Goal: Task Accomplishment & Management: Complete application form

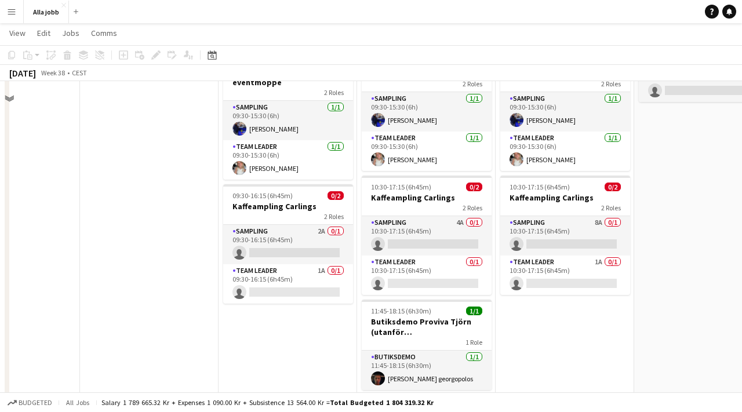
scroll to position [245, 0]
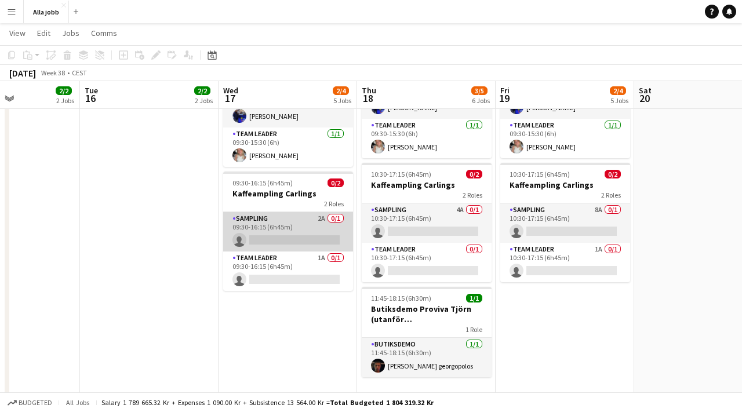
click at [309, 217] on app-card-role "Sampling 2A 0/1 09:30-16:15 (6h45m) single-neutral-actions" at bounding box center [288, 231] width 130 height 39
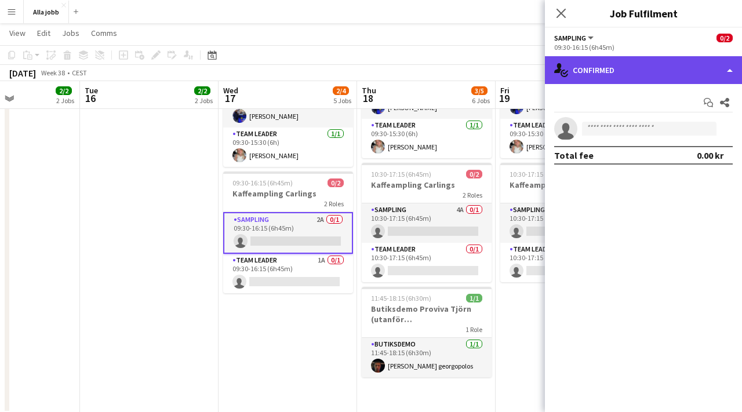
click at [613, 76] on div "single-neutral-actions-check-2 Confirmed" at bounding box center [643, 70] width 197 height 28
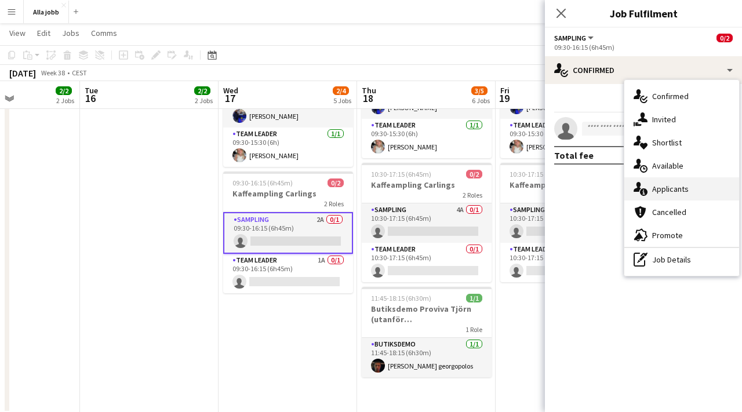
click at [667, 193] on span "Applicants" at bounding box center [670, 189] width 36 height 10
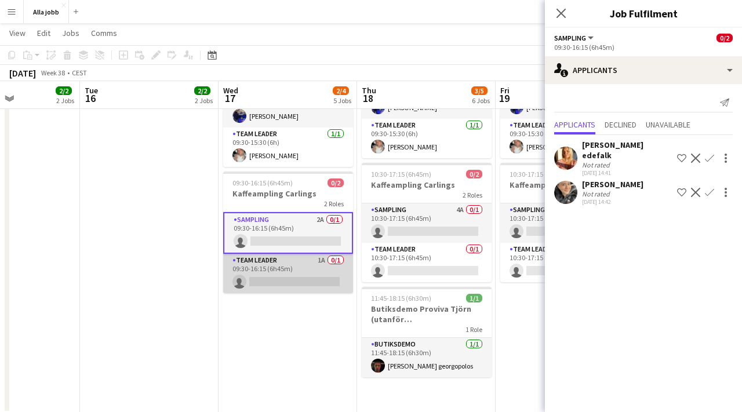
click at [303, 263] on app-card-role "Team Leader 1A 0/1 09:30-16:15 (6h45m) single-neutral-actions" at bounding box center [288, 273] width 130 height 39
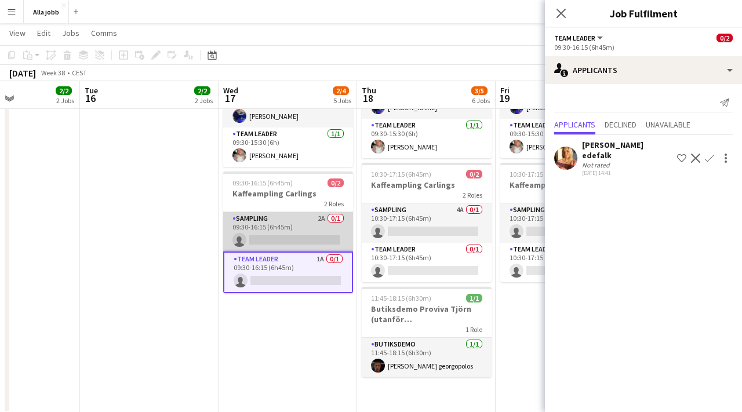
click at [307, 220] on app-card-role "Sampling 2A 0/1 09:30-16:15 (6h45m) single-neutral-actions" at bounding box center [288, 231] width 130 height 39
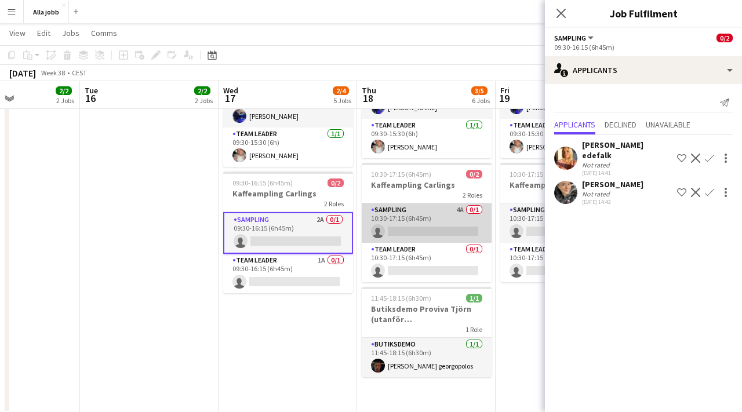
click at [390, 206] on app-card-role "Sampling 4A 0/1 10:30-17:15 (6h45m) single-neutral-actions" at bounding box center [426, 222] width 130 height 39
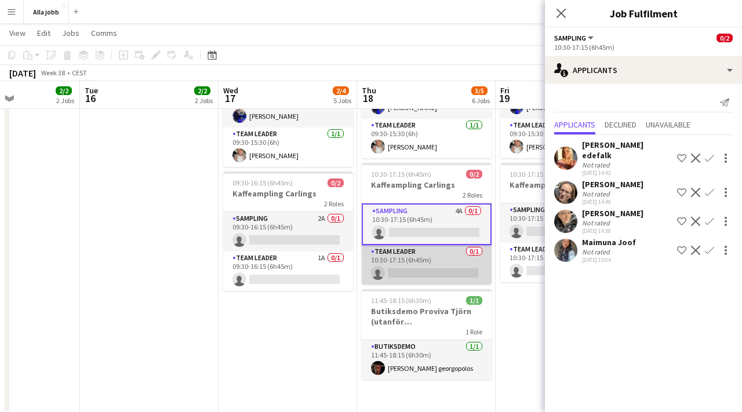
click at [396, 248] on app-card-role "Team Leader 0/1 10:30-17:15 (6h45m) single-neutral-actions" at bounding box center [426, 264] width 130 height 39
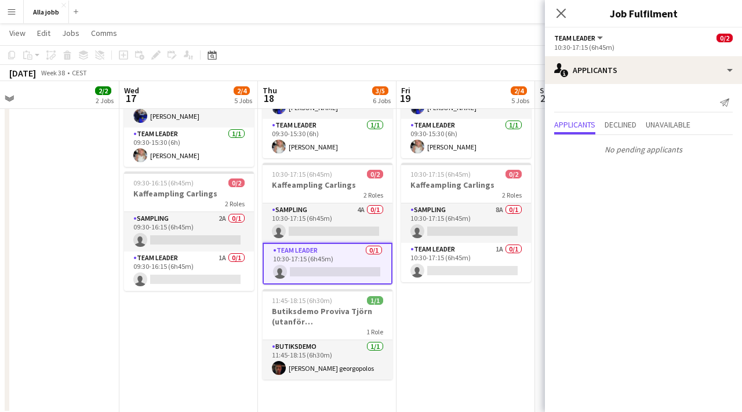
scroll to position [0, 476]
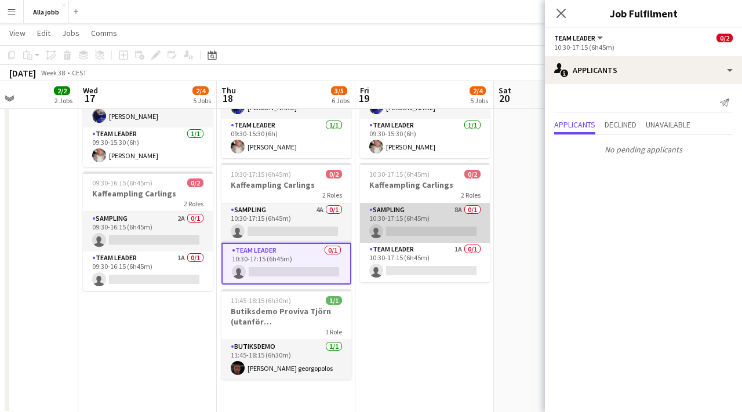
click at [403, 206] on app-card-role "Sampling 8A 0/1 10:30-17:15 (6h45m) single-neutral-actions" at bounding box center [425, 222] width 130 height 39
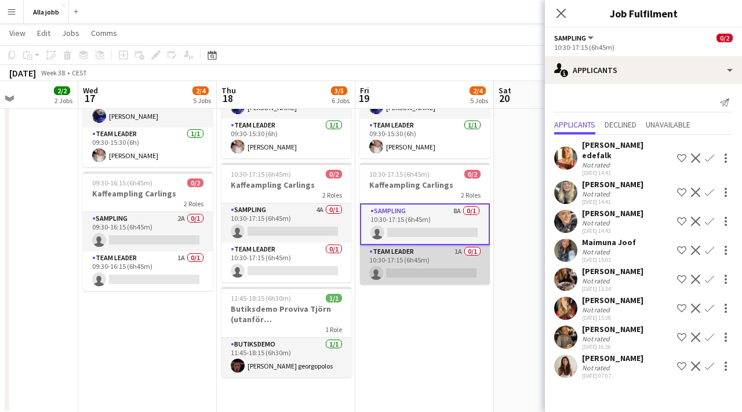
click at [404, 248] on app-card-role "Team Leader 1A 0/1 10:30-17:15 (6h45m) single-neutral-actions" at bounding box center [425, 264] width 130 height 39
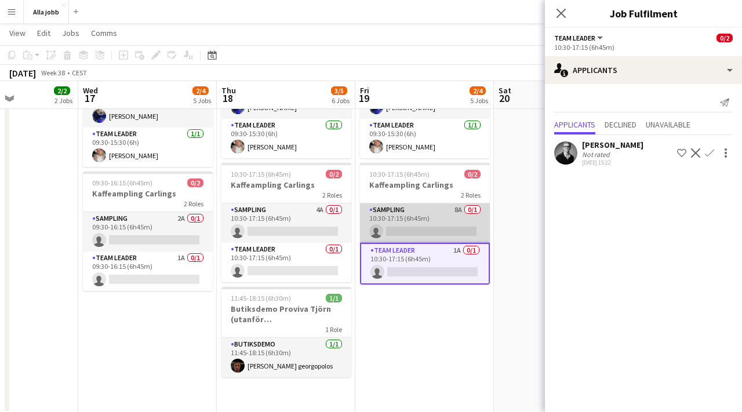
click at [396, 205] on app-card-role "Sampling 8A 0/1 10:30-17:15 (6h45m) single-neutral-actions" at bounding box center [425, 222] width 130 height 39
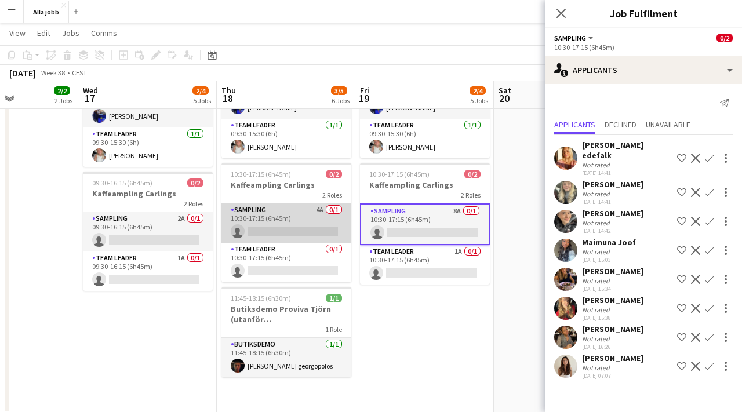
click at [287, 213] on app-card-role "Sampling 4A 0/1 10:30-17:15 (6h45m) single-neutral-actions" at bounding box center [286, 222] width 130 height 39
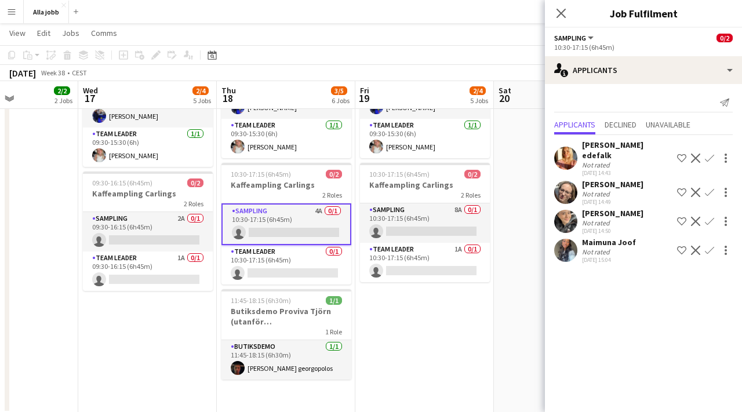
click at [398, 335] on app-date-cell "Bokus turné med APE Carlings Stockholm Stina distans 09:30-15:30 (6h) 2/2 Bokus…" at bounding box center [424, 149] width 138 height 529
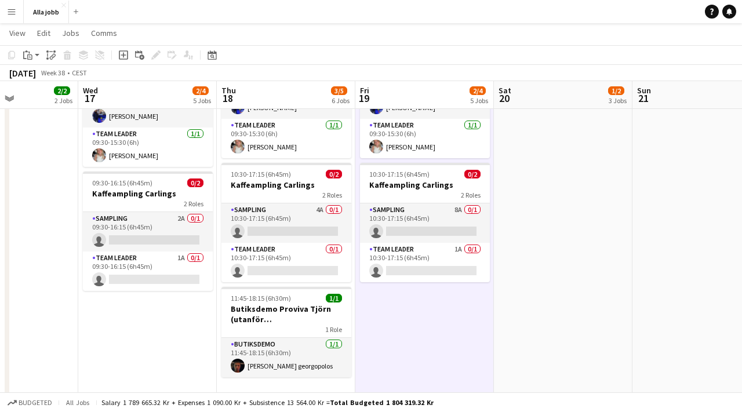
click at [396, 335] on app-date-cell "Bokus turné med APE Carlings Stockholm Stina distans 09:30-15:30 (6h) 2/2 Bokus…" at bounding box center [424, 149] width 138 height 529
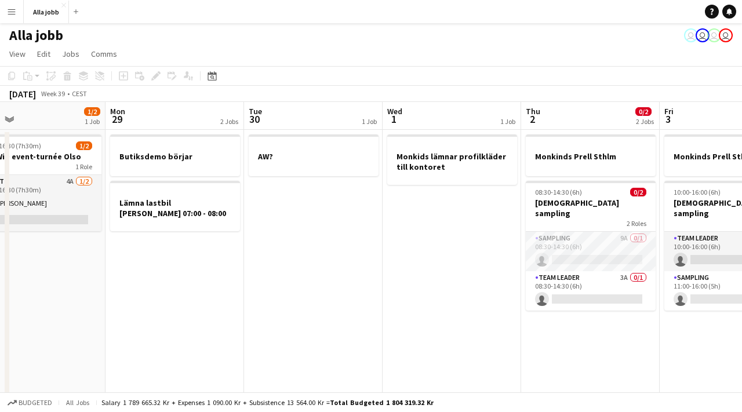
scroll to position [0, 457]
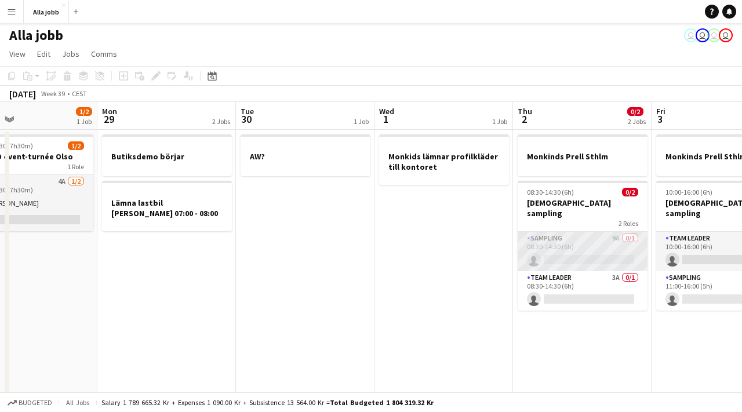
click at [574, 232] on app-card-role "Sampling 9A 0/1 08:30-14:30 (6h) single-neutral-actions" at bounding box center [582, 251] width 130 height 39
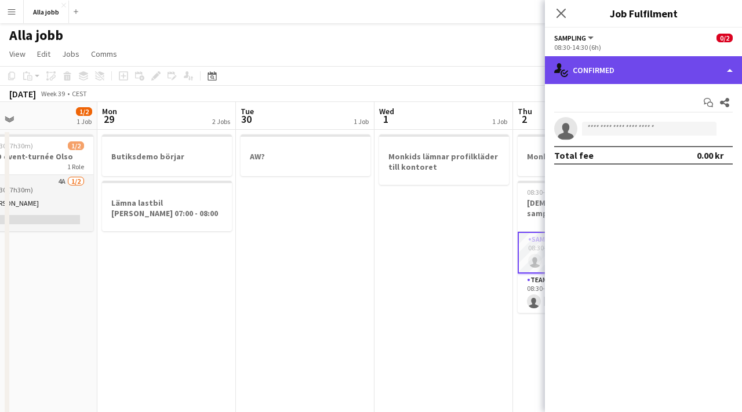
click at [601, 76] on div "single-neutral-actions-check-2 Confirmed" at bounding box center [643, 70] width 197 height 28
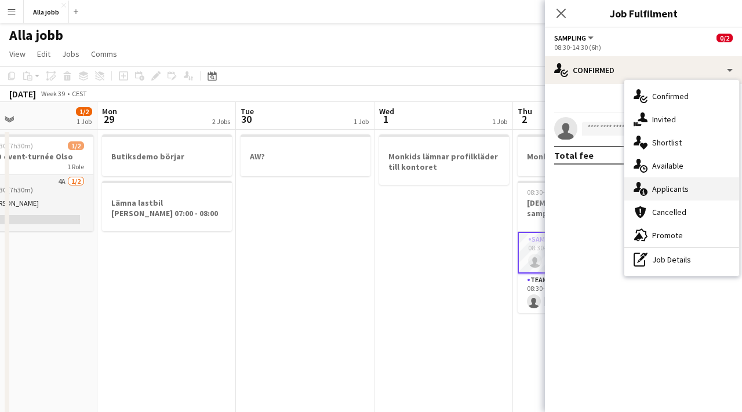
click at [662, 196] on div "single-neutral-actions-information Applicants" at bounding box center [681, 188] width 115 height 23
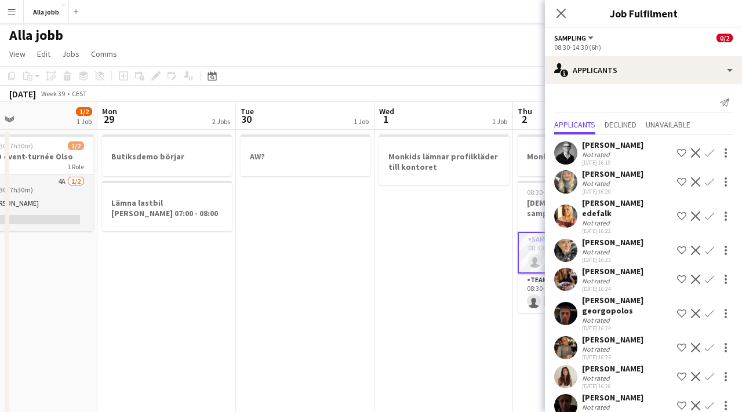
scroll to position [8, 0]
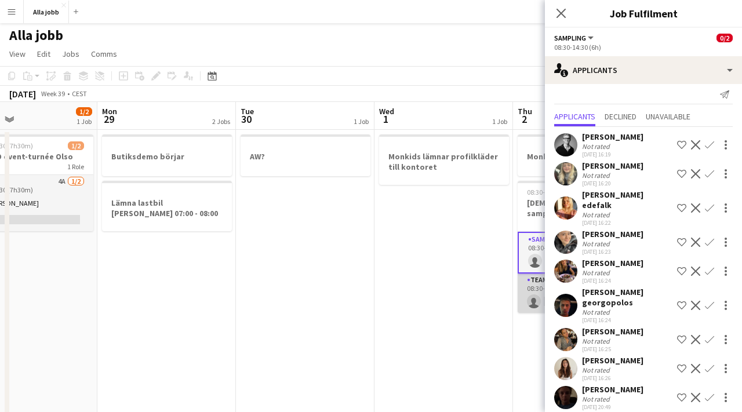
click at [527, 277] on app-card-role "Team Leader 3A 0/1 08:30-14:30 (6h) single-neutral-actions" at bounding box center [582, 292] width 130 height 39
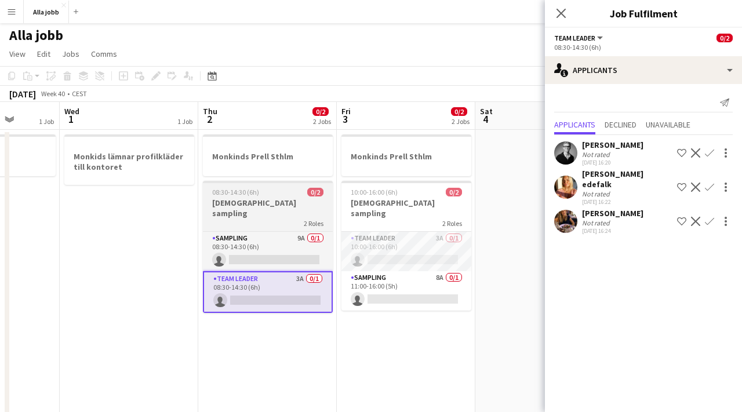
scroll to position [0, 502]
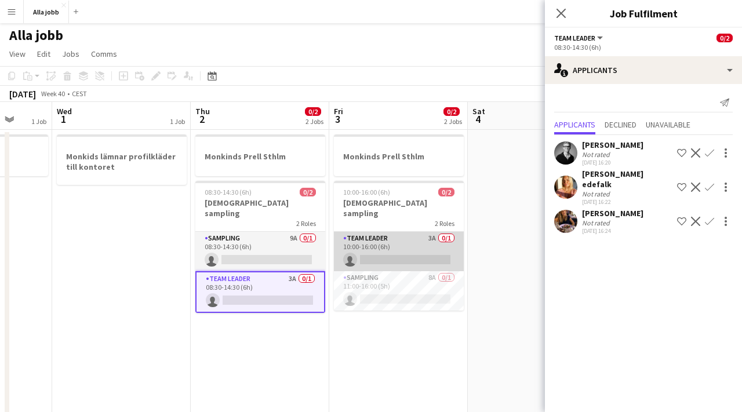
click at [436, 247] on app-card-role "Team Leader 3A 0/1 10:00-16:00 (6h) single-neutral-actions" at bounding box center [399, 251] width 130 height 39
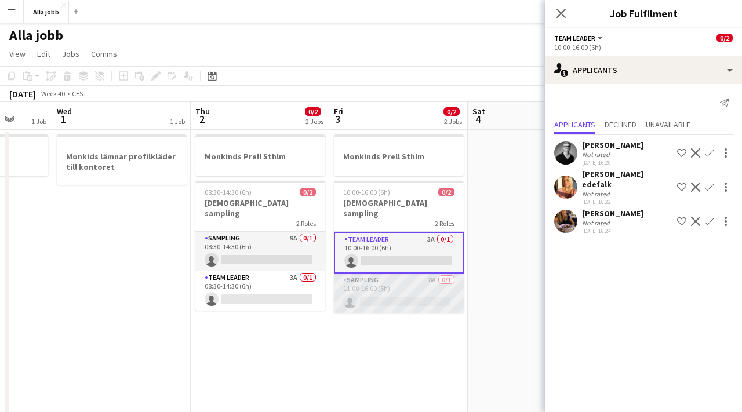
click at [423, 273] on app-card-role "Sampling 8A 0/1 11:00-16:00 (5h) single-neutral-actions" at bounding box center [399, 292] width 130 height 39
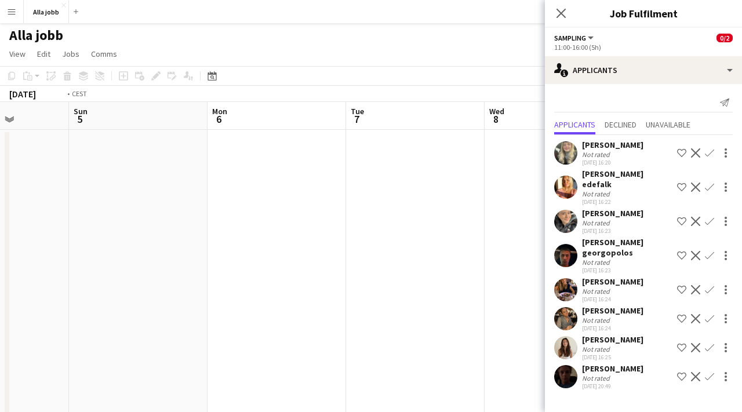
scroll to position [0, 426]
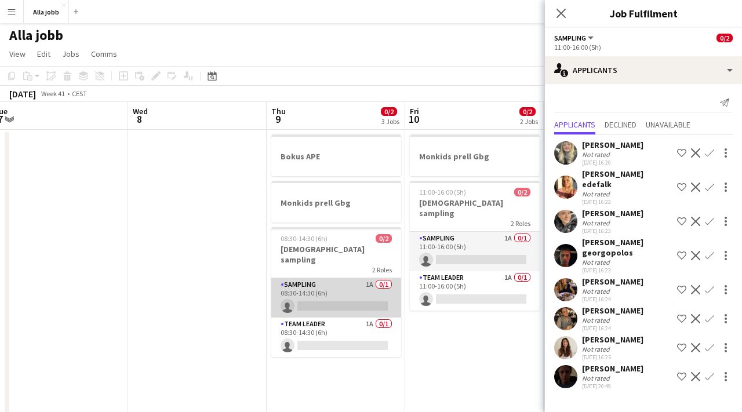
click at [337, 291] on app-card-role "Sampling 1A 0/1 08:30-14:30 (6h) single-neutral-actions" at bounding box center [336, 297] width 130 height 39
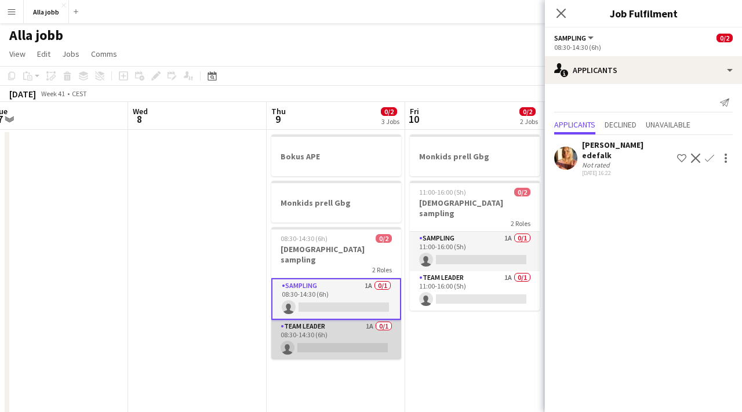
click at [338, 321] on app-card-role "Team Leader 1A 0/1 08:30-14:30 (6h) single-neutral-actions" at bounding box center [336, 339] width 130 height 39
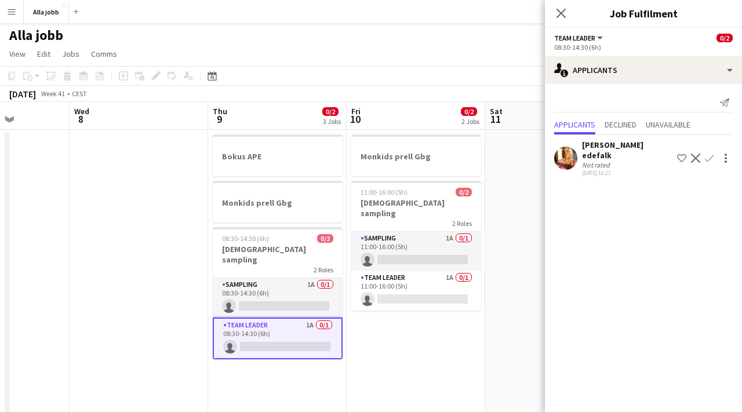
scroll to position [0, 422]
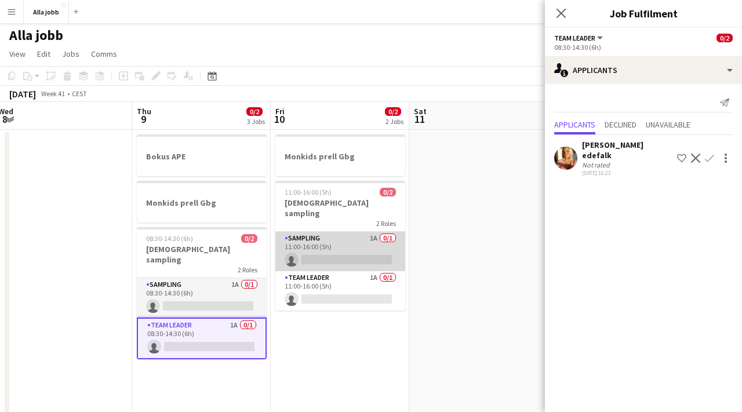
click at [319, 235] on app-card-role "Sampling 1A 0/1 11:00-16:00 (5h) single-neutral-actions" at bounding box center [340, 251] width 130 height 39
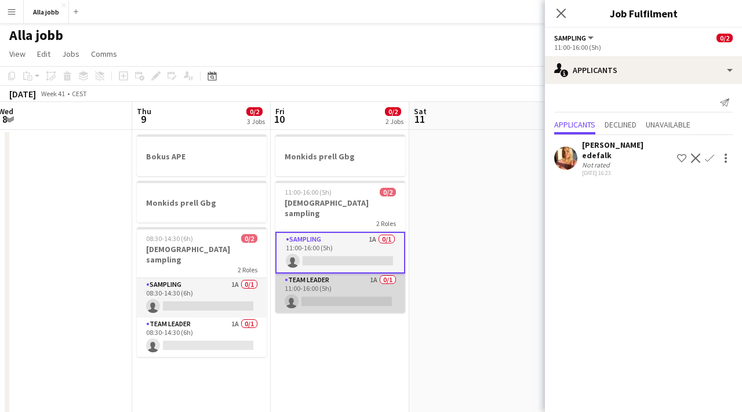
click at [327, 273] on app-card-role "Team Leader 1A 0/1 11:00-16:00 (5h) single-neutral-actions" at bounding box center [340, 292] width 130 height 39
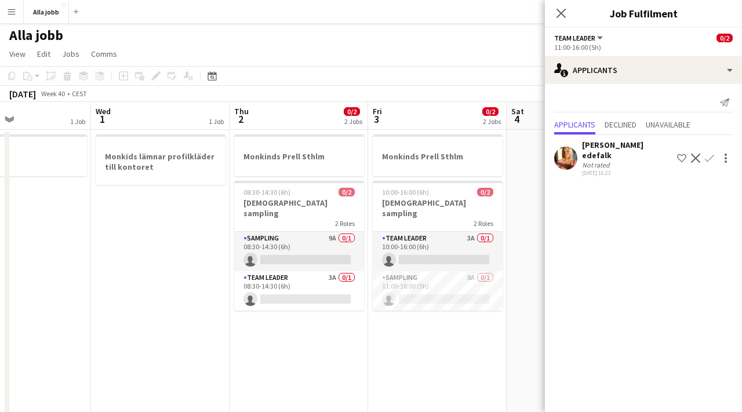
scroll to position [0, 326]
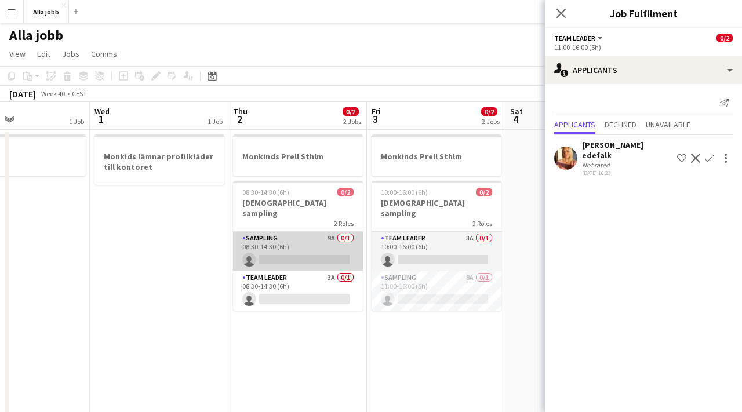
click at [310, 238] on app-card-role "Sampling 9A 0/1 08:30-14:30 (6h) single-neutral-actions" at bounding box center [298, 251] width 130 height 39
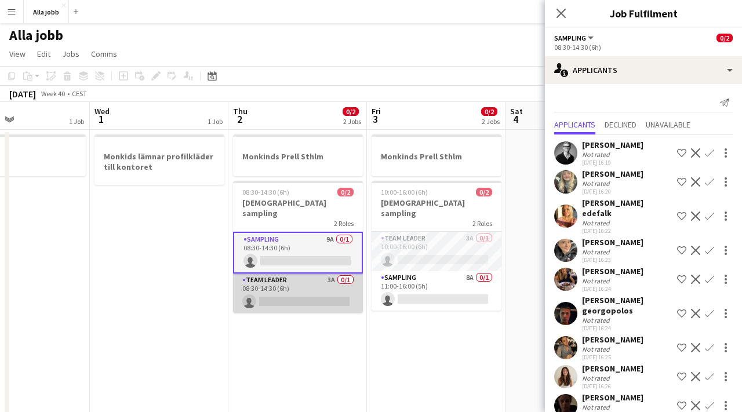
click at [329, 280] on app-card-role "Team Leader 3A 0/1 08:30-14:30 (6h) single-neutral-actions" at bounding box center [298, 292] width 130 height 39
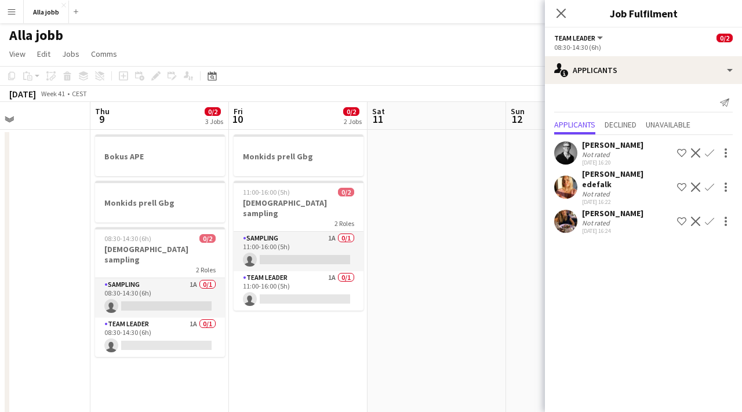
scroll to position [0, 293]
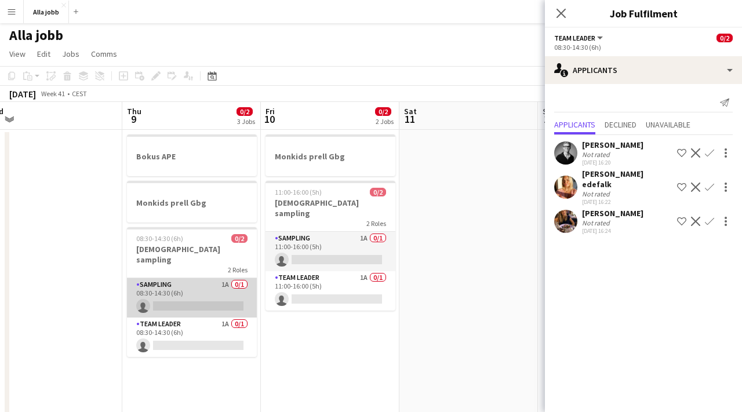
click at [213, 282] on app-card-role "Sampling 1A 0/1 08:30-14:30 (6h) single-neutral-actions" at bounding box center [192, 297] width 130 height 39
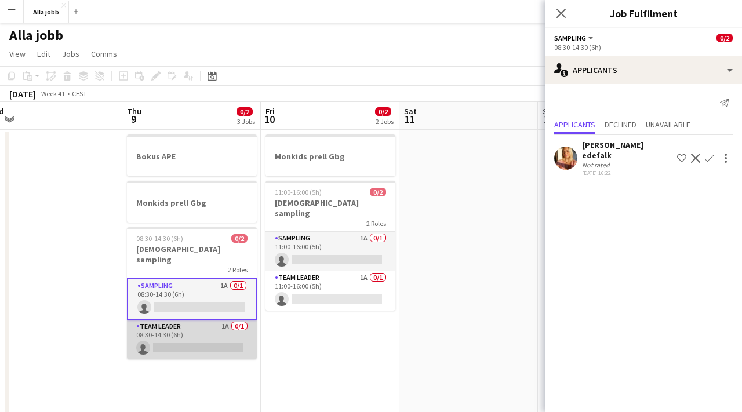
click at [210, 320] on app-card-role "Team Leader 1A 0/1 08:30-14:30 (6h) single-neutral-actions" at bounding box center [192, 339] width 130 height 39
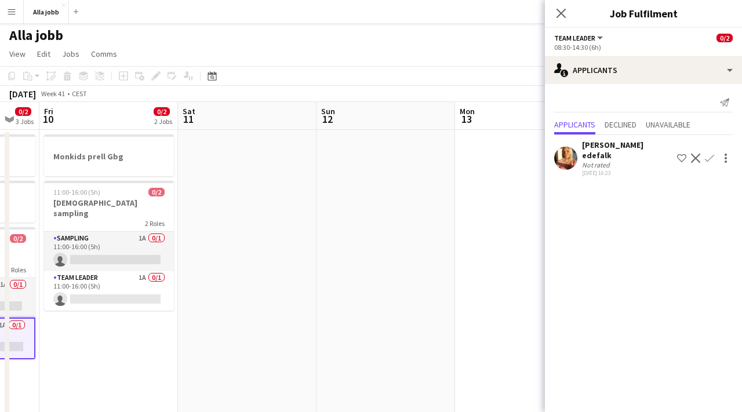
scroll to position [0, 343]
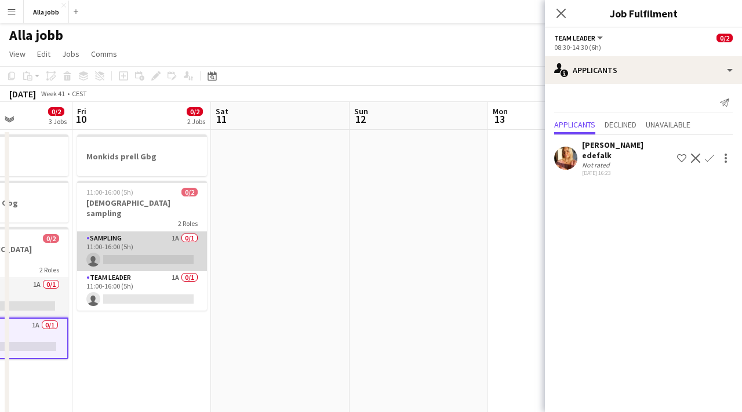
click at [165, 241] on app-card-role "Sampling 1A 0/1 11:00-16:00 (5h) single-neutral-actions" at bounding box center [142, 251] width 130 height 39
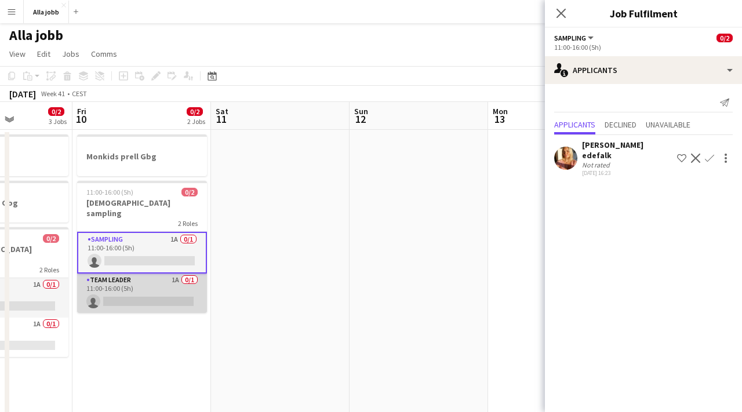
click at [166, 273] on app-card-role "Team Leader 1A 0/1 11:00-16:00 (5h) single-neutral-actions" at bounding box center [142, 292] width 130 height 39
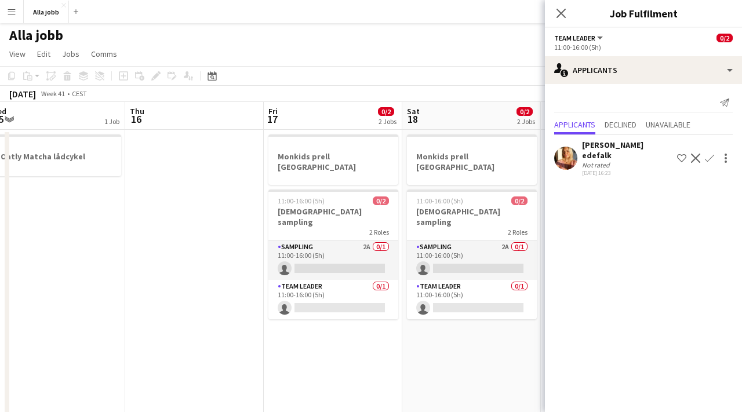
scroll to position [0, 451]
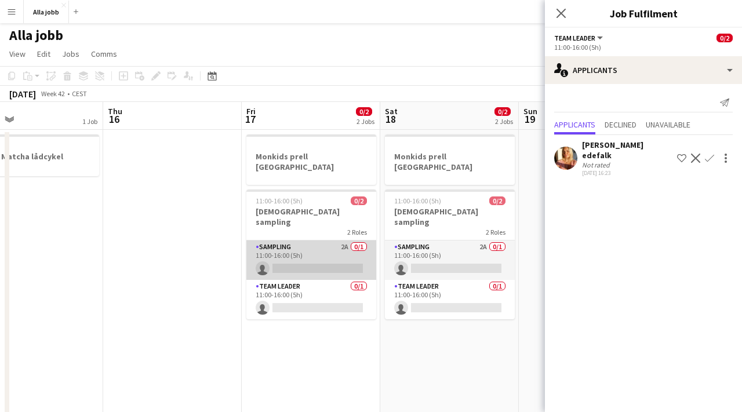
click at [283, 240] on app-card-role "Sampling 2A 0/1 11:00-16:00 (5h) single-neutral-actions" at bounding box center [311, 259] width 130 height 39
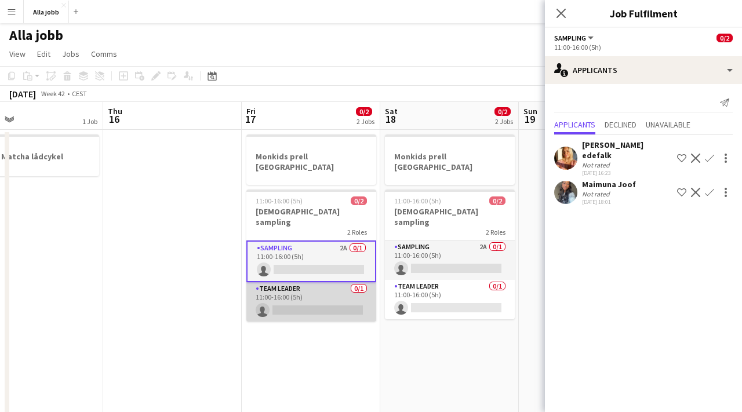
click at [288, 282] on app-card-role "Team Leader 0/1 11:00-16:00 (5h) single-neutral-actions" at bounding box center [311, 301] width 130 height 39
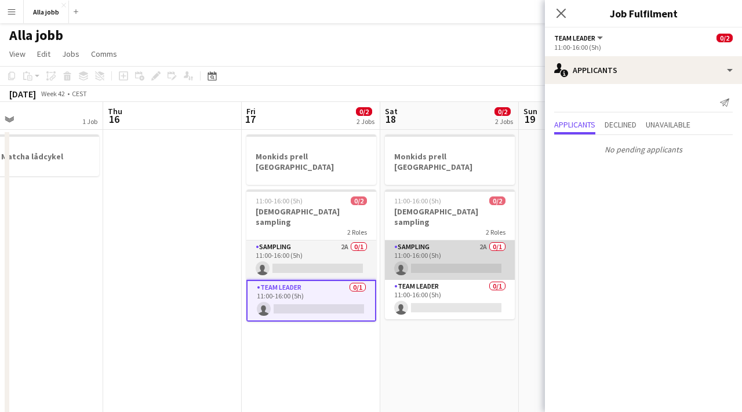
click at [415, 240] on app-card-role "Sampling 2A 0/1 11:00-16:00 (5h) single-neutral-actions" at bounding box center [450, 259] width 130 height 39
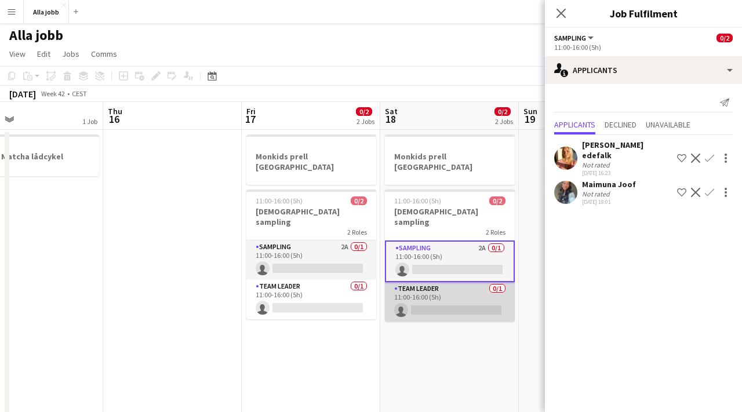
click at [418, 282] on app-card-role "Team Leader 0/1 11:00-16:00 (5h) single-neutral-actions" at bounding box center [450, 301] width 130 height 39
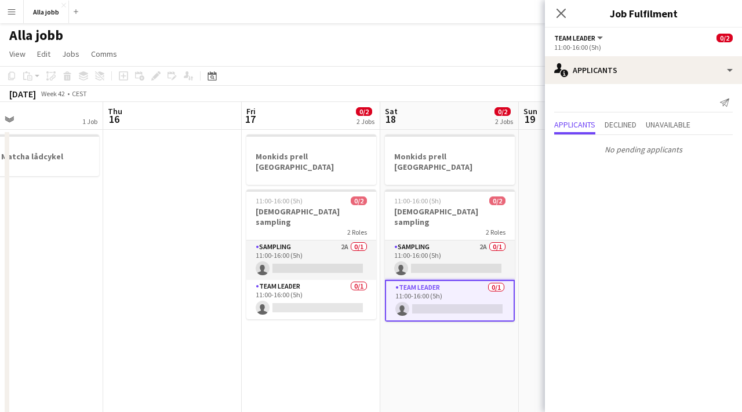
click at [419, 338] on app-date-cell "Monkids prell [GEOGRAPHIC_DATA] 11:00-16:00 (5h) 0/2 Monkids sampling 2 Roles S…" at bounding box center [449, 394] width 138 height 529
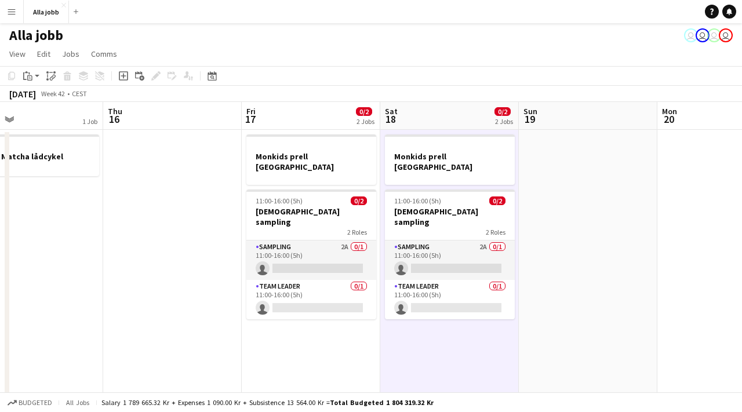
click at [420, 338] on app-date-cell "Monkids prell [GEOGRAPHIC_DATA] 11:00-16:00 (5h) 0/2 Monkids sampling 2 Roles S…" at bounding box center [449, 394] width 138 height 529
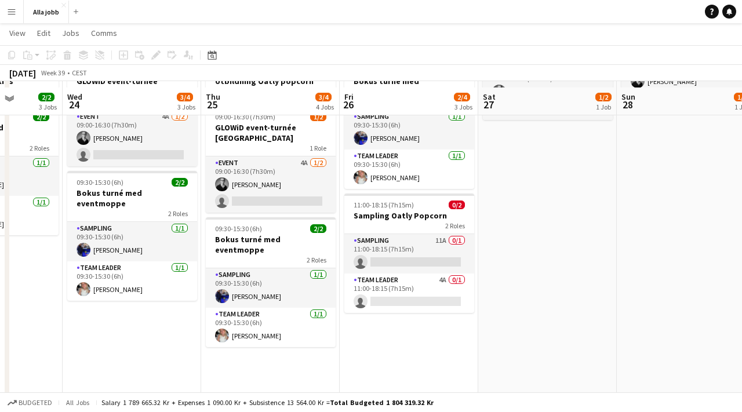
scroll to position [128, 0]
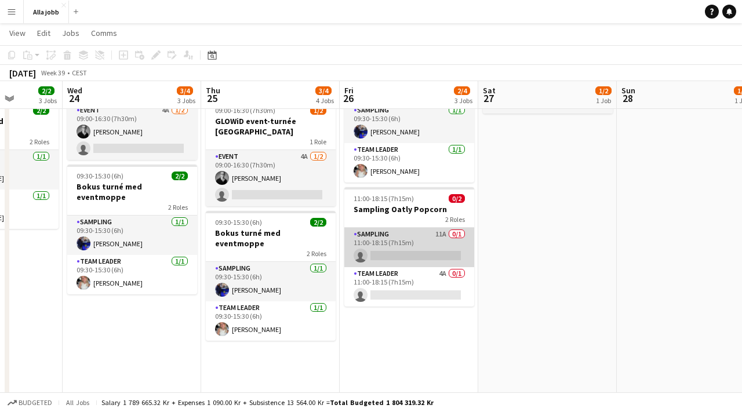
click at [364, 228] on app-card-role "Sampling 11A 0/1 11:00-18:15 (7h15m) single-neutral-actions" at bounding box center [409, 247] width 130 height 39
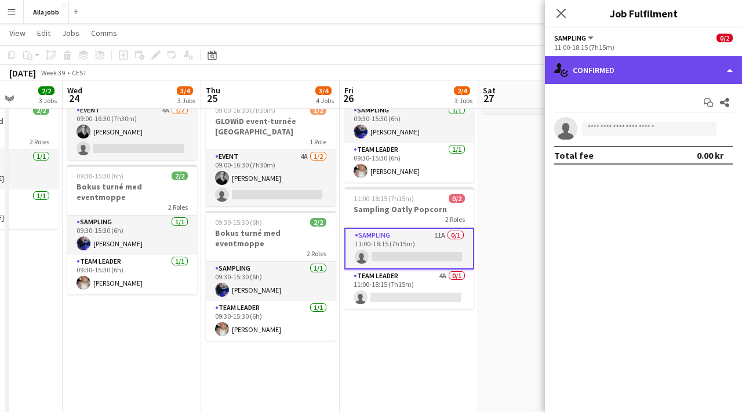
click at [567, 71] on icon at bounding box center [565, 73] width 6 height 4
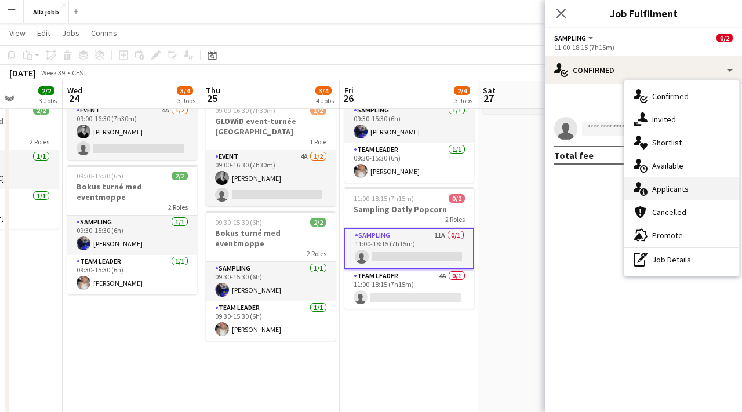
click at [675, 195] on div "single-neutral-actions-information Applicants" at bounding box center [681, 188] width 115 height 23
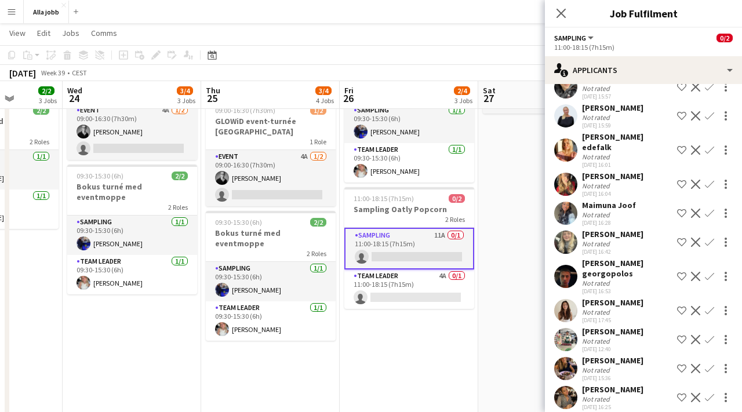
scroll to position [0, 0]
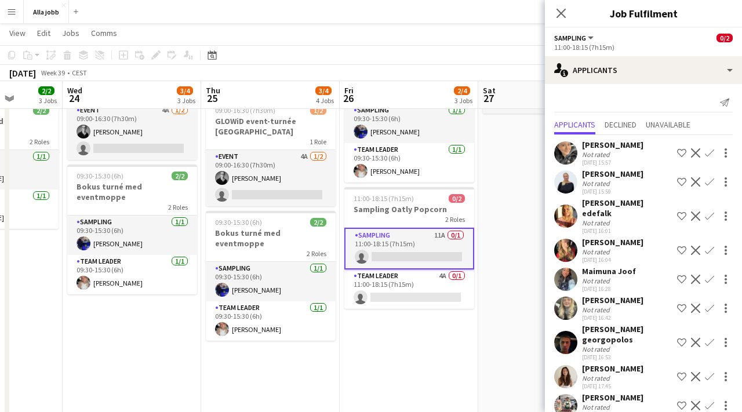
click at [509, 193] on app-date-cell "09:00-16:30 (7h30m) 1/2 GLOWiD event-turnée [GEOGRAPHIC_DATA] 1 Role Event 4A […" at bounding box center [547, 266] width 138 height 529
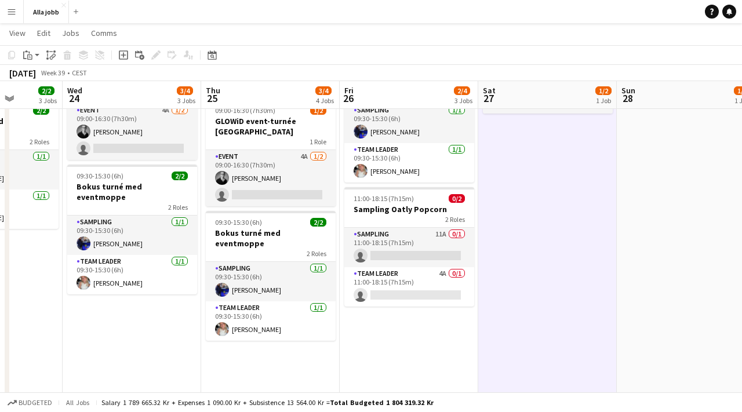
click at [509, 193] on app-date-cell "09:00-16:30 (7h30m) 1/2 GLOWiD event-turnée [GEOGRAPHIC_DATA] 1 Role Event 4A […" at bounding box center [547, 266] width 138 height 529
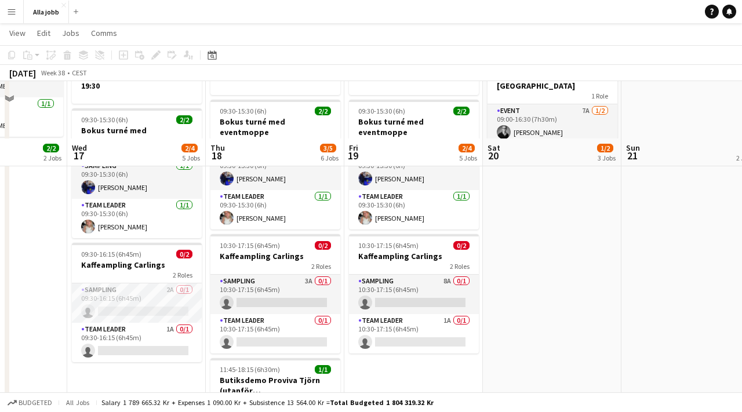
scroll to position [240, 0]
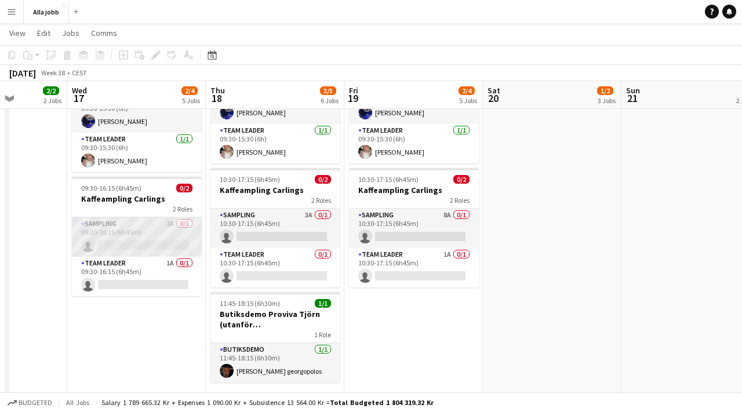
click at [172, 225] on app-card-role "Sampling 2A 0/1 09:30-16:15 (6h45m) single-neutral-actions" at bounding box center [137, 236] width 130 height 39
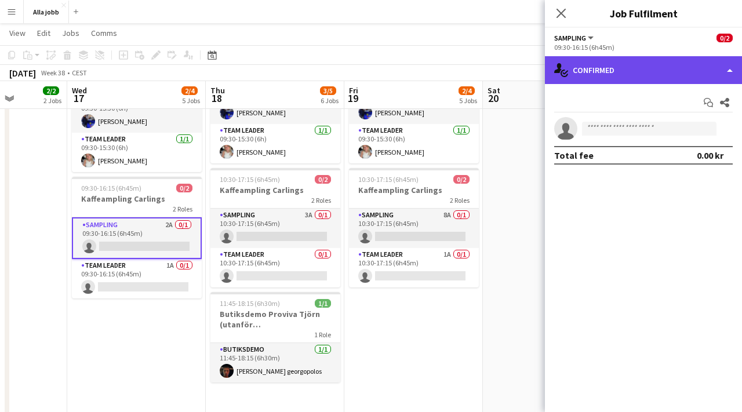
click at [596, 83] on div "single-neutral-actions-check-2 Confirmed" at bounding box center [643, 70] width 197 height 28
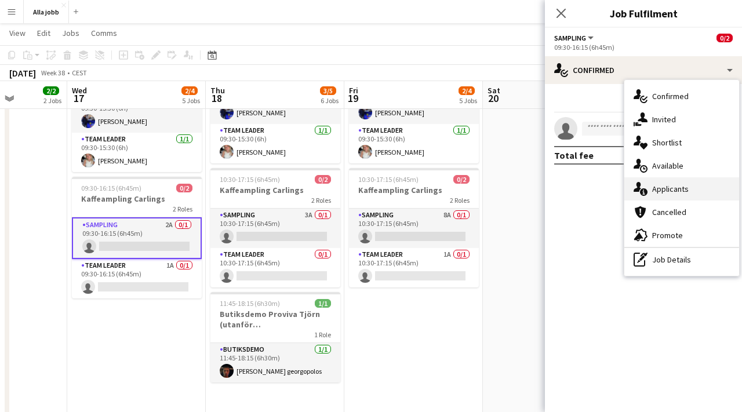
click at [665, 189] on span "Applicants" at bounding box center [670, 189] width 36 height 10
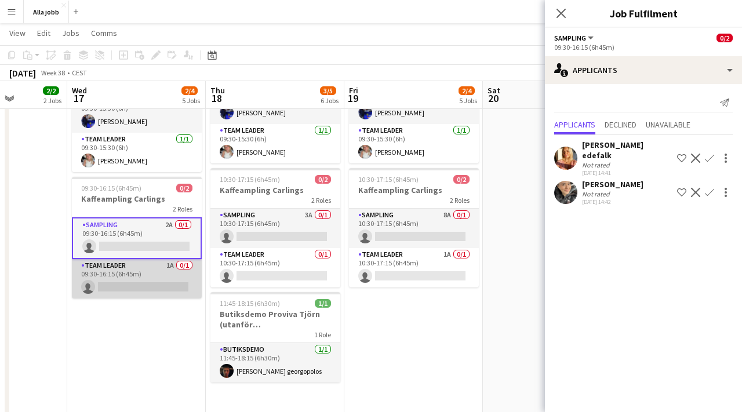
click at [145, 259] on app-card-role "Team Leader 1A 0/1 09:30-16:15 (6h45m) single-neutral-actions" at bounding box center [137, 278] width 130 height 39
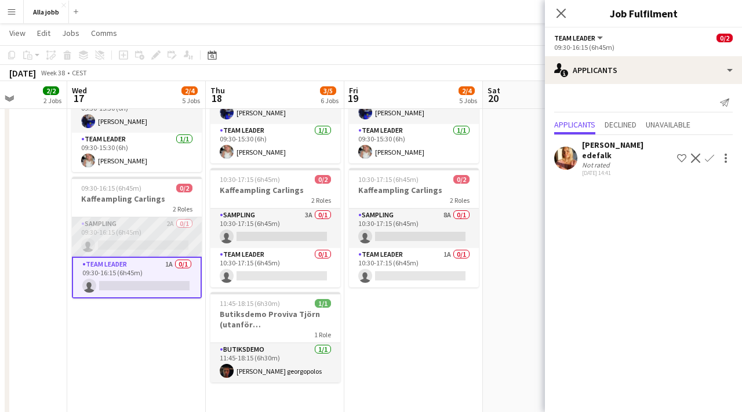
click at [155, 217] on app-card-role "Sampling 2A 0/1 09:30-16:15 (6h45m) single-neutral-actions" at bounding box center [137, 236] width 130 height 39
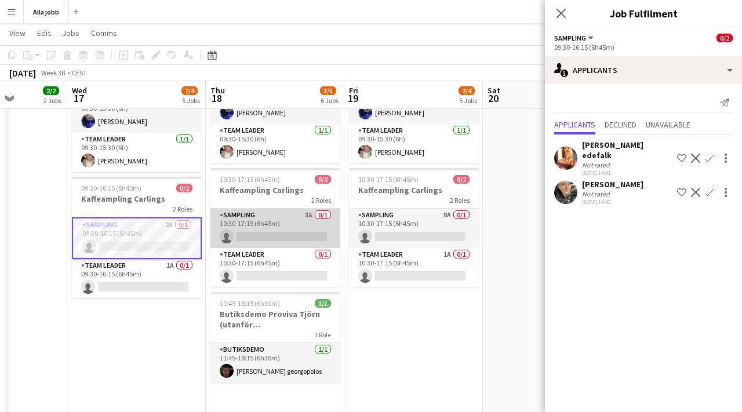
click at [254, 218] on app-card-role "Sampling 3A 0/1 10:30-17:15 (6h45m) single-neutral-actions" at bounding box center [275, 228] width 130 height 39
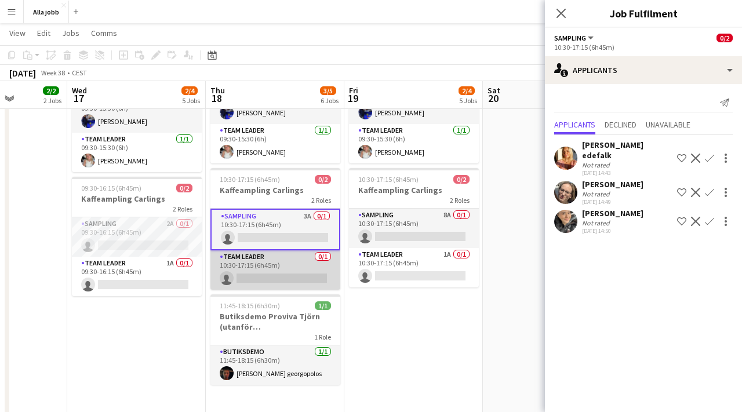
click at [248, 254] on app-card-role "Team Leader 0/1 10:30-17:15 (6h45m) single-neutral-actions" at bounding box center [275, 269] width 130 height 39
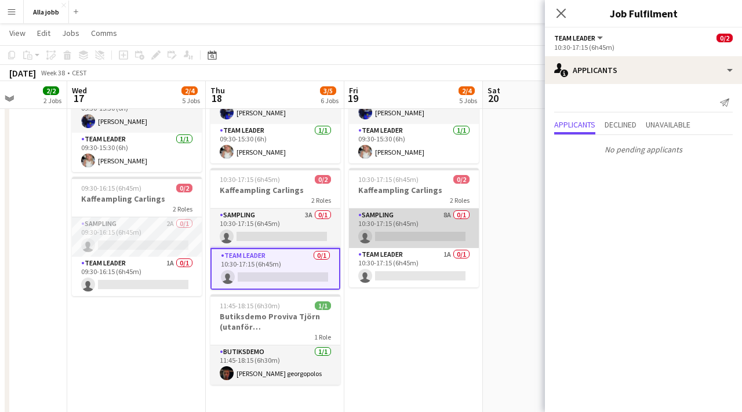
click at [395, 209] on app-card-role "Sampling 8A 0/1 10:30-17:15 (6h45m) single-neutral-actions" at bounding box center [414, 228] width 130 height 39
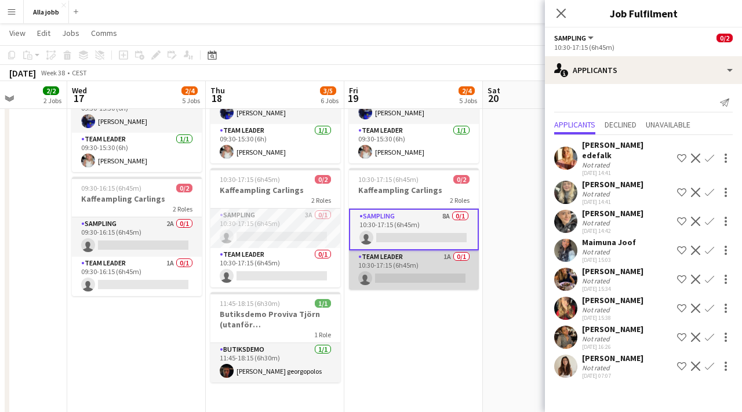
click at [389, 250] on app-card-role "Team Leader 1A 0/1 10:30-17:15 (6h45m) single-neutral-actions" at bounding box center [414, 269] width 130 height 39
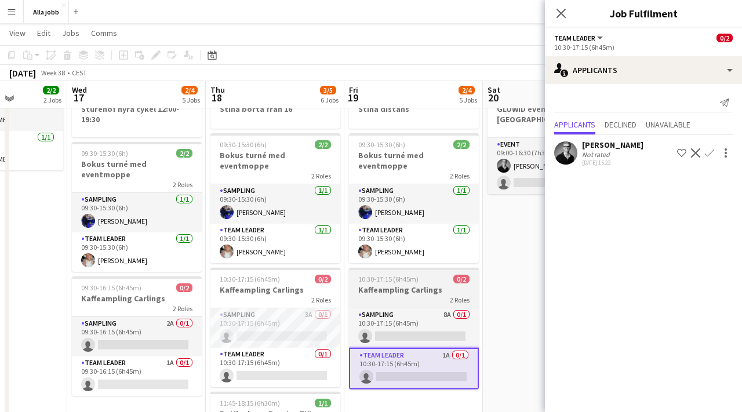
scroll to position [139, 0]
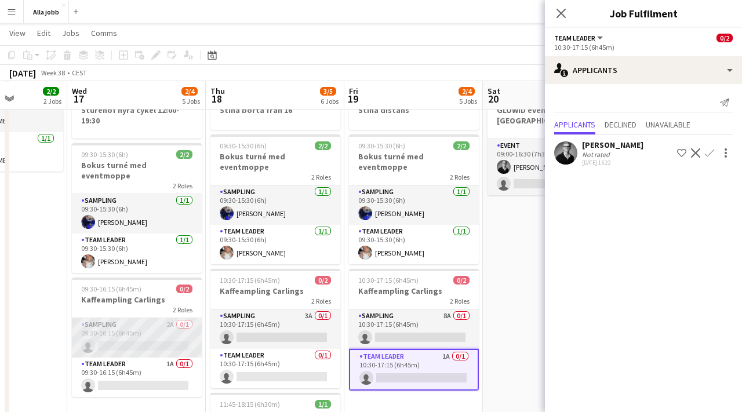
click at [140, 319] on app-card-role "Sampling 2A 0/1 09:30-16:15 (6h45m) single-neutral-actions" at bounding box center [137, 337] width 130 height 39
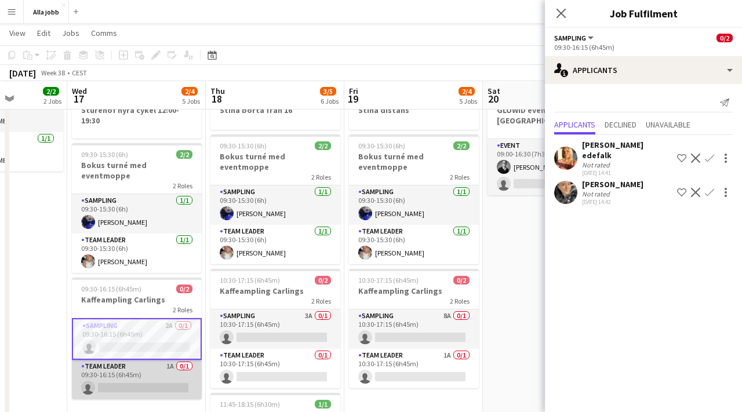
click at [143, 362] on app-card-role "Team Leader 1A 0/1 09:30-16:15 (6h45m) single-neutral-actions" at bounding box center [137, 379] width 130 height 39
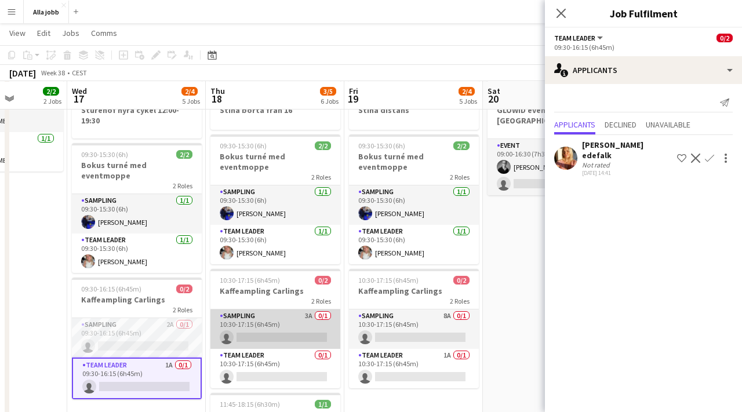
click at [225, 319] on app-card-role "Sampling 3A 0/1 10:30-17:15 (6h45m) single-neutral-actions" at bounding box center [275, 328] width 130 height 39
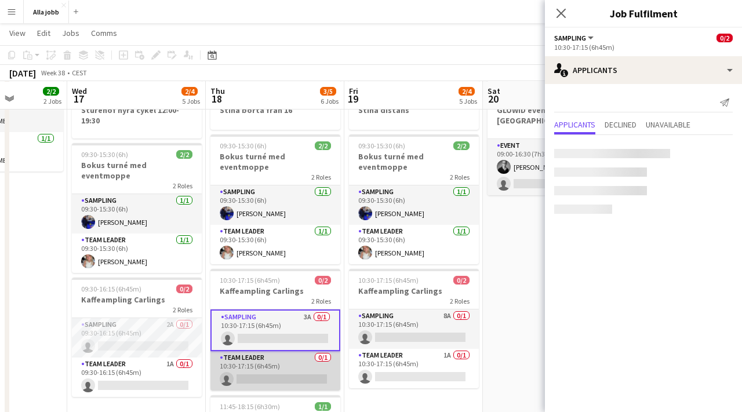
click at [235, 351] on app-card-role "Team Leader 0/1 10:30-17:15 (6h45m) single-neutral-actions" at bounding box center [275, 370] width 130 height 39
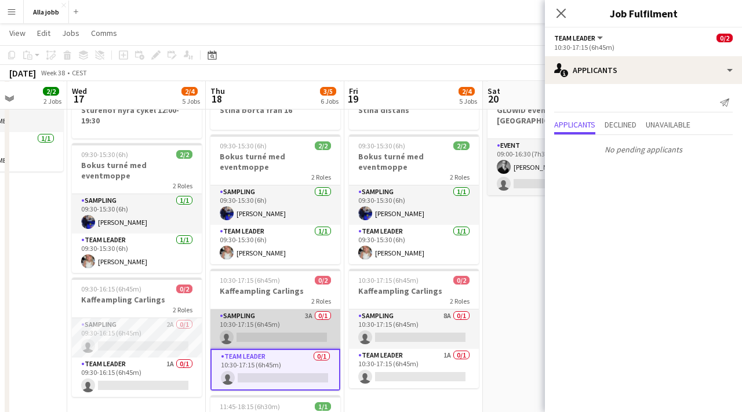
click at [263, 309] on app-card-role "Sampling 3A 0/1 10:30-17:15 (6h45m) single-neutral-actions" at bounding box center [275, 328] width 130 height 39
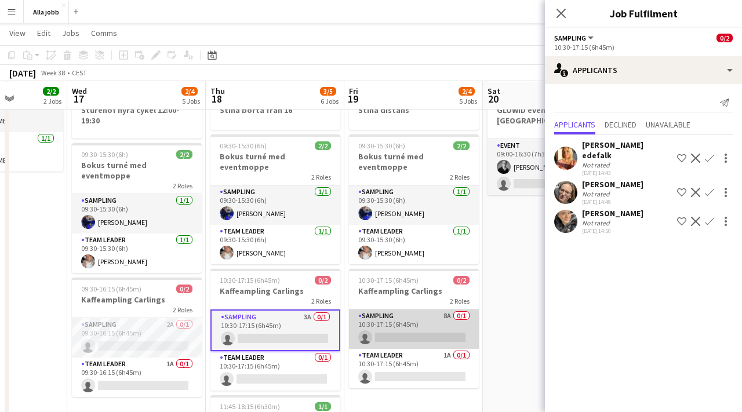
click at [397, 310] on app-card-role "Sampling 8A 0/1 10:30-17:15 (6h45m) single-neutral-actions" at bounding box center [414, 328] width 130 height 39
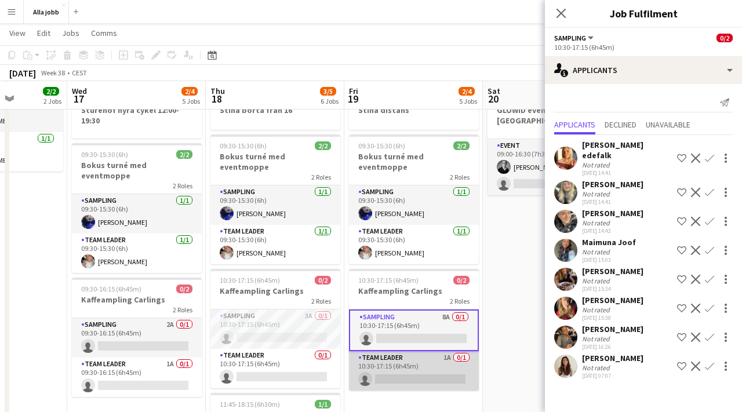
click at [383, 351] on app-card-role "Team Leader 1A 0/1 10:30-17:15 (6h45m) single-neutral-actions" at bounding box center [414, 370] width 130 height 39
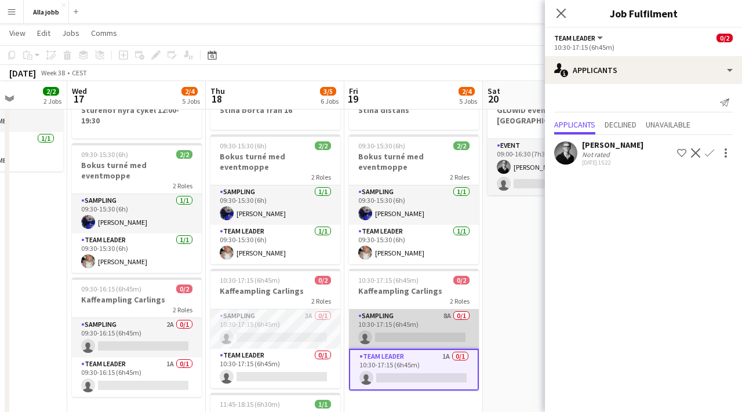
click at [385, 312] on app-card-role "Sampling 8A 0/1 10:30-17:15 (6h45m) single-neutral-actions" at bounding box center [414, 328] width 130 height 39
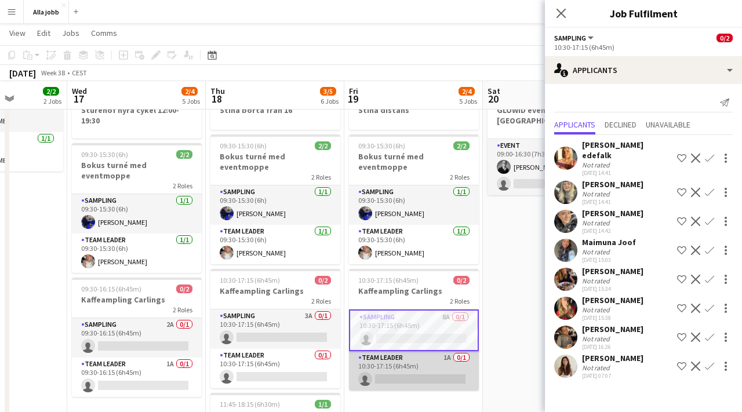
click at [379, 351] on app-card-role "Team Leader 1A 0/1 10:30-17:15 (6h45m) single-neutral-actions" at bounding box center [414, 370] width 130 height 39
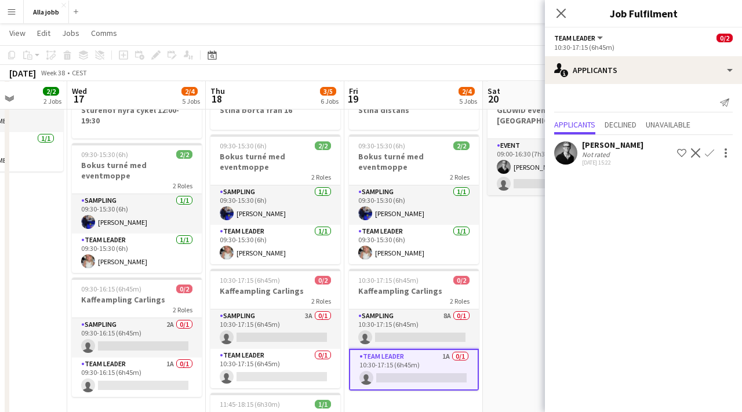
click at [414, 395] on app-date-cell "Bokus turné med APE Carlings Stockholm Stina distans 09:30-15:30 (6h) 2/2 Bokus…" at bounding box center [413, 255] width 138 height 529
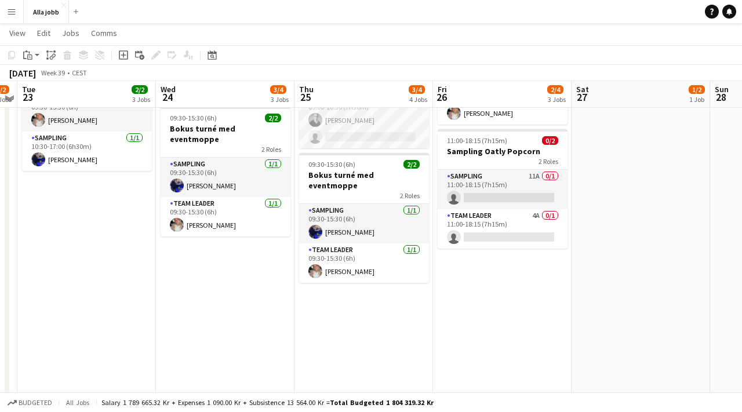
scroll to position [184, 0]
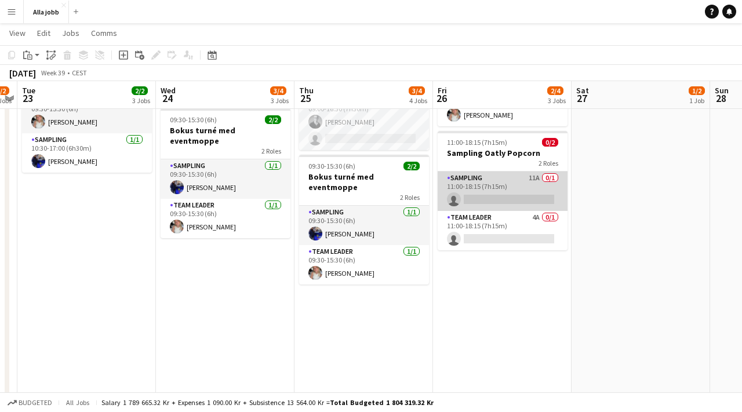
click at [472, 176] on app-card-role "Sampling 11A 0/1 11:00-18:15 (7h15m) single-neutral-actions" at bounding box center [502, 190] width 130 height 39
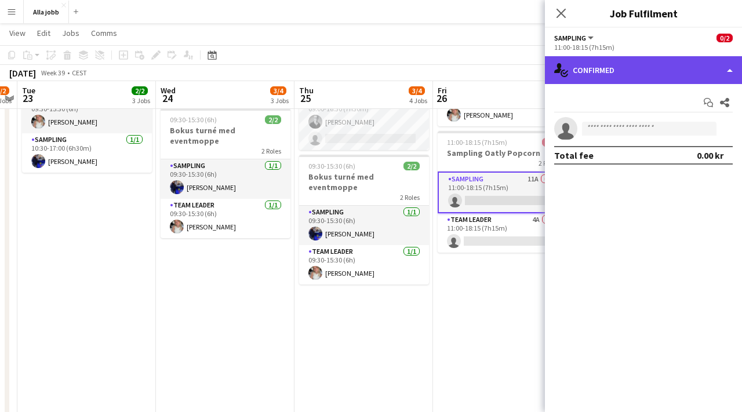
click at [619, 81] on div "single-neutral-actions-check-2 Confirmed" at bounding box center [643, 70] width 197 height 28
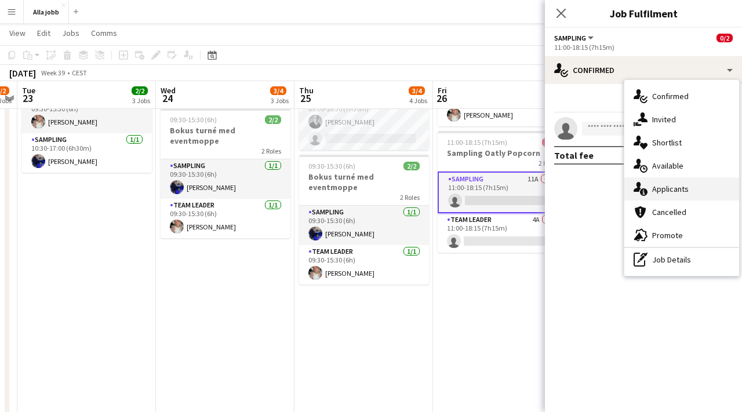
click at [652, 188] on span "Applicants" at bounding box center [670, 189] width 36 height 10
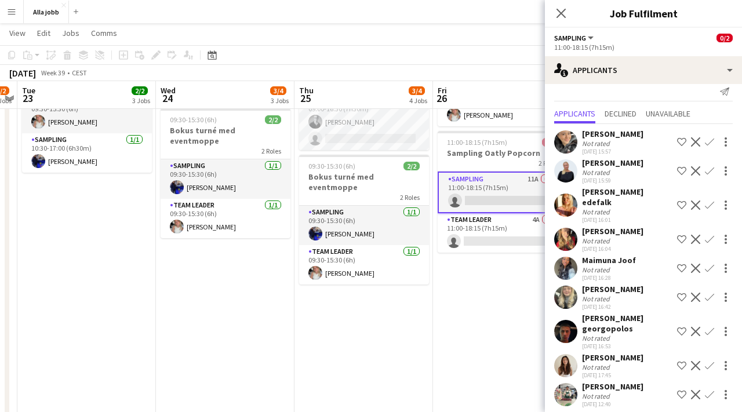
scroll to position [10, 0]
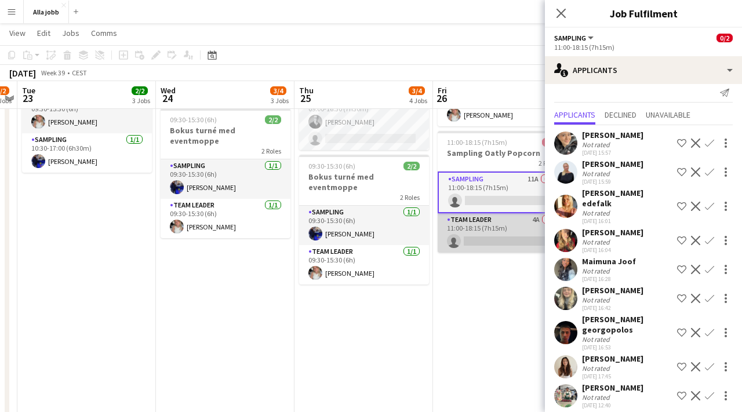
click at [506, 213] on app-card-role "Team Leader 4A 0/1 11:00-18:15 (7h15m) single-neutral-actions" at bounding box center [502, 232] width 130 height 39
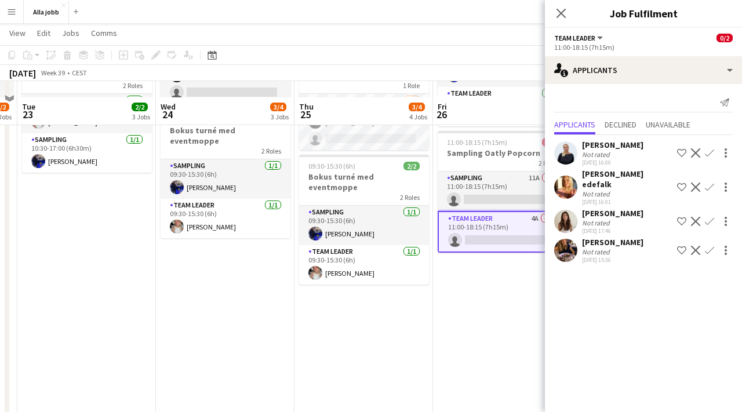
scroll to position [217, 0]
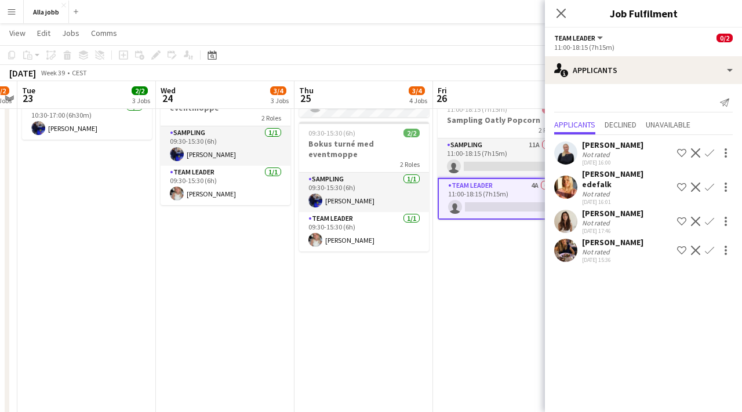
click at [512, 291] on app-date-cell "Bokus turné med APE 09:30-15:30 (6h) 2/2 Bokus turné med eventmoppe 2 Roles Sam…" at bounding box center [502, 177] width 138 height 529
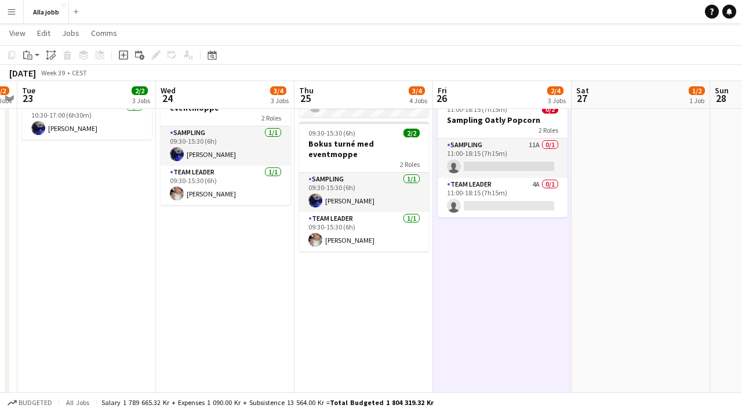
click at [512, 291] on app-date-cell "Bokus turné med APE 09:30-15:30 (6h) 2/2 Bokus turné med eventmoppe 2 Roles Sam…" at bounding box center [502, 177] width 138 height 529
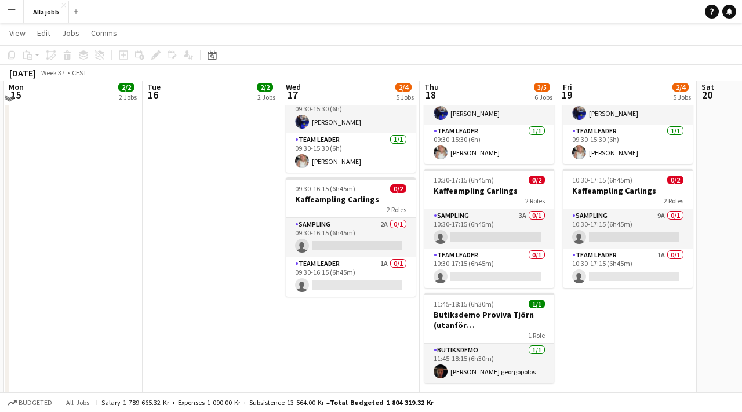
scroll to position [240, 0]
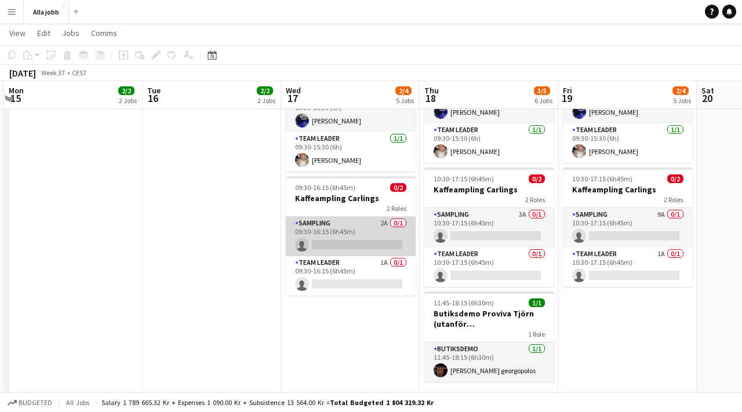
click at [351, 217] on app-card-role "Sampling 2A 0/1 09:30-16:15 (6h45m) single-neutral-actions" at bounding box center [351, 236] width 130 height 39
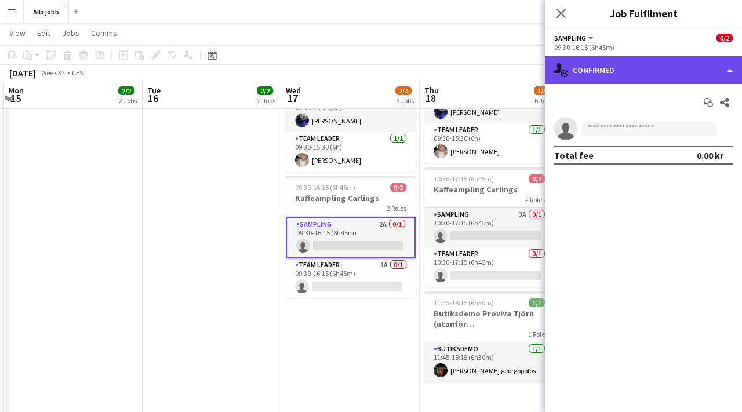
click at [575, 74] on div "single-neutral-actions-check-2 Confirmed" at bounding box center [643, 70] width 197 height 28
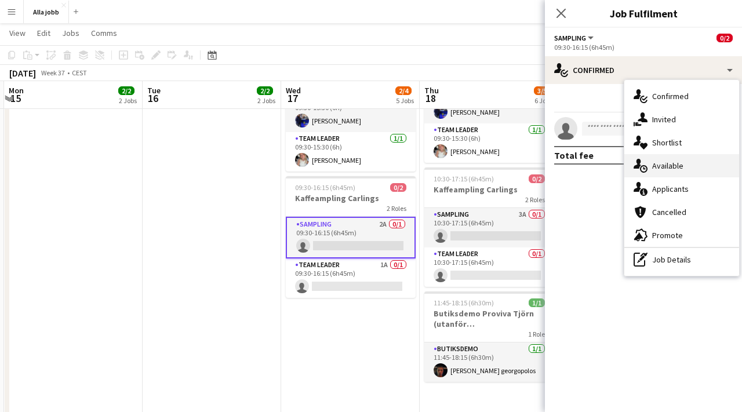
click at [664, 170] on span "Available" at bounding box center [667, 165] width 31 height 10
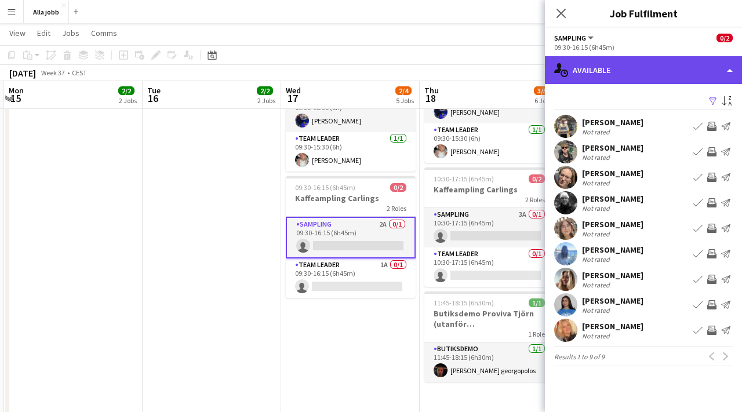
click at [651, 67] on div "single-neutral-actions-upload Available" at bounding box center [643, 70] width 197 height 28
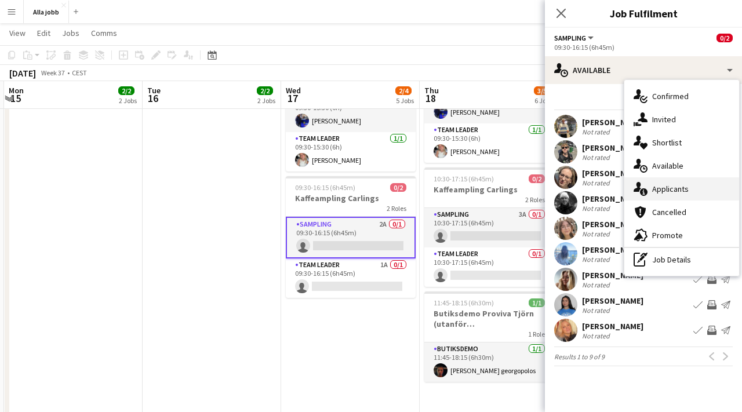
click at [675, 189] on span "Applicants" at bounding box center [670, 189] width 36 height 10
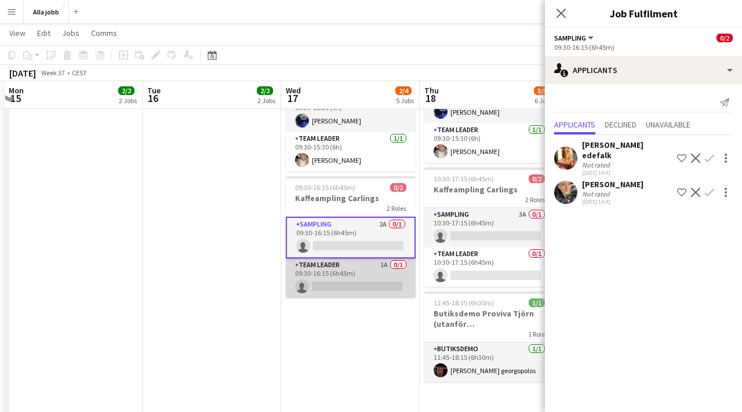
click at [382, 265] on app-card-role "Team Leader 1A 0/1 09:30-16:15 (6h45m) single-neutral-actions" at bounding box center [351, 277] width 130 height 39
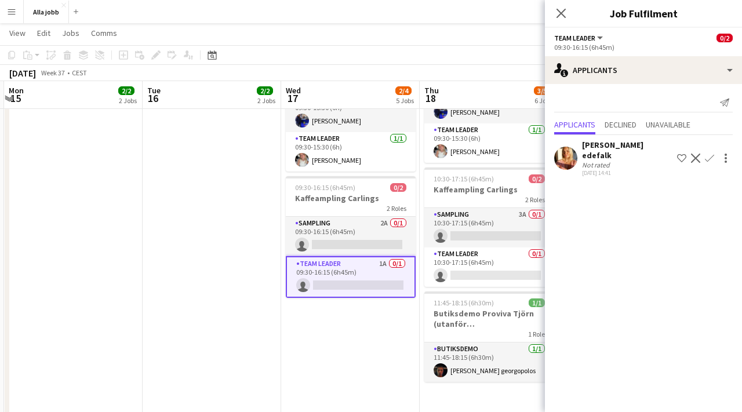
click at [561, 154] on app-user-avatar at bounding box center [565, 158] width 23 height 23
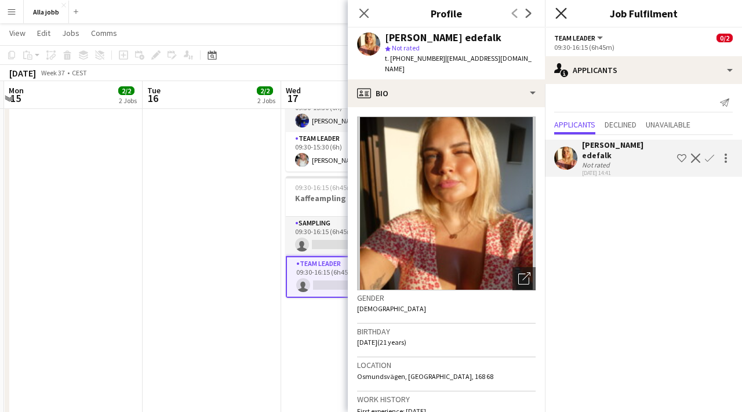
click at [559, 13] on icon "Close pop-in" at bounding box center [560, 13] width 11 height 11
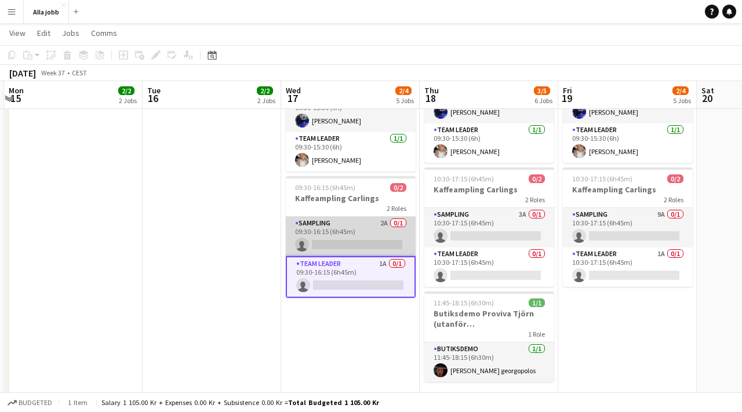
click at [352, 217] on app-card-role "Sampling 2A 0/1 09:30-16:15 (6h45m) single-neutral-actions" at bounding box center [351, 236] width 130 height 39
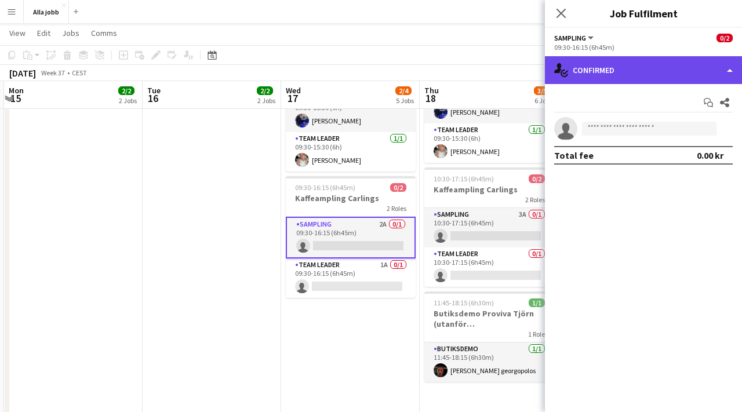
click at [648, 70] on div "single-neutral-actions-check-2 Confirmed" at bounding box center [643, 70] width 197 height 28
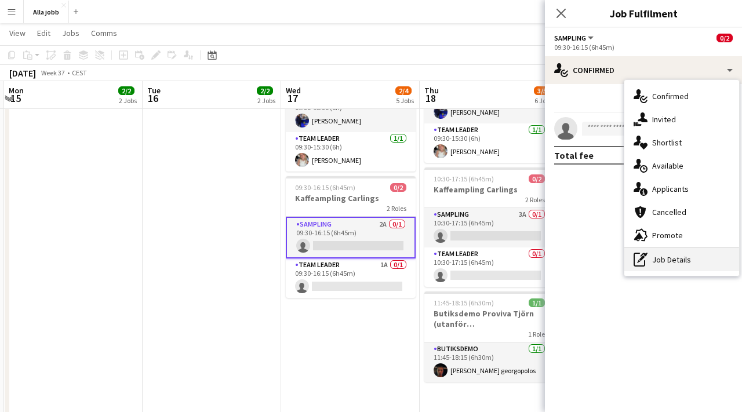
click at [677, 264] on div "pen-write Job Details" at bounding box center [681, 259] width 115 height 23
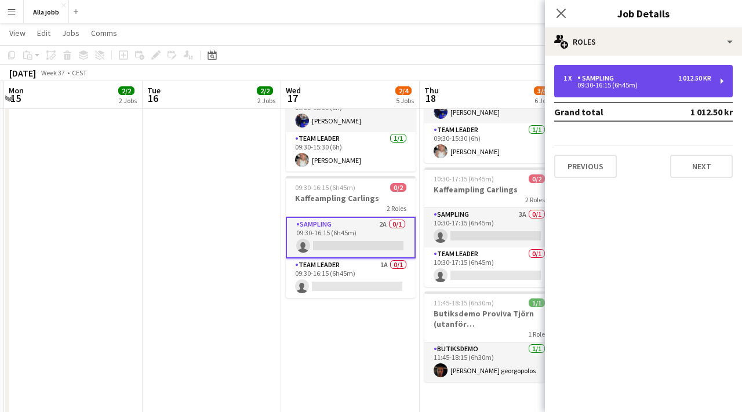
click at [601, 91] on div "1 x Sampling 1 012.50 kr 09:30-16:15 (6h45m)" at bounding box center [643, 81] width 178 height 32
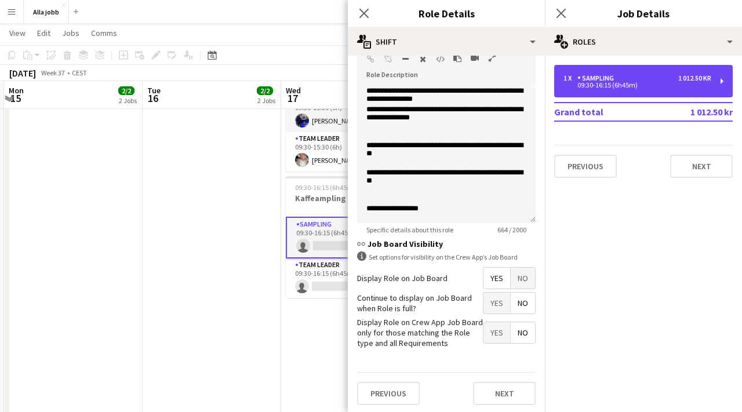
scroll to position [373, 0]
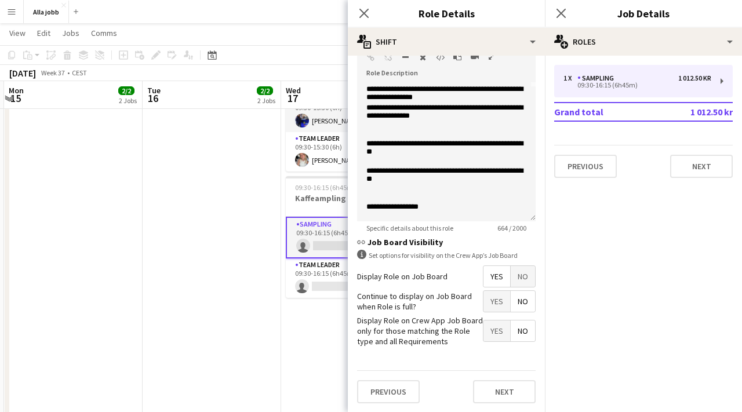
click at [311, 306] on app-date-cell "Bokus turné med APE Carlings Uppsala Sturehof hyra cykel 12:00-19:30 09:30-15:3…" at bounding box center [350, 153] width 138 height 529
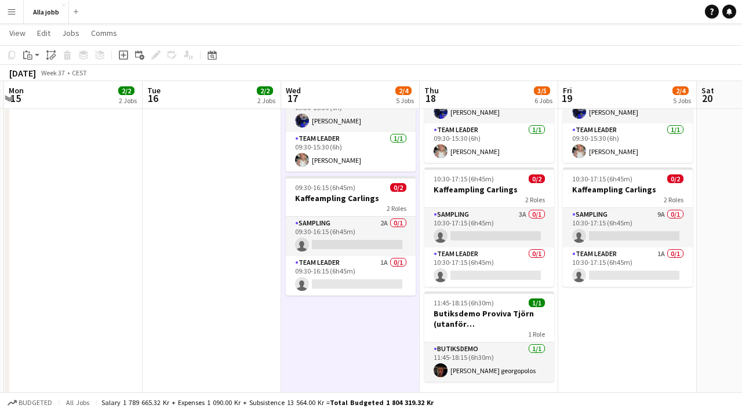
click at [319, 308] on app-date-cell "Bokus turné med APE Carlings Uppsala Sturehof hyra cykel 12:00-19:30 09:30-15:3…" at bounding box center [350, 153] width 138 height 529
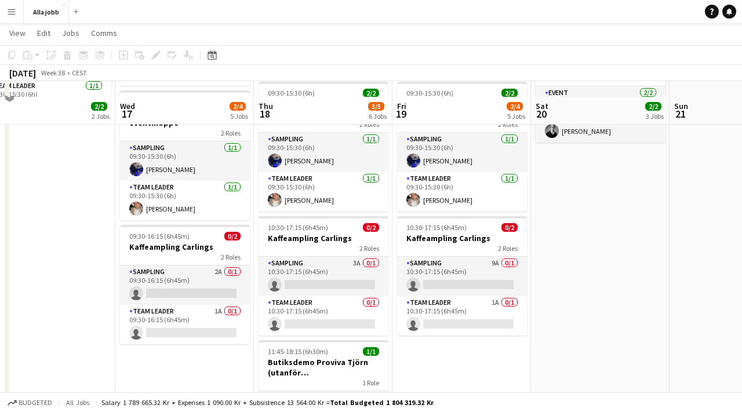
scroll to position [266, 0]
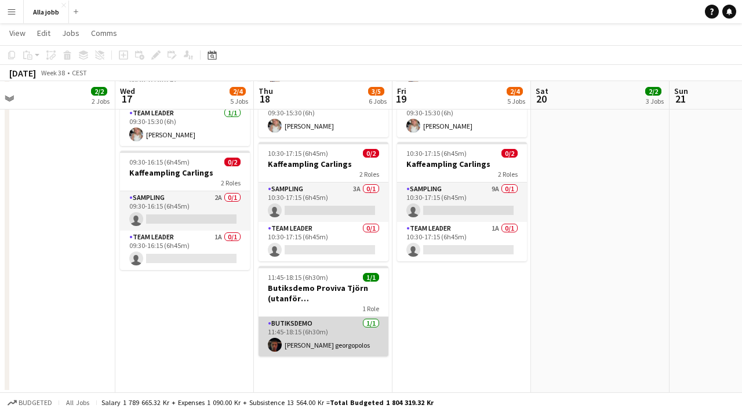
click at [313, 325] on app-card-role "Butiksdemo [DATE] 11:45-18:15 (6h30m) [PERSON_NAME] georgopolos" at bounding box center [323, 336] width 130 height 39
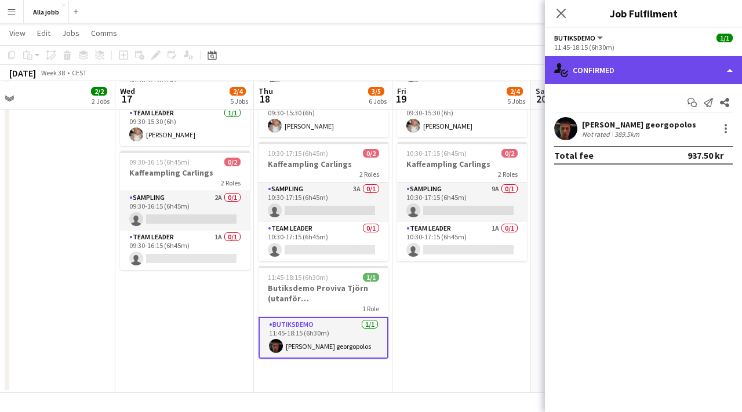
click at [614, 82] on div "single-neutral-actions-check-2 Confirmed" at bounding box center [643, 70] width 197 height 28
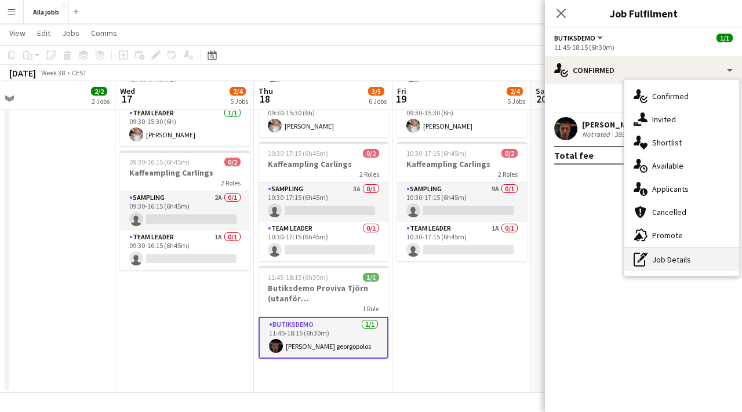
click at [652, 262] on div "pen-write Job Details" at bounding box center [681, 259] width 115 height 23
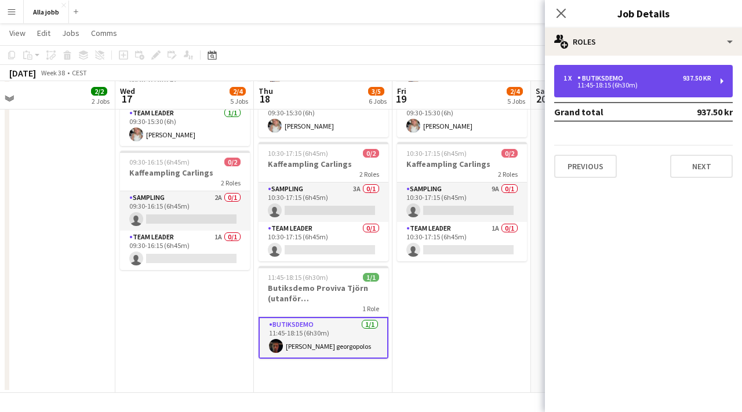
click at [605, 83] on div "11:45-18:15 (6h30m)" at bounding box center [637, 85] width 148 height 6
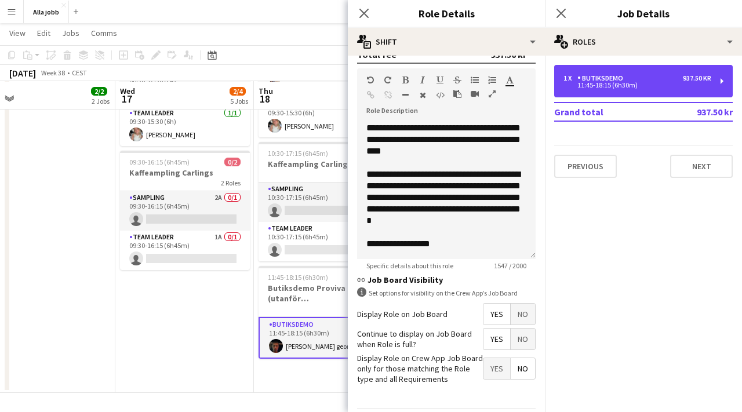
scroll to position [543, 0]
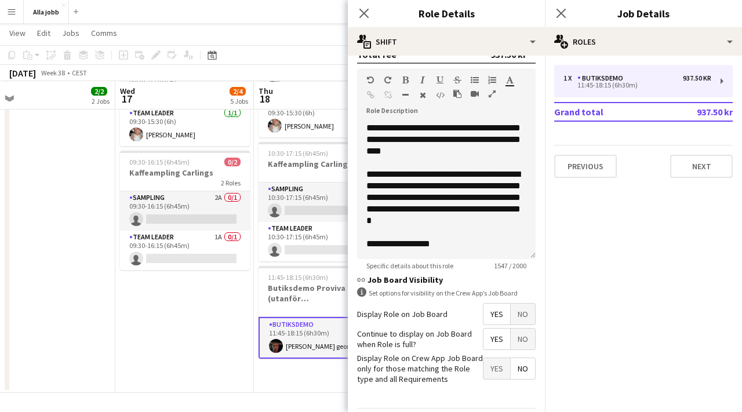
click at [284, 392] on app-date-cell "Bokus turné med APE Carlings Göteborg Stina borta från 16 09:30-15:30 (6h) 2/2 …" at bounding box center [323, 128] width 138 height 529
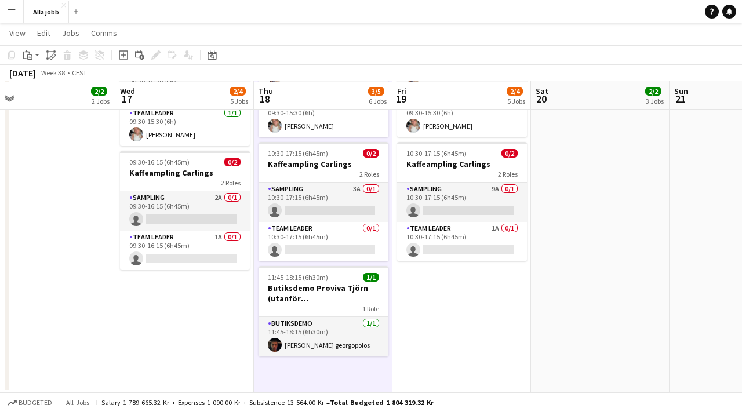
click at [290, 388] on app-date-cell "Bokus turné med APE Carlings Göteborg Stina borta från 16 09:30-15:30 (6h) 2/2 …" at bounding box center [323, 128] width 138 height 529
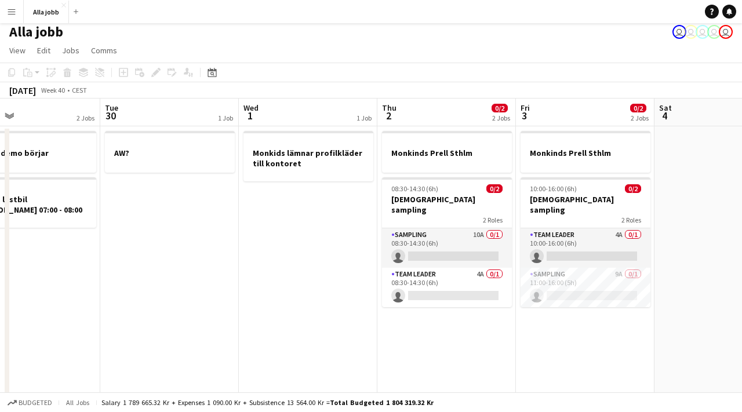
scroll to position [0, 350]
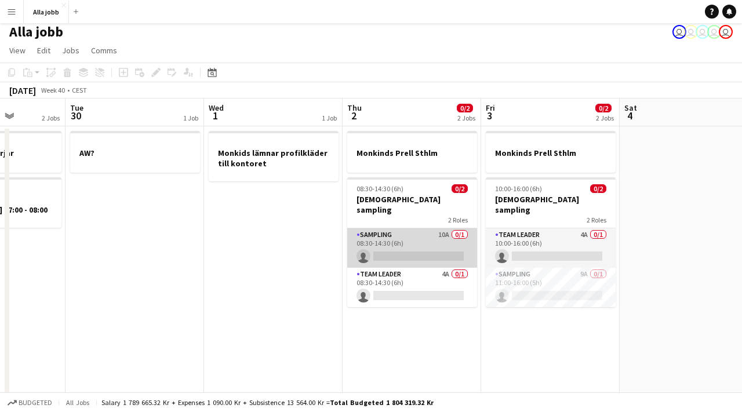
click at [404, 228] on app-card-role "Sampling 10A 0/1 08:30-14:30 (6h) single-neutral-actions" at bounding box center [412, 247] width 130 height 39
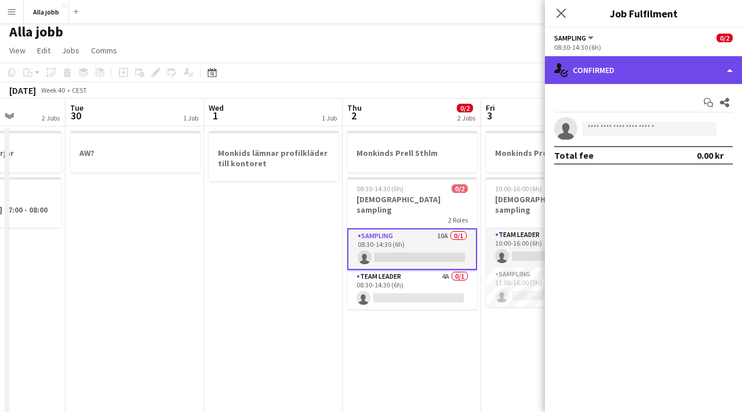
click at [573, 75] on div "single-neutral-actions-check-2 Confirmed" at bounding box center [643, 70] width 197 height 28
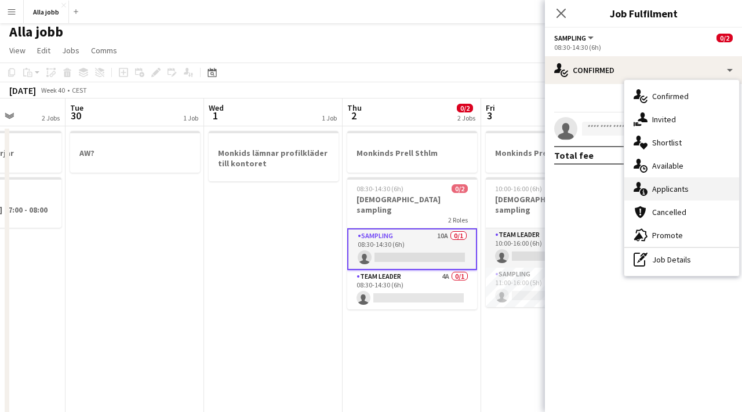
click at [686, 190] on span "Applicants" at bounding box center [670, 189] width 36 height 10
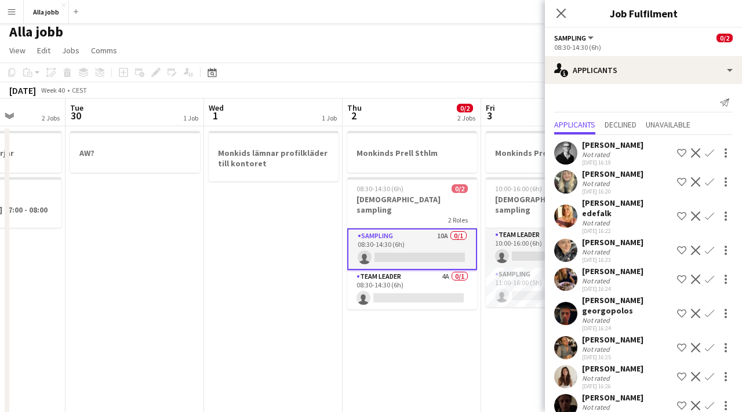
scroll to position [37, 0]
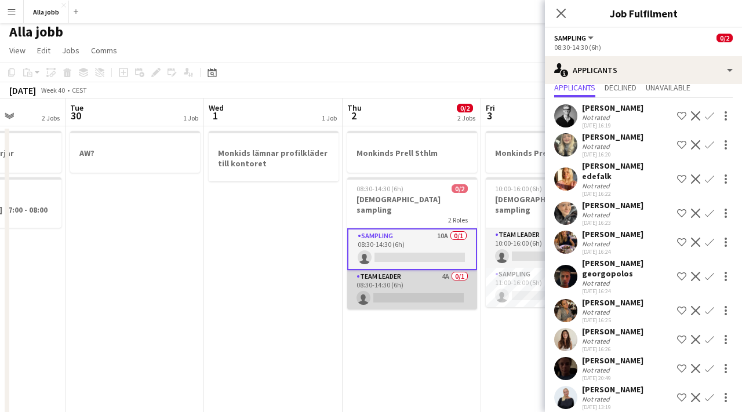
click at [415, 273] on app-card-role "Team Leader 4A 0/1 08:30-14:30 (6h) single-neutral-actions" at bounding box center [412, 289] width 130 height 39
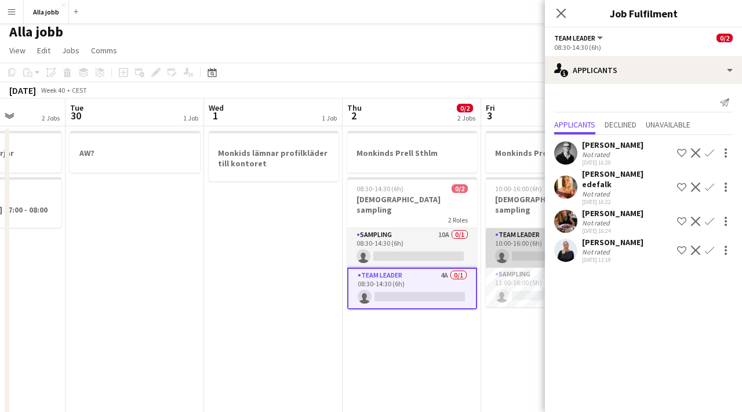
click at [507, 242] on app-card-role "Team Leader 4A 0/1 10:00-16:00 (6h) single-neutral-actions" at bounding box center [550, 247] width 130 height 39
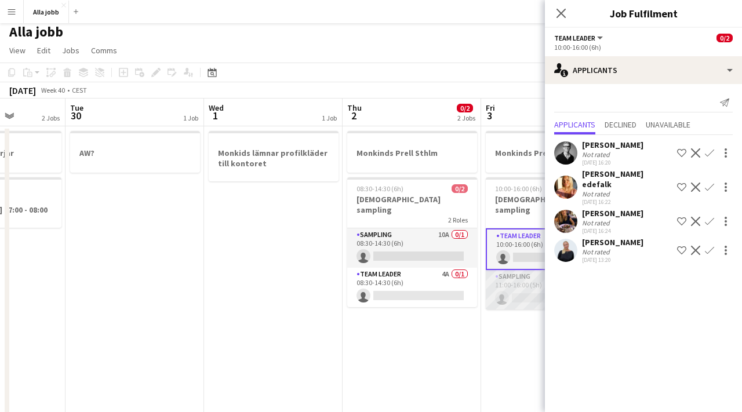
click at [508, 275] on app-card-role "Sampling 9A 0/1 11:00-16:00 (5h) single-neutral-actions" at bounding box center [550, 289] width 130 height 39
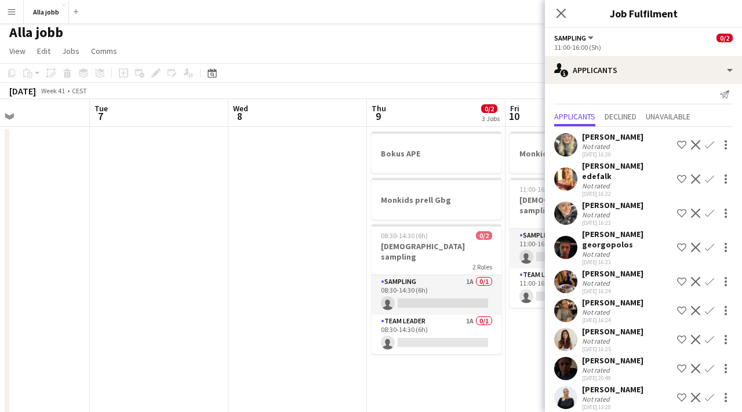
scroll to position [0, 532]
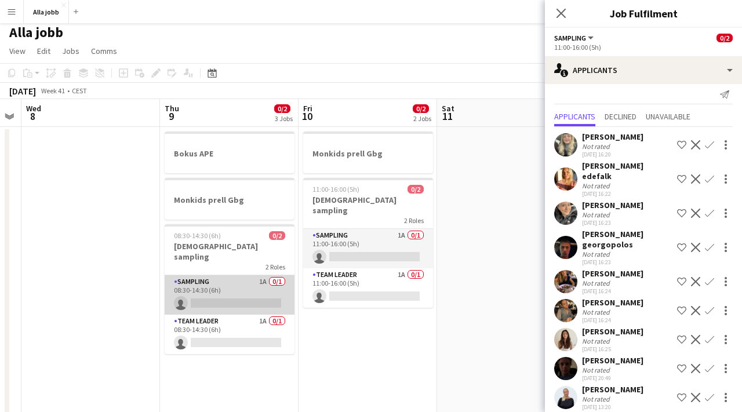
click at [240, 279] on app-card-role "Sampling 1A 0/1 08:30-14:30 (6h) single-neutral-actions" at bounding box center [230, 294] width 130 height 39
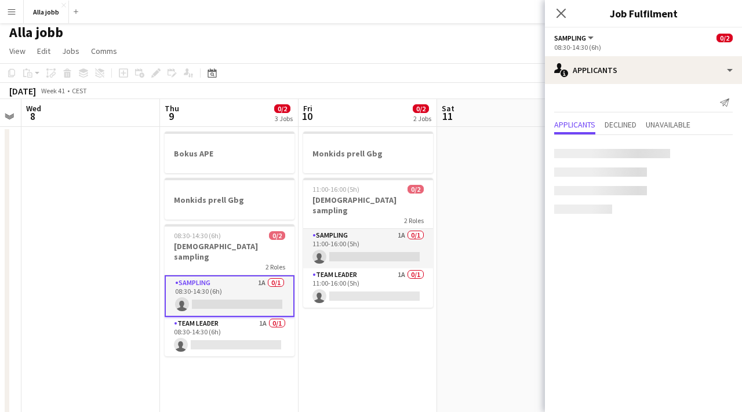
scroll to position [0, 0]
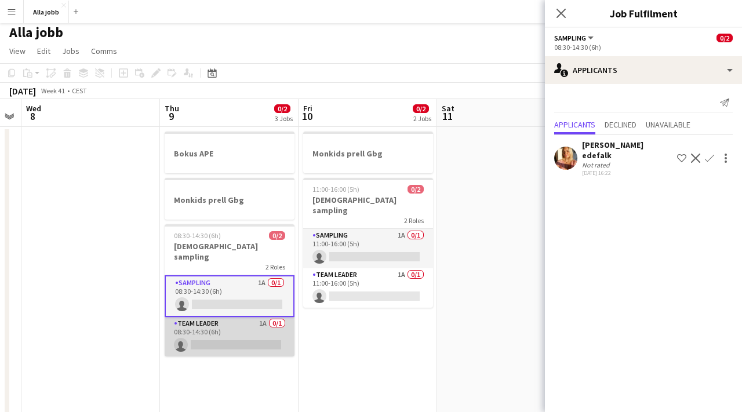
click at [241, 317] on app-card-role "Team Leader 1A 0/1 08:30-14:30 (6h) single-neutral-actions" at bounding box center [230, 336] width 130 height 39
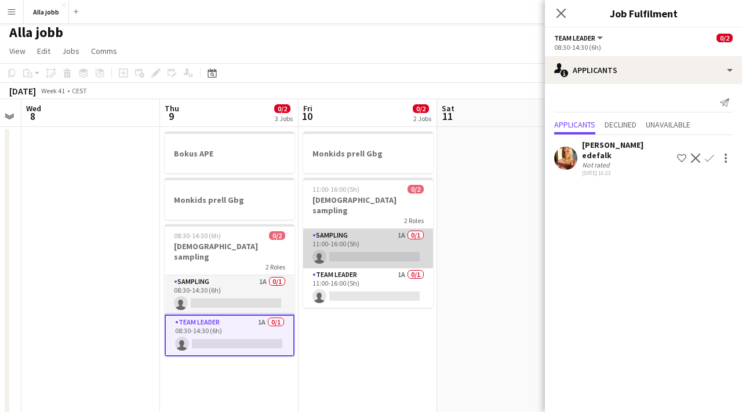
click at [331, 232] on app-card-role "Sampling 1A 0/1 11:00-16:00 (5h) single-neutral-actions" at bounding box center [368, 248] width 130 height 39
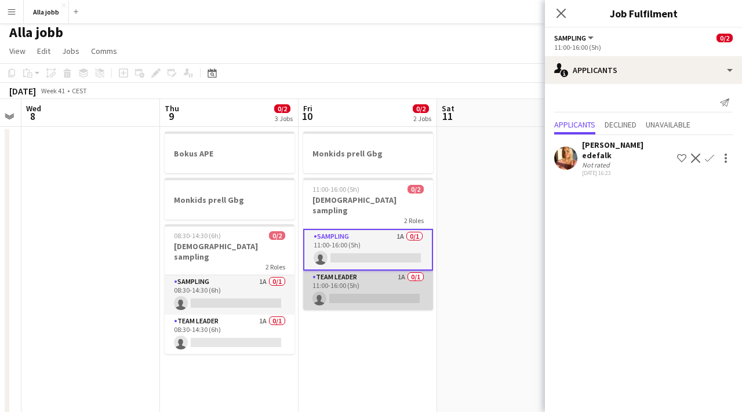
click at [333, 276] on app-card-role "Team Leader 1A 0/1 11:00-16:00 (5h) single-neutral-actions" at bounding box center [368, 290] width 130 height 39
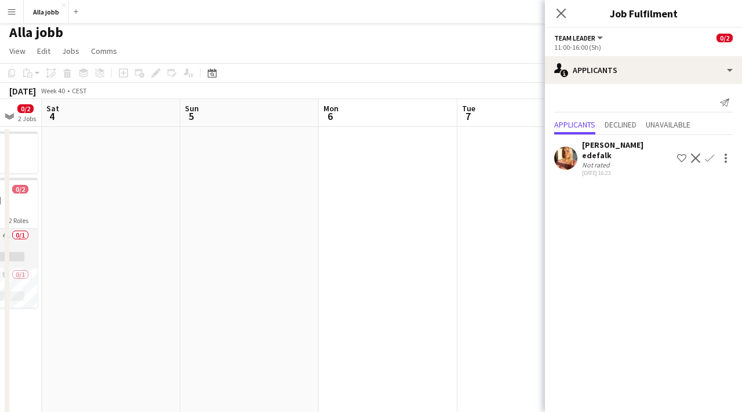
scroll to position [0, 269]
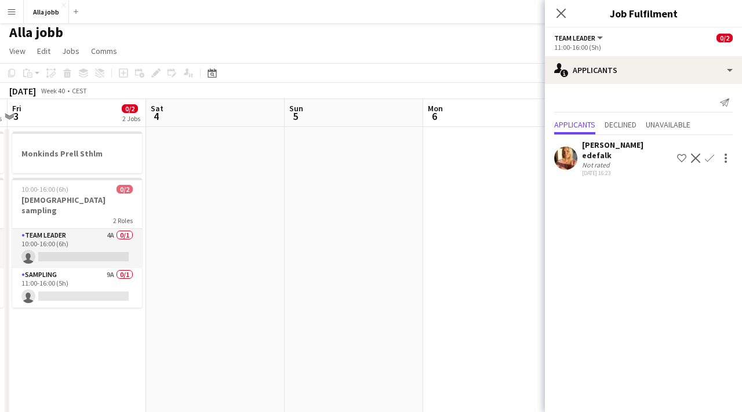
click at [446, 199] on app-date-cell at bounding box center [492, 391] width 138 height 529
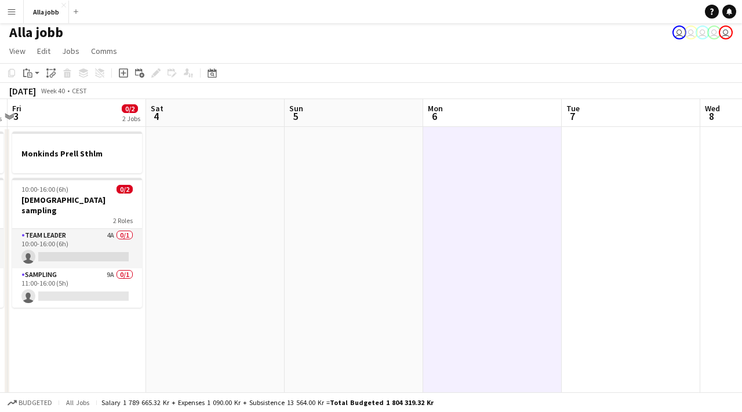
click at [446, 199] on app-date-cell at bounding box center [492, 391] width 138 height 529
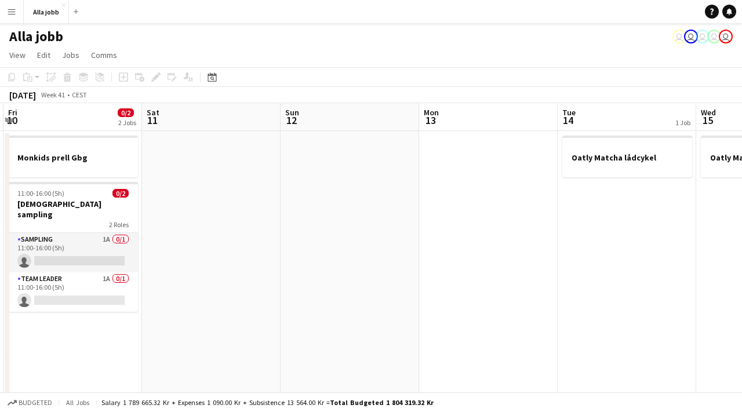
scroll to position [0, 473]
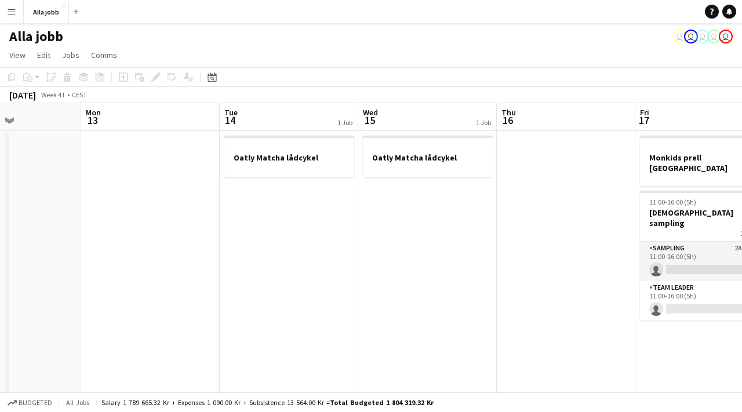
click at [295, 242] on app-date-cell "Oatly Matcha lådcykel" at bounding box center [289, 395] width 138 height 529
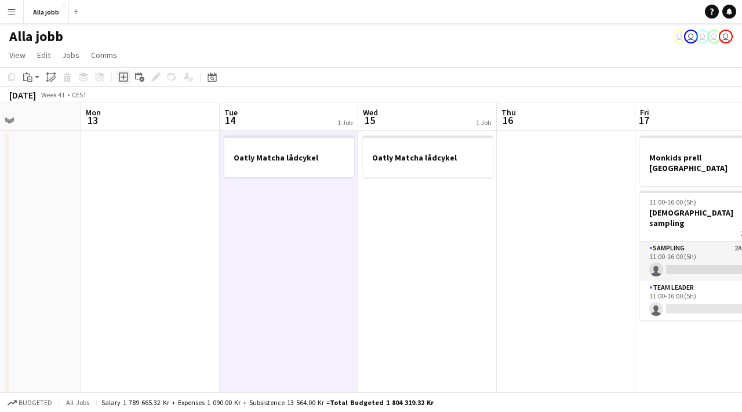
click at [120, 82] on div "Add job" at bounding box center [123, 77] width 14 height 14
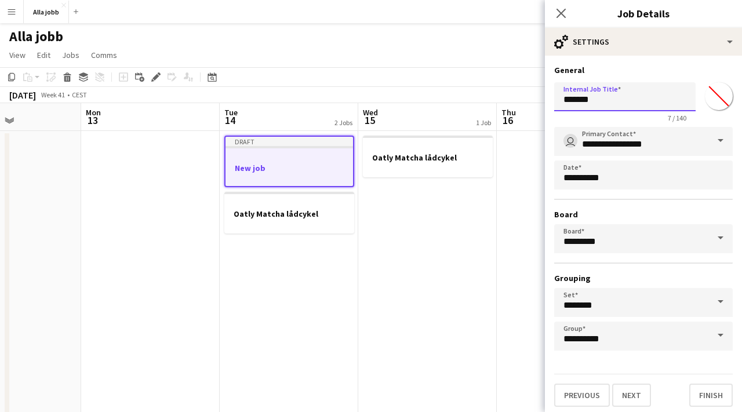
drag, startPoint x: 597, startPoint y: 96, endPoint x: 551, endPoint y: 96, distance: 46.3
click at [549, 97] on form "**********" at bounding box center [643, 236] width 197 height 342
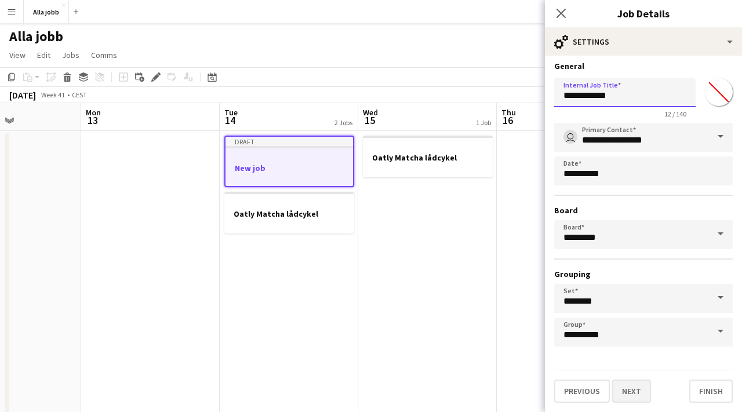
type input "**********"
click at [633, 392] on button "Next" at bounding box center [631, 390] width 39 height 23
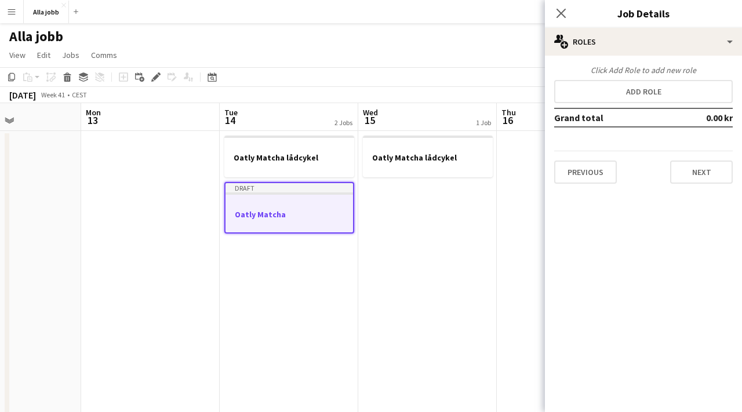
scroll to position [0, 0]
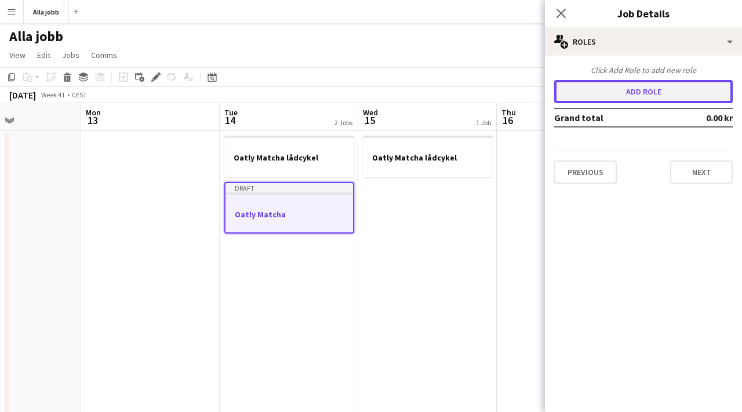
click at [609, 92] on button "Add role" at bounding box center [643, 91] width 178 height 23
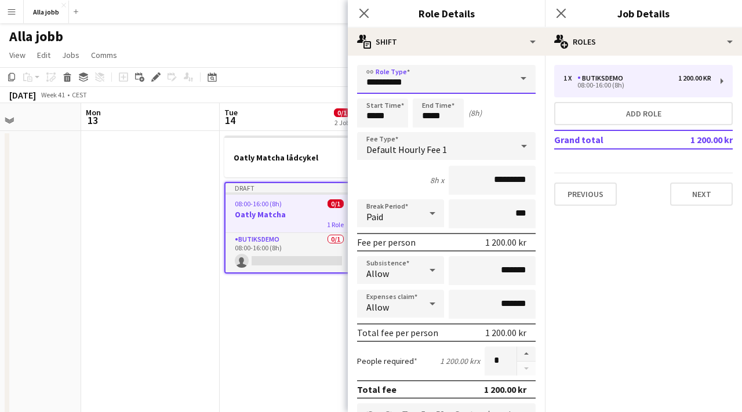
click at [453, 81] on input "**********" at bounding box center [446, 79] width 178 height 29
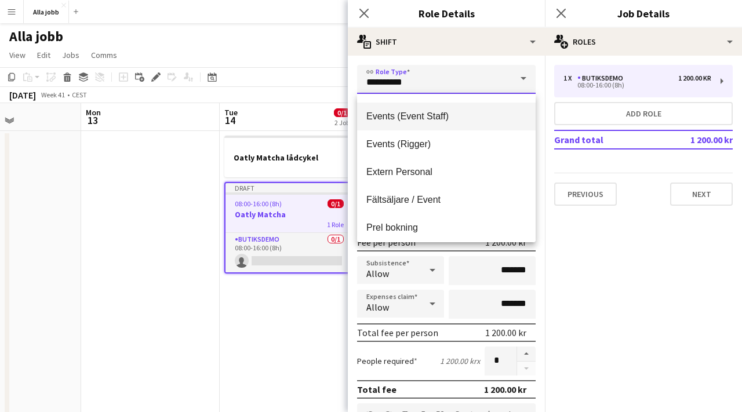
scroll to position [222, 0]
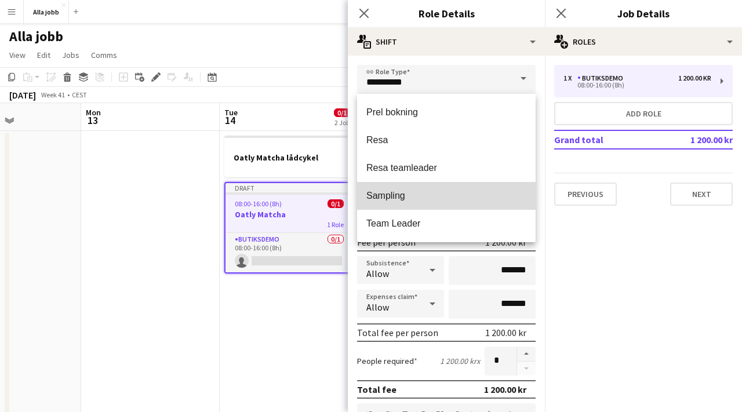
click at [412, 189] on mat-option "Sampling" at bounding box center [446, 196] width 178 height 28
type input "********"
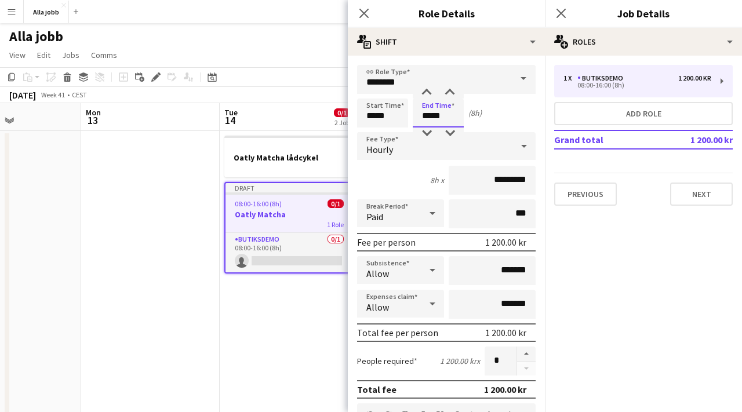
click at [434, 120] on input "*****" at bounding box center [437, 112] width 51 height 29
type input "*****"
click at [430, 94] on div at bounding box center [426, 93] width 23 height 12
click at [384, 106] on input "*****" at bounding box center [382, 112] width 51 height 29
click at [370, 134] on div at bounding box center [370, 133] width 23 height 12
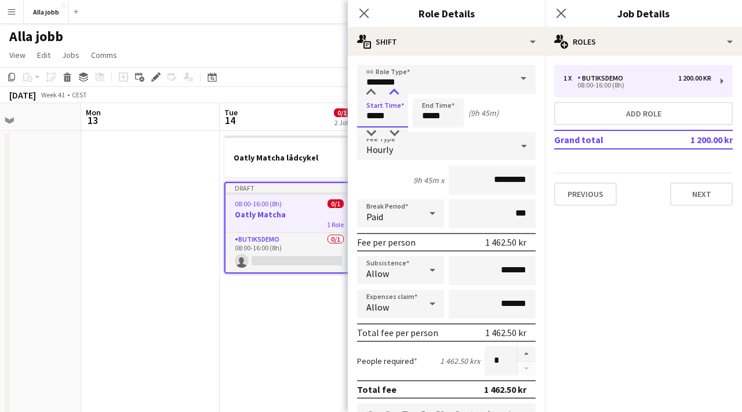
click at [391, 96] on div at bounding box center [393, 93] width 23 height 12
type input "*****"
click at [391, 96] on div at bounding box center [393, 93] width 23 height 12
click at [431, 108] on input "*****" at bounding box center [437, 112] width 51 height 29
type input "*****"
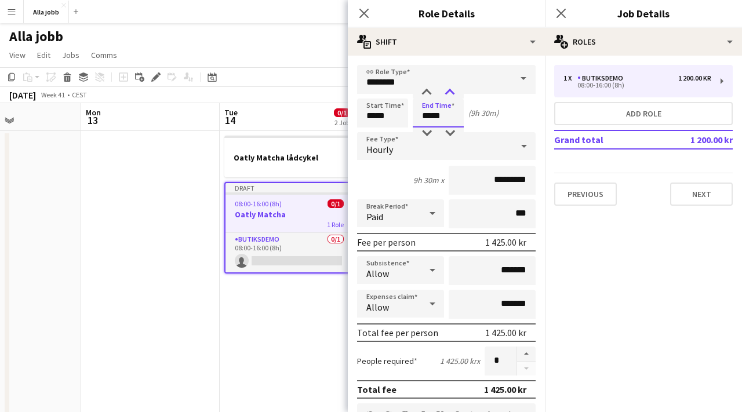
click at [456, 93] on div at bounding box center [449, 93] width 23 height 12
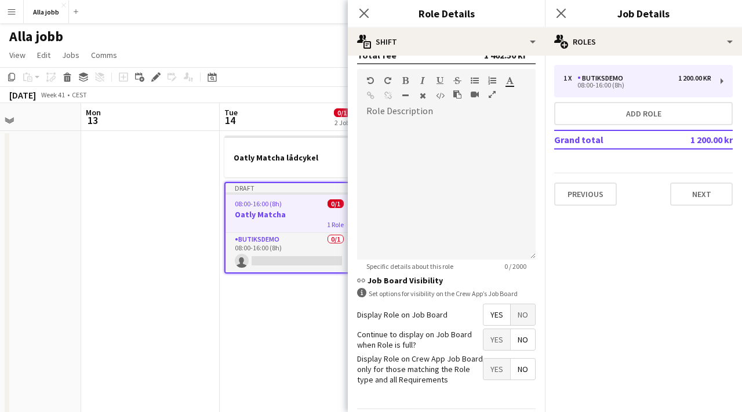
scroll to position [317, 0]
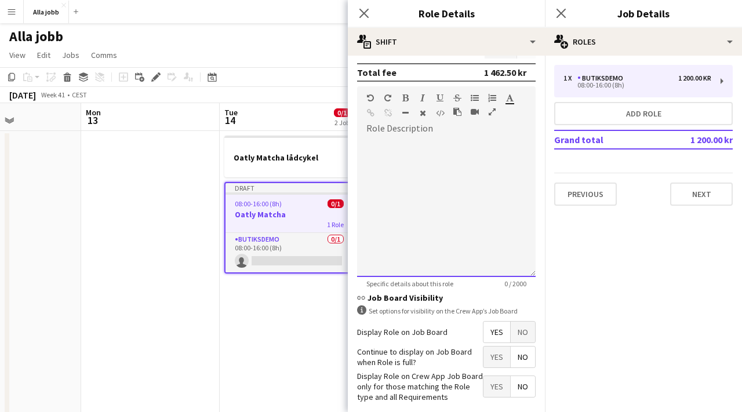
click at [377, 145] on div at bounding box center [446, 207] width 178 height 139
paste div
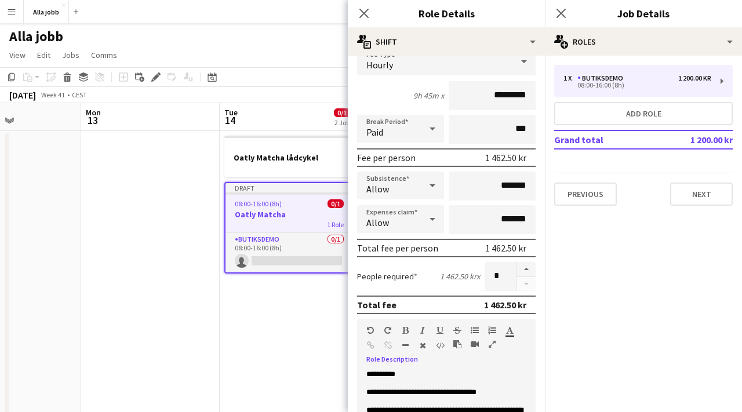
scroll to position [0, 0]
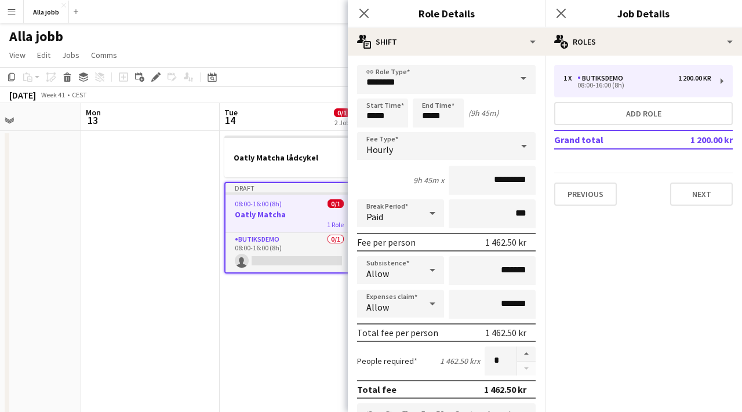
click at [409, 216] on div "Paid" at bounding box center [389, 213] width 64 height 28
click at [409, 216] on div at bounding box center [371, 206] width 742 height 412
click at [409, 216] on div "Paid" at bounding box center [389, 213] width 64 height 28
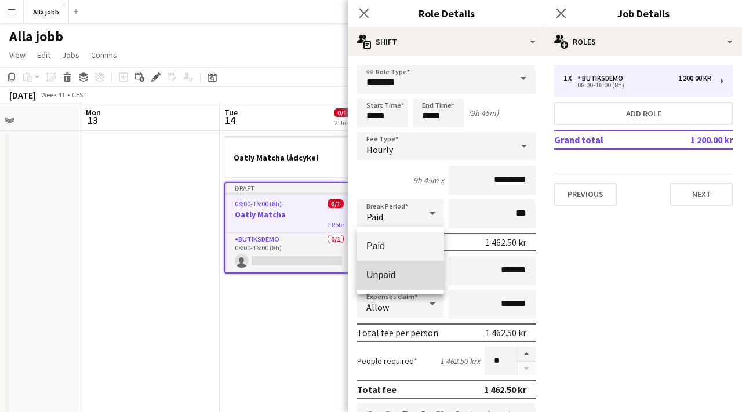
click at [410, 275] on span "Unpaid" at bounding box center [400, 274] width 68 height 11
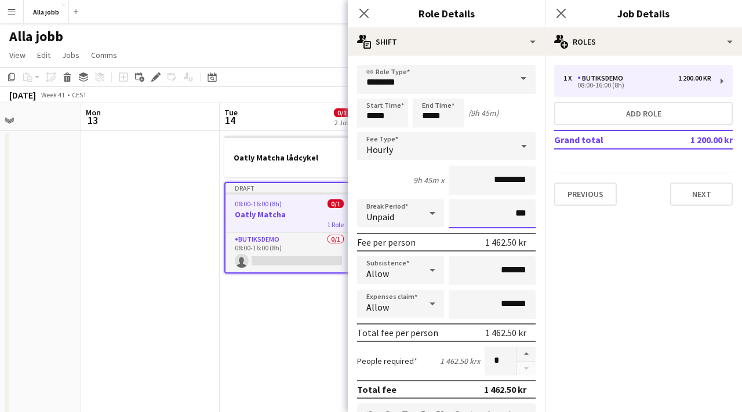
click at [506, 217] on input "***" at bounding box center [491, 213] width 87 height 29
drag, startPoint x: 518, startPoint y: 216, endPoint x: 507, endPoint y: 216, distance: 11.0
click at [507, 216] on input "***" at bounding box center [491, 213] width 87 height 29
click at [552, 232] on mat-expansion-panel "pencil3 General details 1 x Butiksdemo 1 200.00 kr 08:00-16:00 (8h) Add role Gr…" at bounding box center [643, 234] width 197 height 356
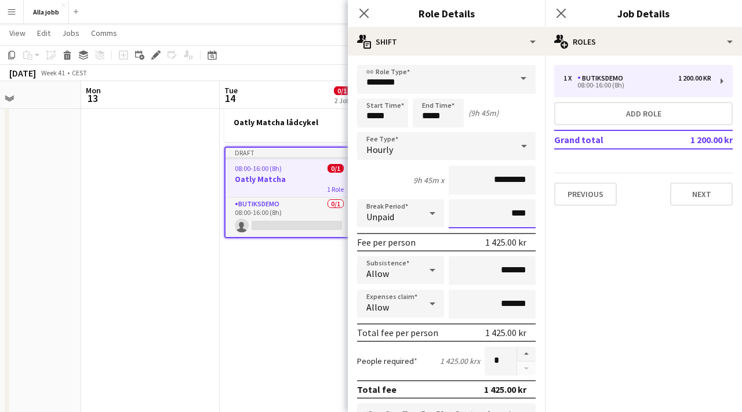
click at [480, 218] on input "****" at bounding box center [491, 213] width 87 height 29
drag, startPoint x: 515, startPoint y: 214, endPoint x: 506, endPoint y: 214, distance: 9.3
click at [506, 214] on input "****" at bounding box center [491, 213] width 87 height 29
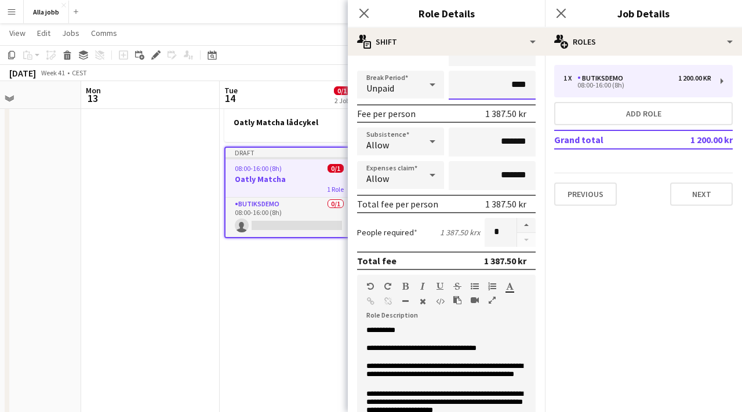
scroll to position [130, 0]
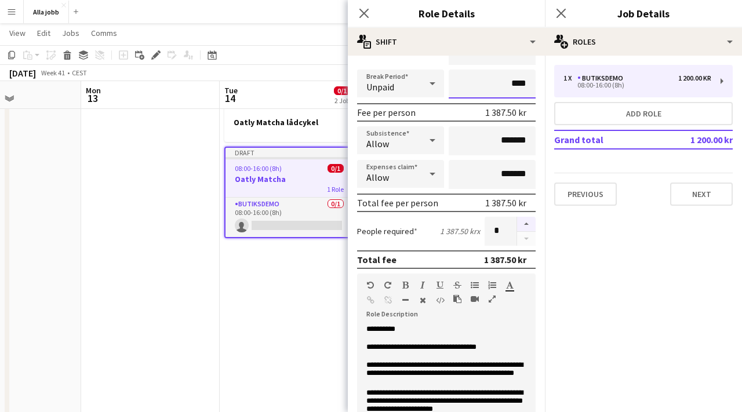
type input "****"
click at [527, 225] on button "button" at bounding box center [526, 224] width 19 height 15
type input "*"
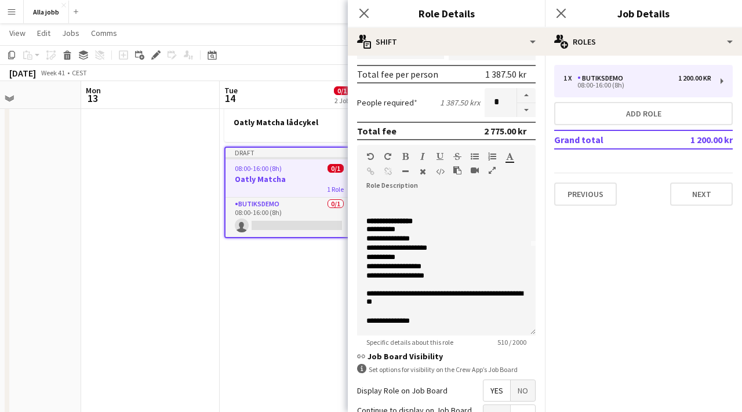
scroll to position [0, 0]
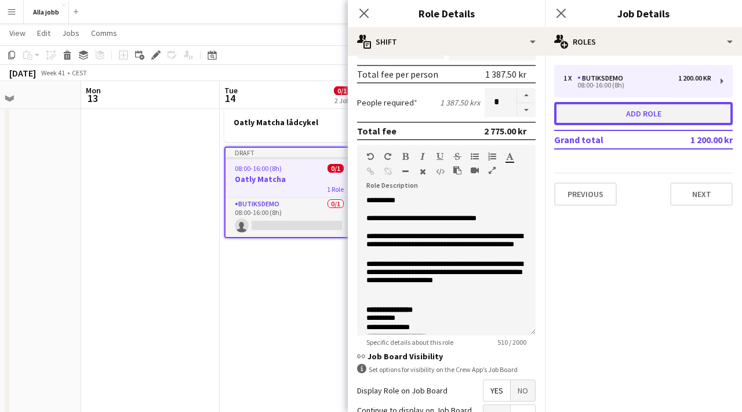
click at [568, 111] on button "Add role" at bounding box center [643, 113] width 178 height 23
type input "**********"
type input "*****"
type input "***"
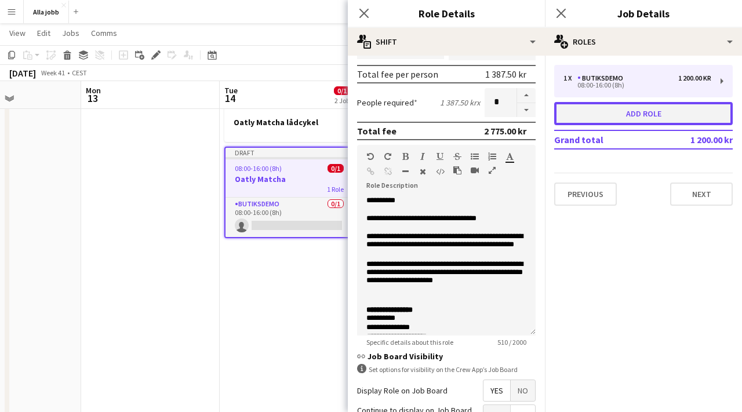
type input "*"
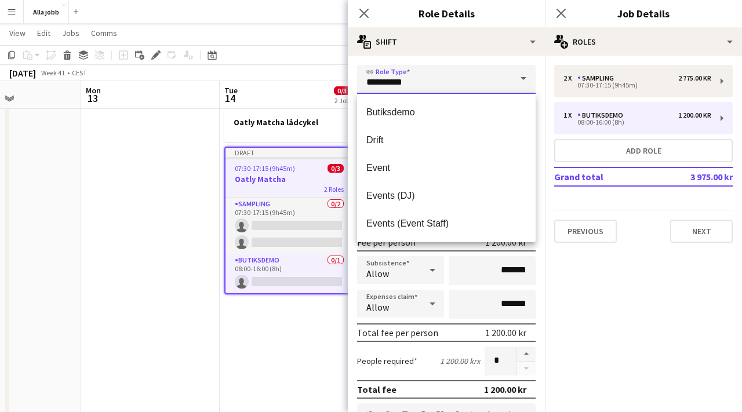
click at [423, 82] on input "**********" at bounding box center [446, 79] width 178 height 29
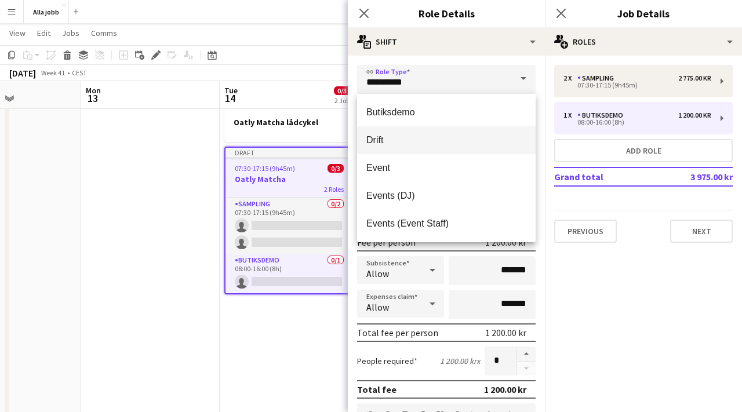
click at [407, 148] on mat-option "Drift" at bounding box center [446, 140] width 178 height 28
type input "*****"
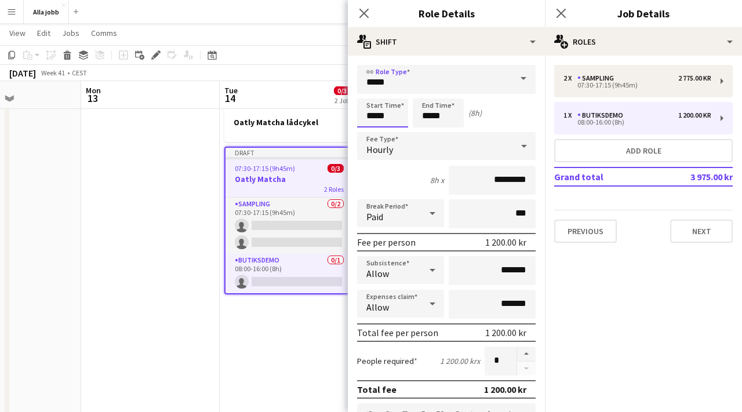
click at [378, 115] on input "*****" at bounding box center [382, 112] width 51 height 29
click at [369, 127] on div at bounding box center [370, 133] width 23 height 12
click at [391, 95] on div at bounding box center [393, 93] width 23 height 12
type input "*****"
click at [393, 94] on div at bounding box center [393, 93] width 23 height 12
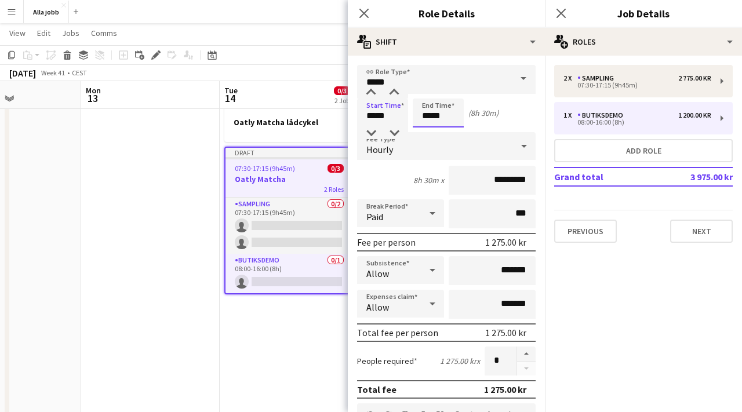
click at [429, 118] on input "*****" at bounding box center [437, 112] width 51 height 29
click at [426, 93] on div at bounding box center [426, 93] width 23 height 12
click at [446, 93] on div at bounding box center [449, 93] width 23 height 12
click at [449, 132] on div at bounding box center [449, 133] width 23 height 12
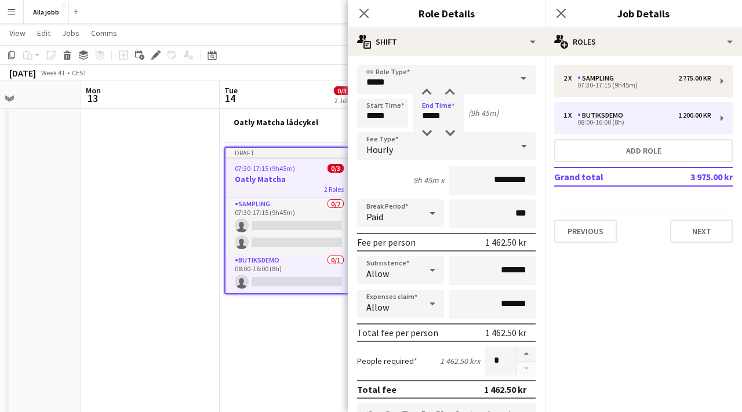
click at [505, 123] on div "Start Time ***** End Time ***** (9h 45m)" at bounding box center [446, 112] width 178 height 29
click at [392, 118] on input "*****" at bounding box center [382, 112] width 51 height 29
click at [432, 111] on input "*****" at bounding box center [437, 112] width 51 height 29
click at [448, 93] on div at bounding box center [449, 93] width 23 height 12
click at [502, 117] on div "Start Time ***** End Time ***** (10h)" at bounding box center [446, 112] width 178 height 29
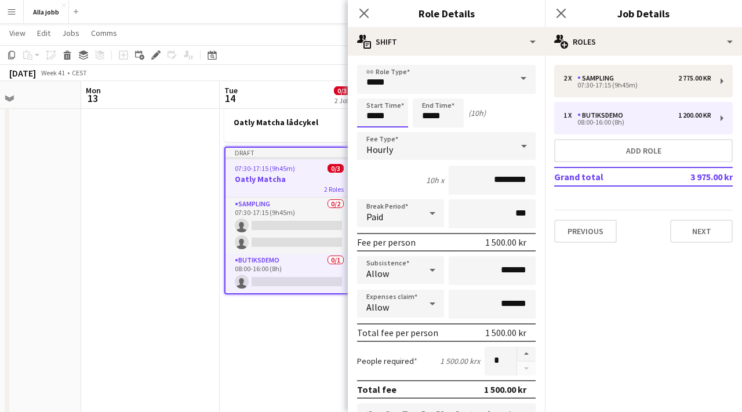
click at [384, 118] on input "*****" at bounding box center [382, 112] width 51 height 29
click at [446, 118] on input "*****" at bounding box center [437, 112] width 51 height 29
type input "*****"
click at [452, 134] on div at bounding box center [449, 133] width 23 height 12
click at [517, 113] on div "Start Time ***** End Time ***** (9h 45m)" at bounding box center [446, 112] width 178 height 29
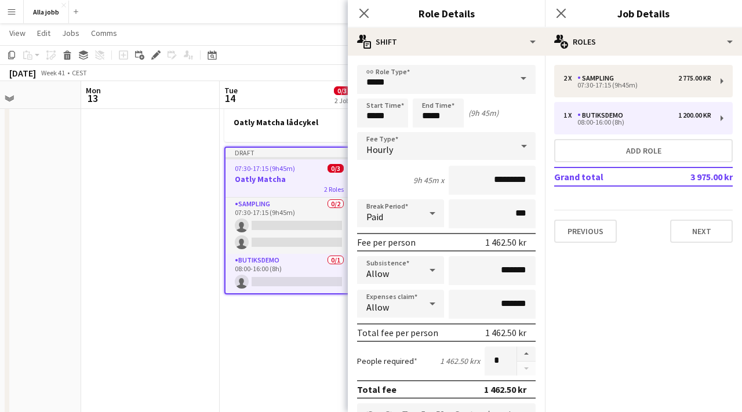
scroll to position [373, 0]
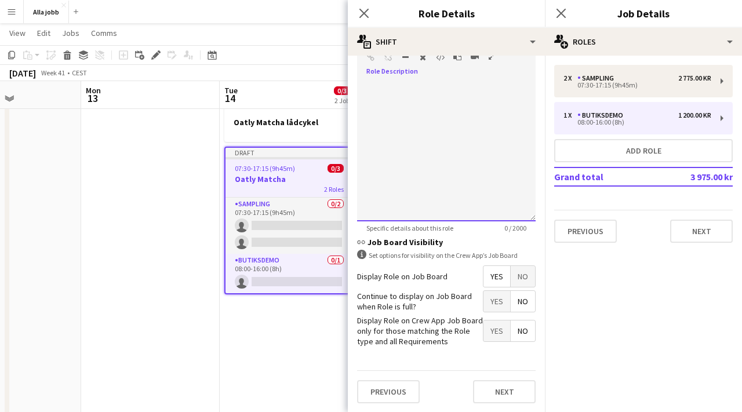
click at [390, 145] on div at bounding box center [446, 151] width 178 height 139
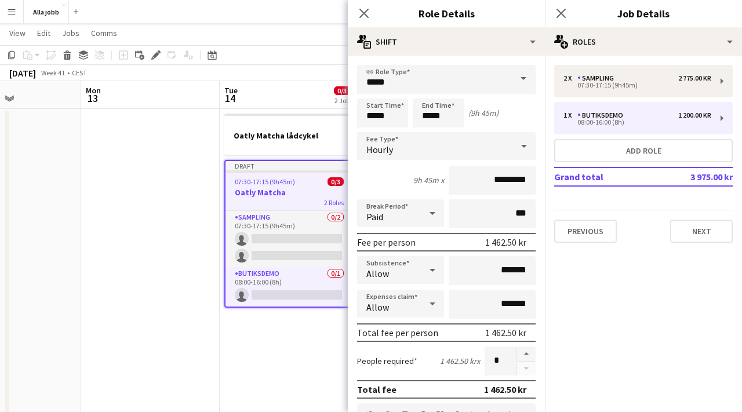
scroll to position [21, 0]
click at [407, 211] on div "Paid" at bounding box center [389, 213] width 64 height 28
click at [403, 277] on span "Unpaid" at bounding box center [400, 274] width 68 height 11
click at [518, 215] on input "***" at bounding box center [491, 213] width 87 height 29
drag, startPoint x: 514, startPoint y: 215, endPoint x: 504, endPoint y: 215, distance: 10.4
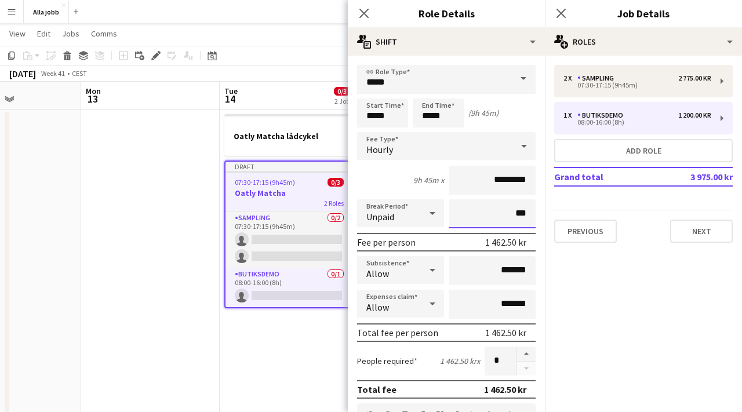
click at [504, 215] on input "***" at bounding box center [491, 213] width 87 height 29
type input "****"
click at [567, 300] on mat-expansion-panel "pencil3 General details 2 x Sampling 2 775.00 kr 07:30-17:15 (9h45m) 1 x Butiks…" at bounding box center [643, 234] width 197 height 356
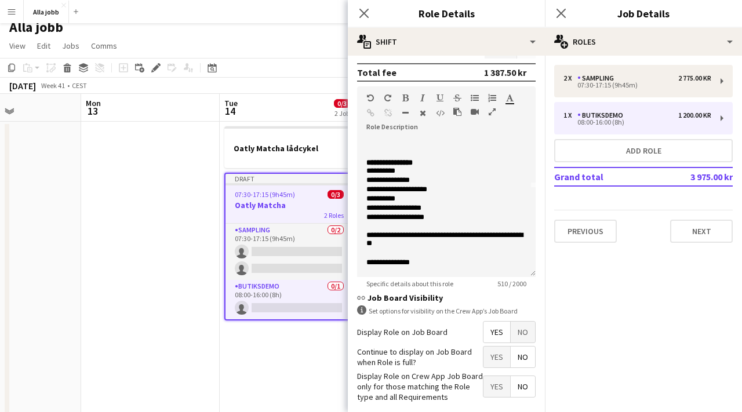
scroll to position [373, 0]
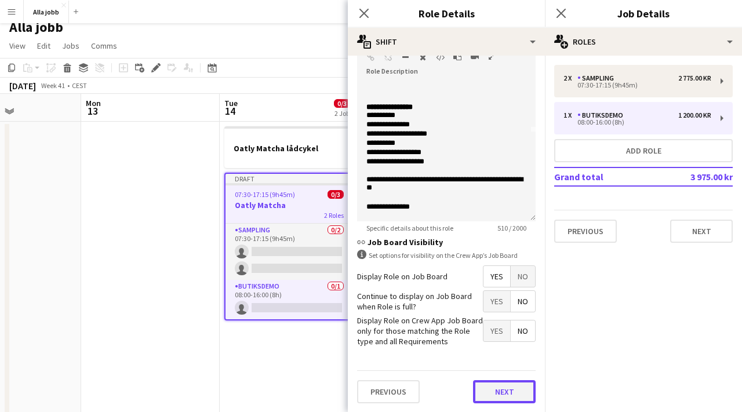
click at [504, 392] on button "Next" at bounding box center [504, 391] width 63 height 23
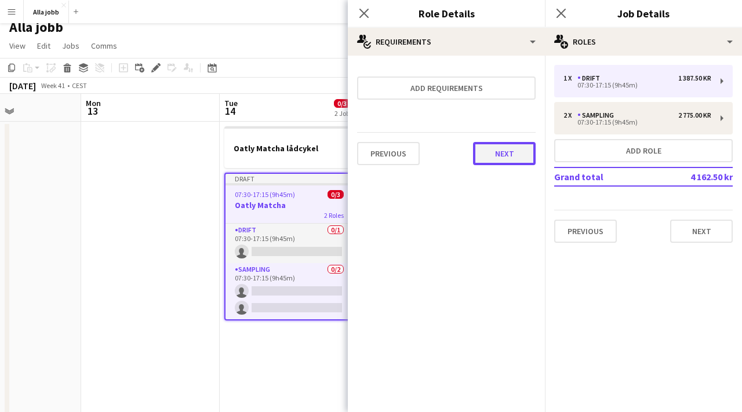
click at [512, 163] on button "Next" at bounding box center [504, 153] width 63 height 23
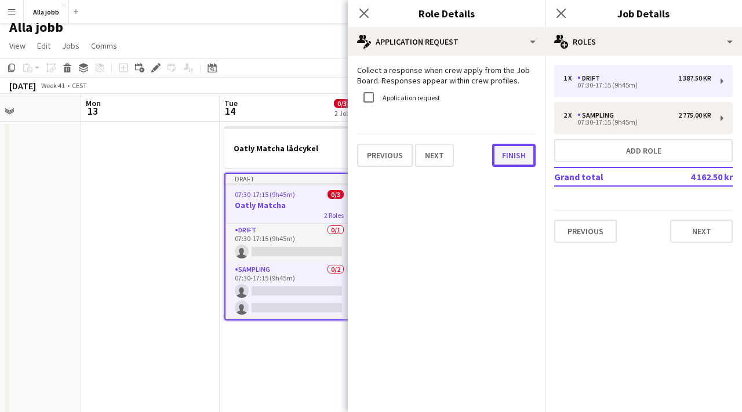
click at [514, 154] on button "Finish" at bounding box center [513, 155] width 43 height 23
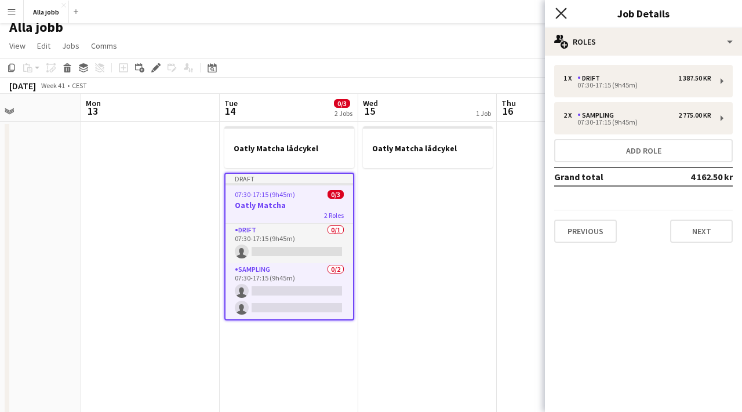
click at [560, 16] on icon "Close pop-in" at bounding box center [560, 13] width 11 height 11
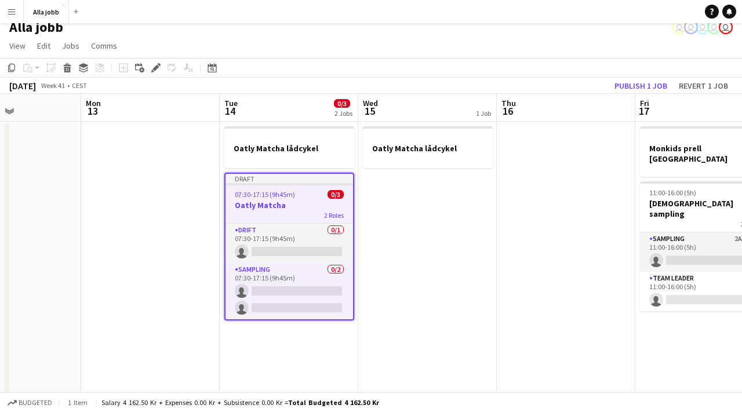
click at [399, 244] on app-date-cell "Oatly Matcha lådcykel" at bounding box center [427, 386] width 138 height 529
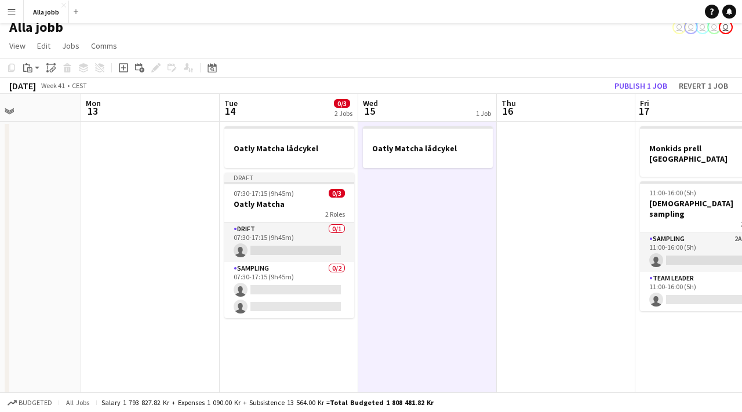
click at [395, 227] on app-date-cell "Oatly Matcha lådcykel" at bounding box center [427, 386] width 138 height 529
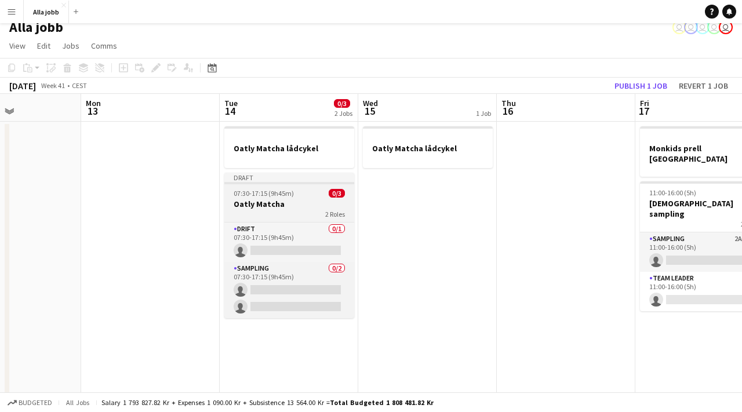
click at [313, 175] on div "Draft" at bounding box center [289, 177] width 130 height 9
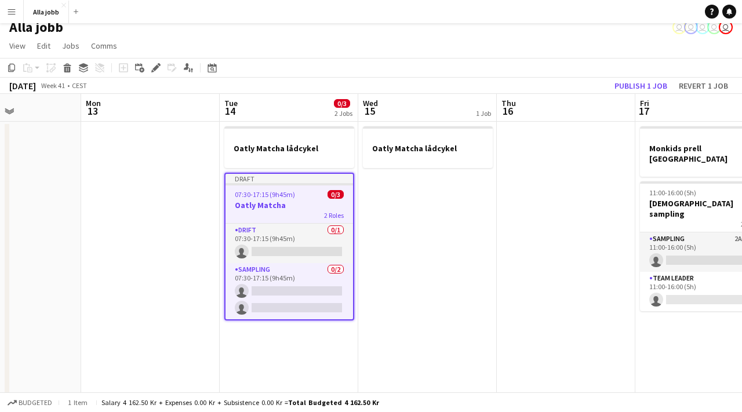
click at [390, 198] on app-date-cell "Oatly Matcha lådcykel" at bounding box center [427, 386] width 138 height 529
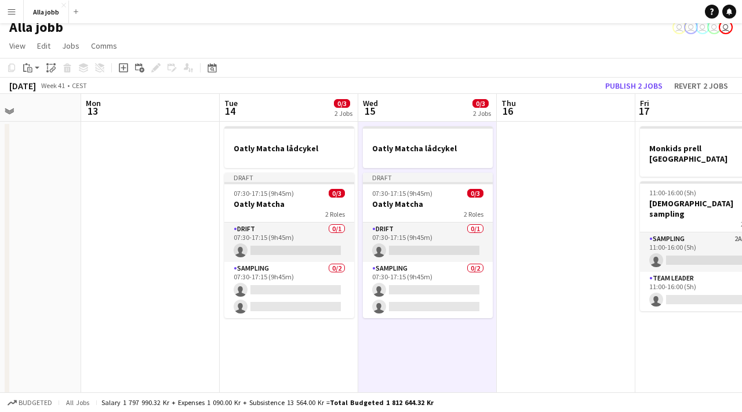
click at [527, 213] on app-date-cell at bounding box center [565, 386] width 138 height 529
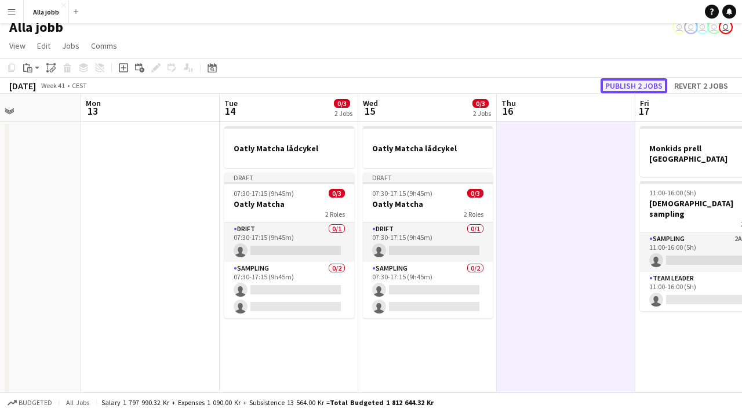
click at [630, 89] on button "Publish 2 jobs" at bounding box center [633, 85] width 67 height 15
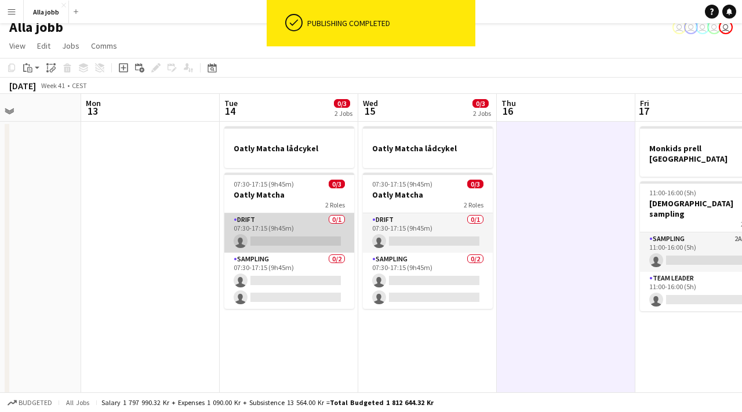
click at [285, 225] on app-card-role "Drift 0/1 07:30-17:15 (9h45m) single-neutral-actions" at bounding box center [289, 232] width 130 height 39
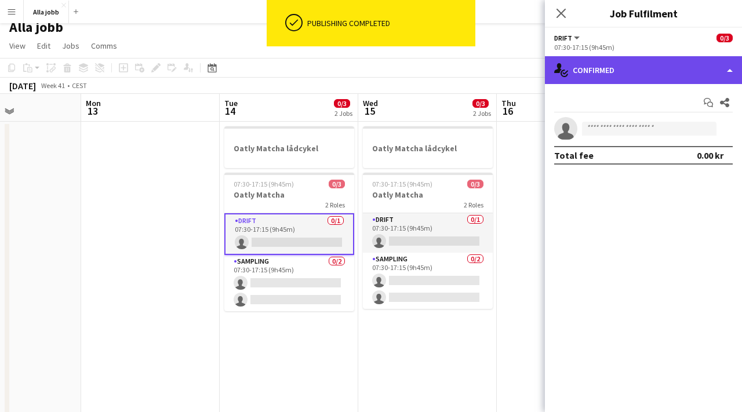
click at [638, 76] on div "single-neutral-actions-check-2 Confirmed" at bounding box center [643, 70] width 197 height 28
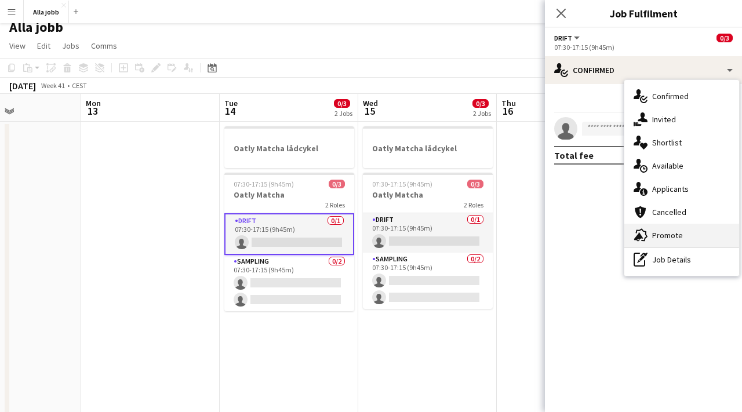
click at [674, 235] on span "Promote" at bounding box center [667, 235] width 31 height 10
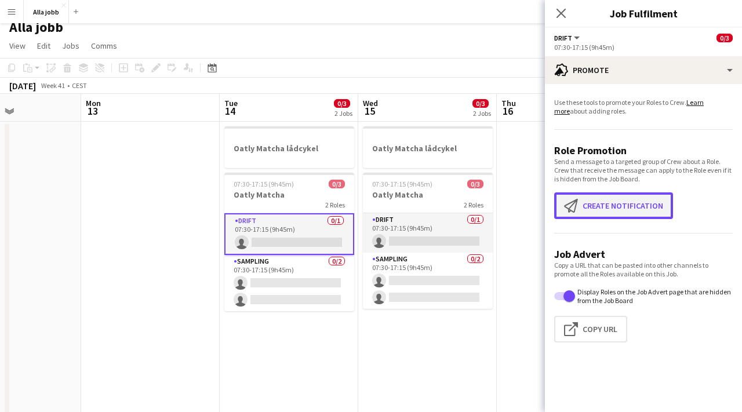
click at [607, 212] on button "Create notification Create notification" at bounding box center [613, 205] width 119 height 27
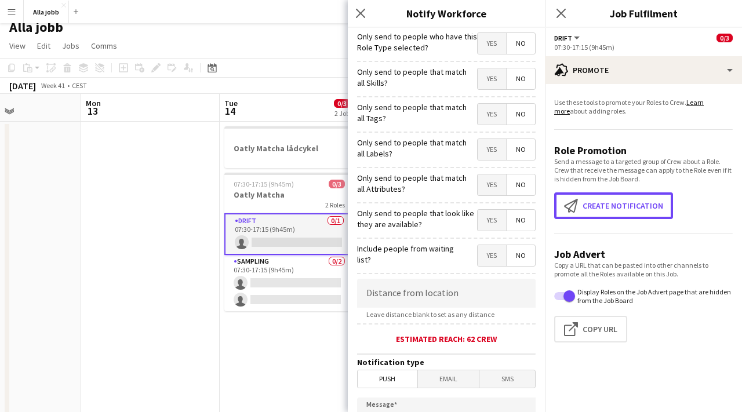
scroll to position [228, 0]
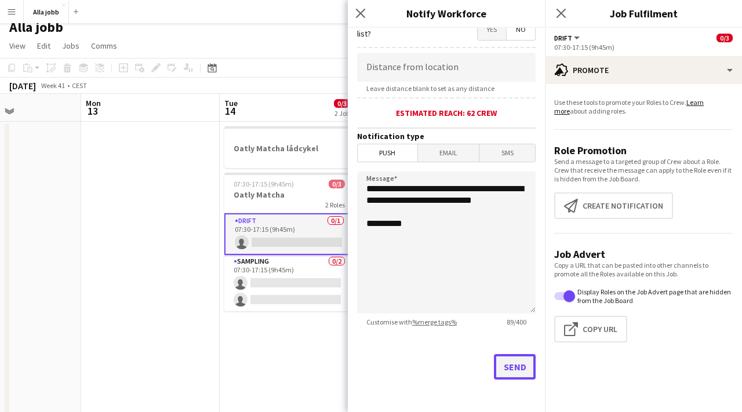
click at [513, 367] on button "Send" at bounding box center [515, 366] width 42 height 25
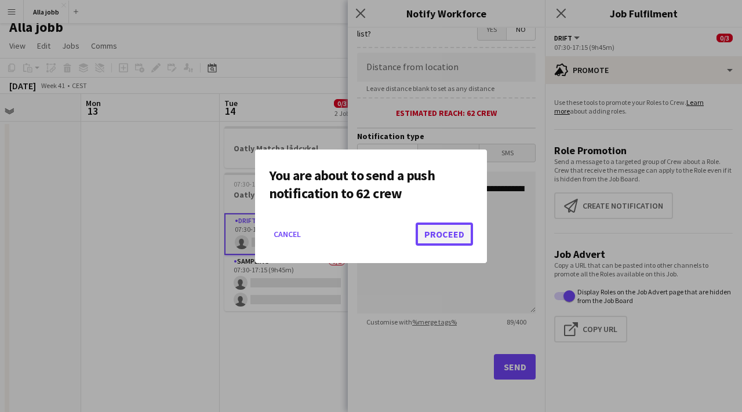
click at [433, 229] on button "Proceed" at bounding box center [443, 233] width 57 height 23
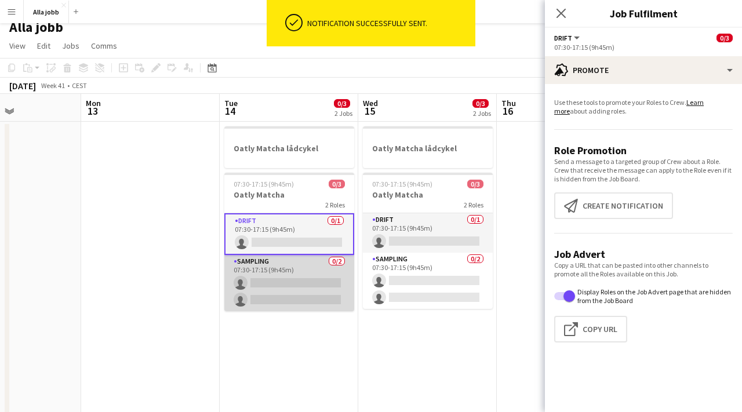
click at [310, 271] on app-card-role "Sampling 0/2 07:30-17:15 (9h45m) single-neutral-actions single-neutral-actions" at bounding box center [289, 283] width 130 height 56
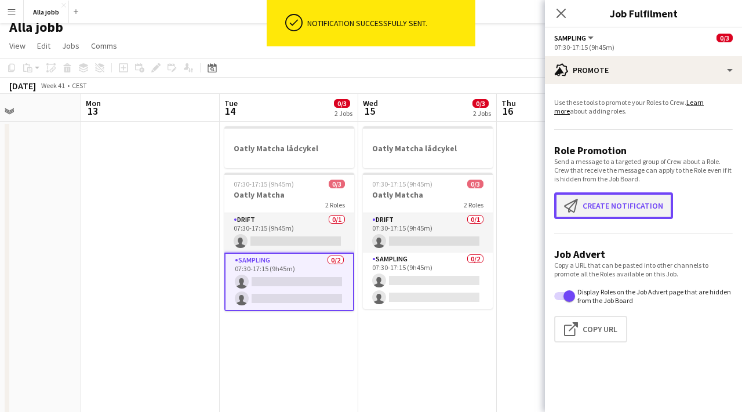
click at [614, 211] on button "Create notification Create notification" at bounding box center [613, 205] width 119 height 27
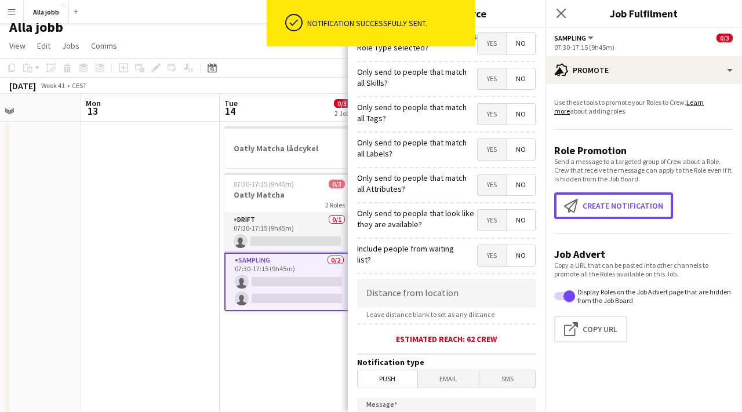
scroll to position [228, 0]
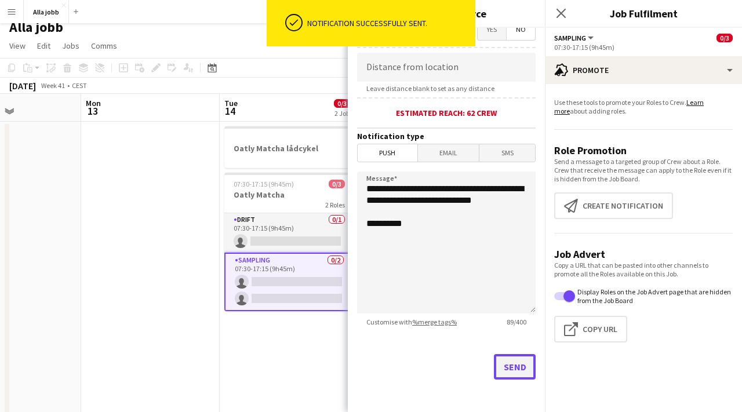
click at [515, 370] on button "Send" at bounding box center [515, 366] width 42 height 25
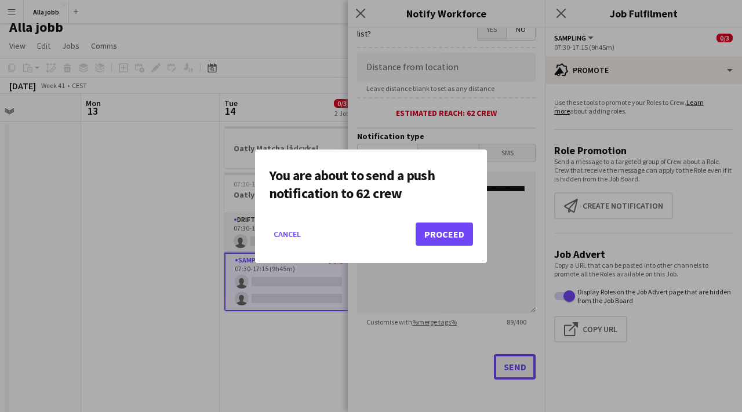
scroll to position [0, 0]
click at [448, 238] on button "Proceed" at bounding box center [443, 233] width 57 height 23
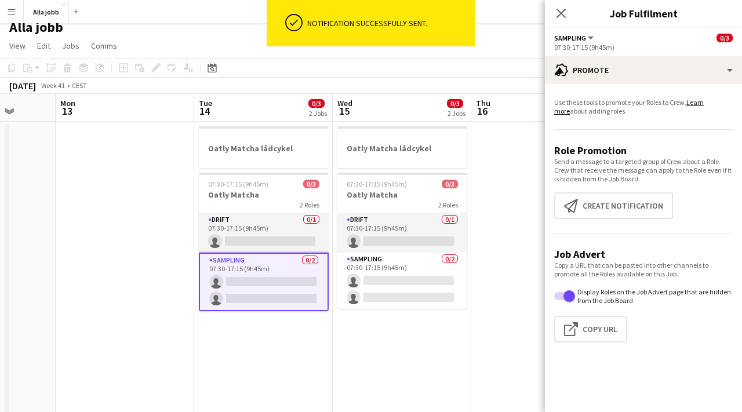
scroll to position [0, 515]
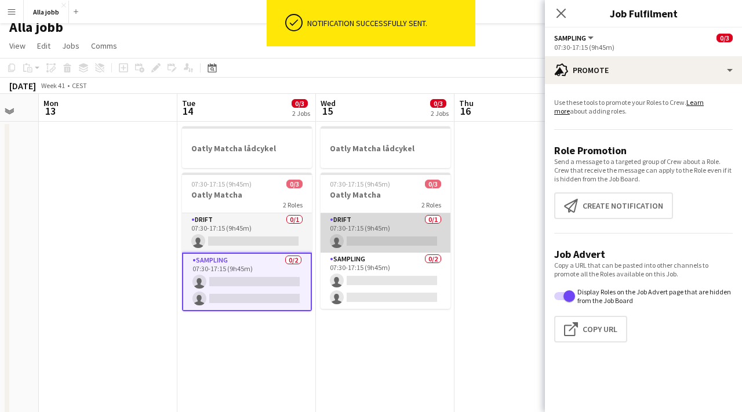
click at [367, 225] on app-card-role "Drift 0/1 07:30-17:15 (9h45m) single-neutral-actions" at bounding box center [385, 232] width 130 height 39
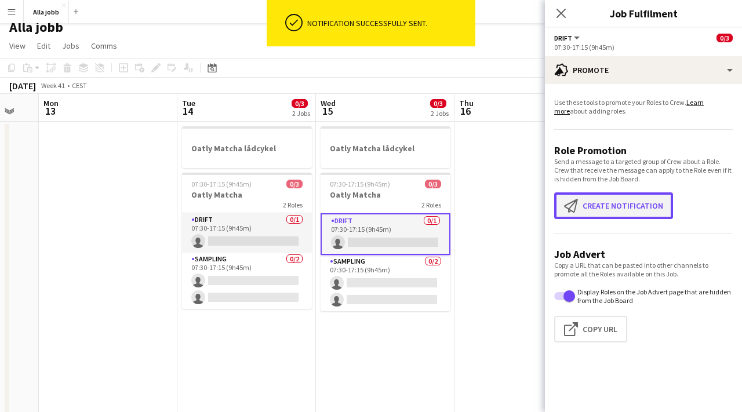
click at [631, 200] on button "Create notification Create notification" at bounding box center [613, 205] width 119 height 27
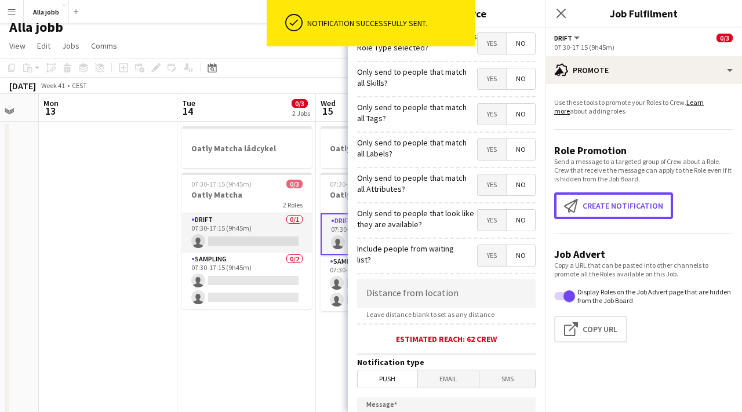
scroll to position [228, 0]
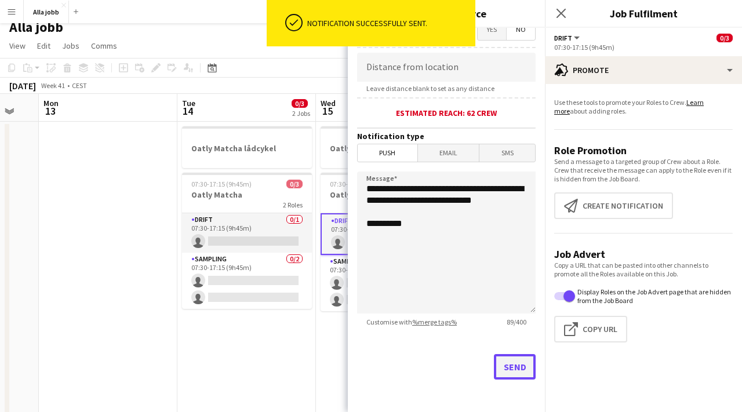
click at [506, 370] on button "Send" at bounding box center [515, 366] width 42 height 25
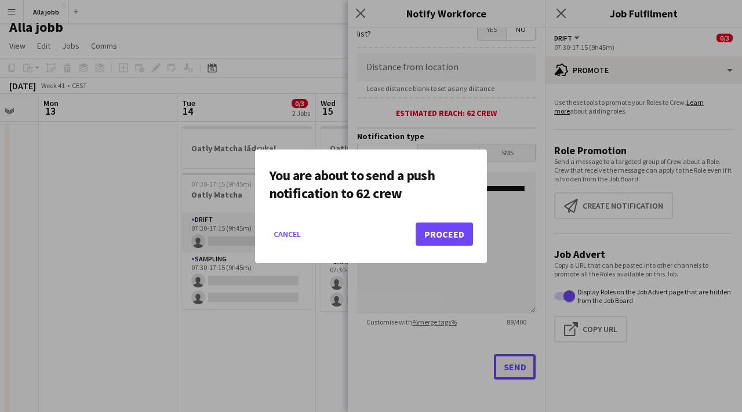
scroll to position [0, 0]
click at [458, 238] on button "Proceed" at bounding box center [443, 233] width 57 height 23
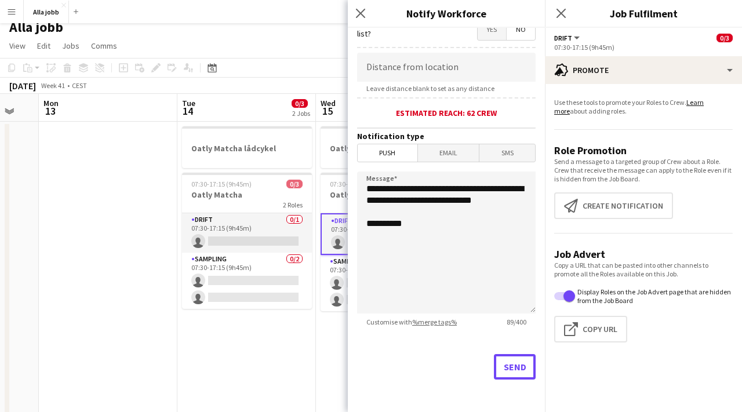
scroll to position [9, 0]
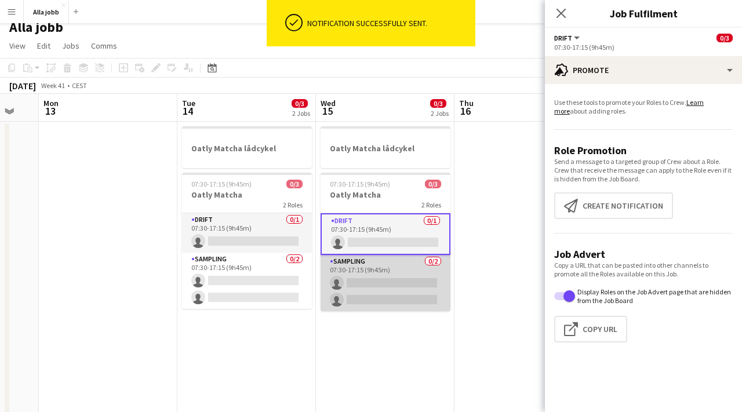
click at [373, 265] on app-card-role "Sampling 0/2 07:30-17:15 (9h45m) single-neutral-actions single-neutral-actions" at bounding box center [385, 283] width 130 height 56
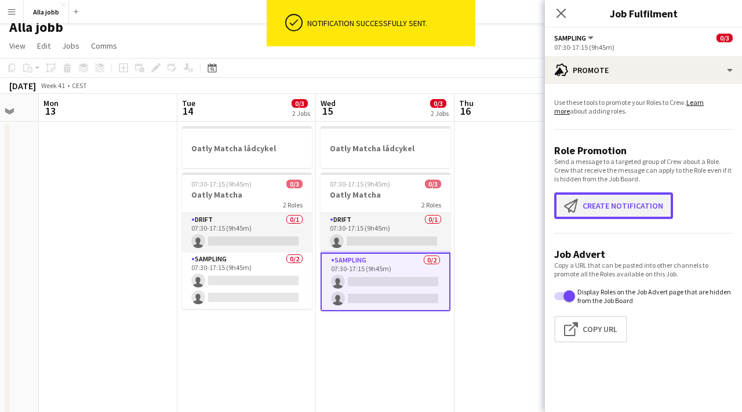
click at [617, 207] on button "Create notification Create notification" at bounding box center [613, 205] width 119 height 27
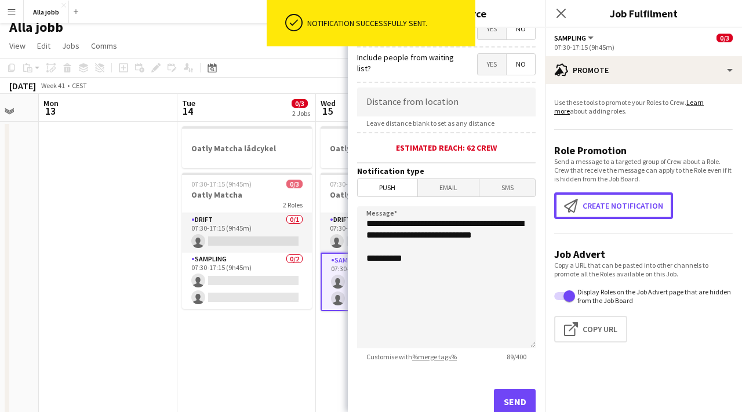
scroll to position [228, 0]
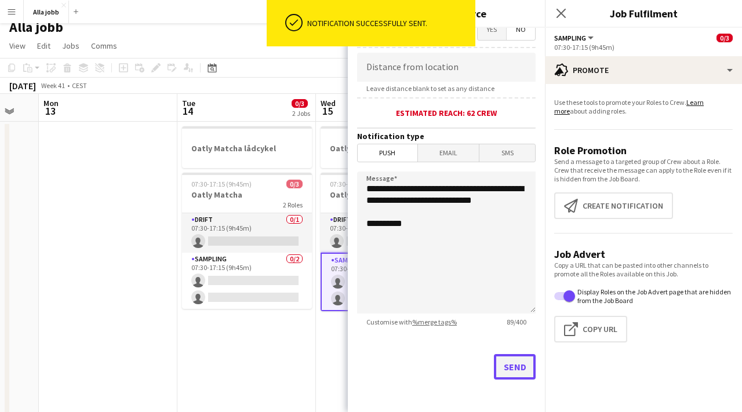
click at [520, 373] on button "Send" at bounding box center [515, 366] width 42 height 25
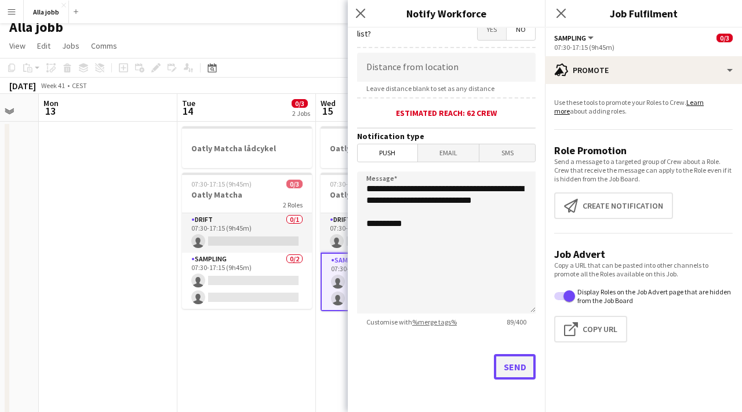
scroll to position [0, 0]
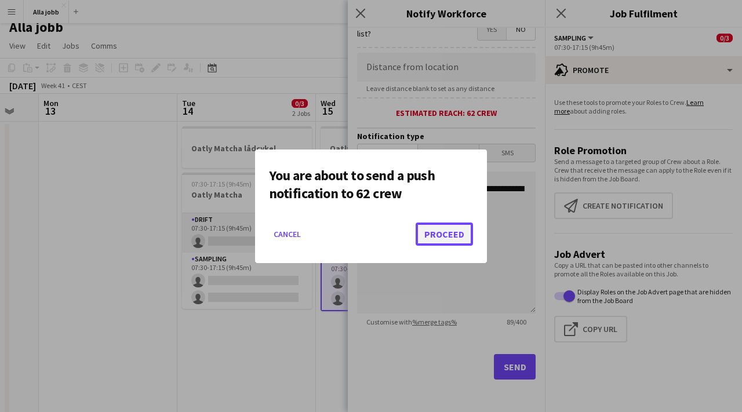
click at [458, 233] on button "Proceed" at bounding box center [443, 233] width 57 height 23
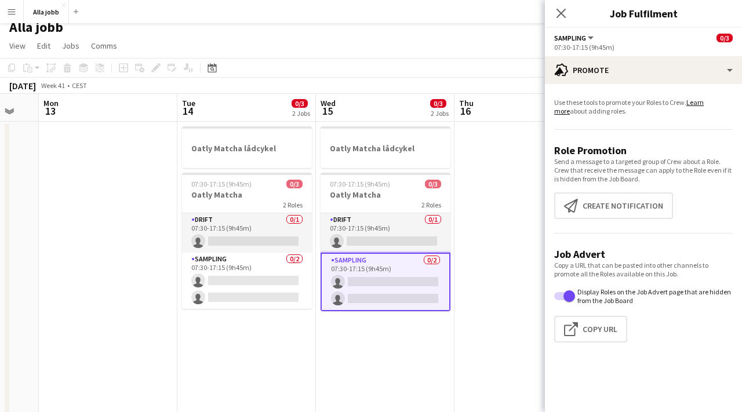
click at [351, 339] on app-date-cell "Oatly Matcha lådcykel 07:30-17:15 (9h45m) 0/3 Oatly Matcha 2 Roles Drift 0/1 07…" at bounding box center [385, 386] width 138 height 529
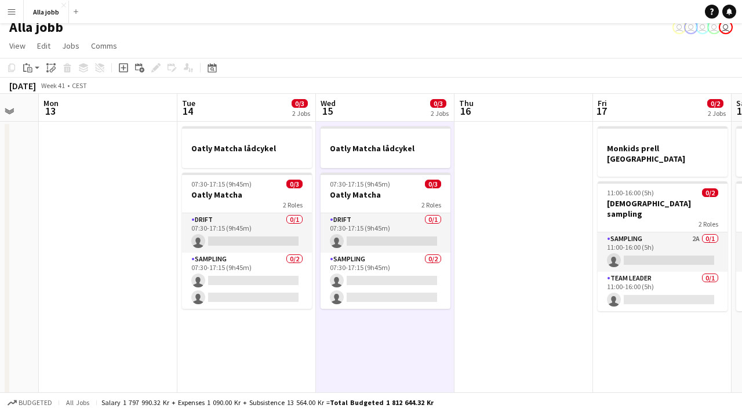
click at [351, 339] on app-date-cell "Oatly Matcha lådcykel 07:30-17:15 (9h45m) 0/3 Oatly Matcha 2 Roles Drift 0/1 07…" at bounding box center [385, 386] width 138 height 529
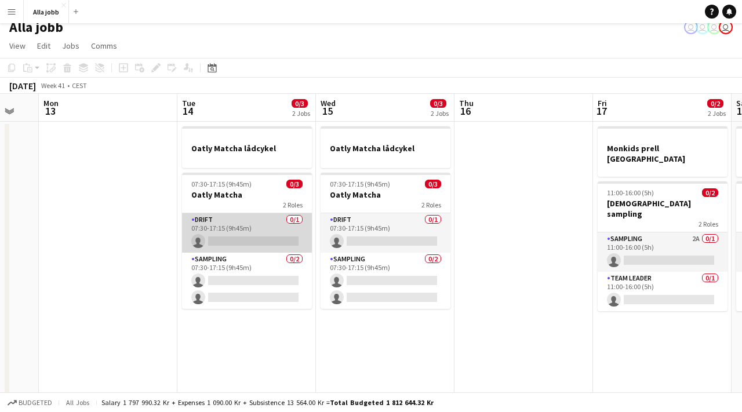
click at [275, 232] on app-card-role "Drift 0/1 07:30-17:15 (9h45m) single-neutral-actions" at bounding box center [247, 232] width 130 height 39
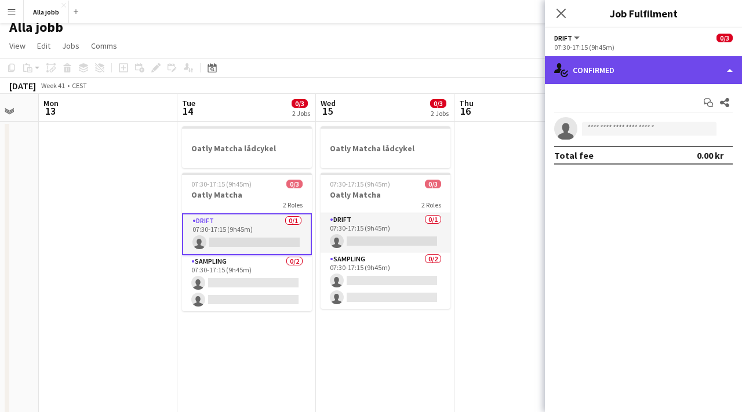
click at [593, 76] on div "single-neutral-actions-check-2 Confirmed" at bounding box center [643, 70] width 197 height 28
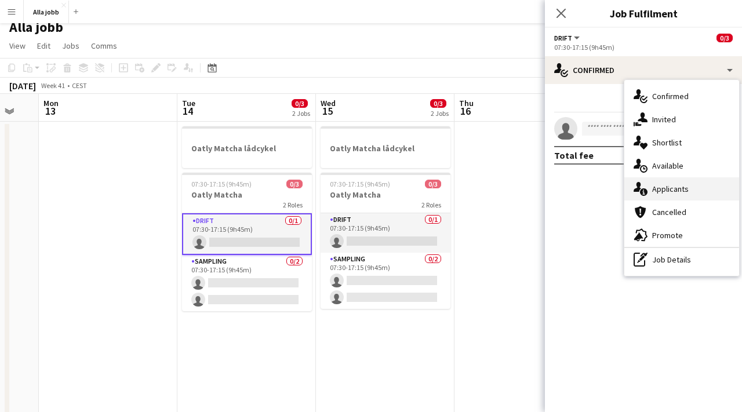
click at [665, 189] on span "Applicants" at bounding box center [670, 189] width 36 height 10
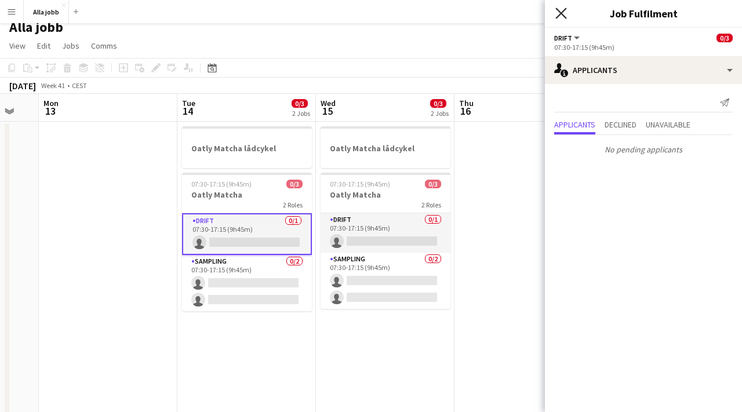
click at [564, 17] on icon at bounding box center [560, 13] width 11 height 11
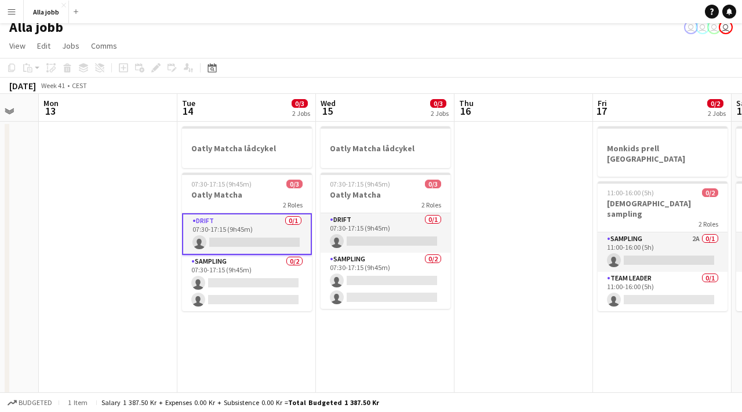
click at [277, 218] on app-card-role "Drift 0/1 07:30-17:15 (9h45m) single-neutral-actions" at bounding box center [247, 234] width 130 height 42
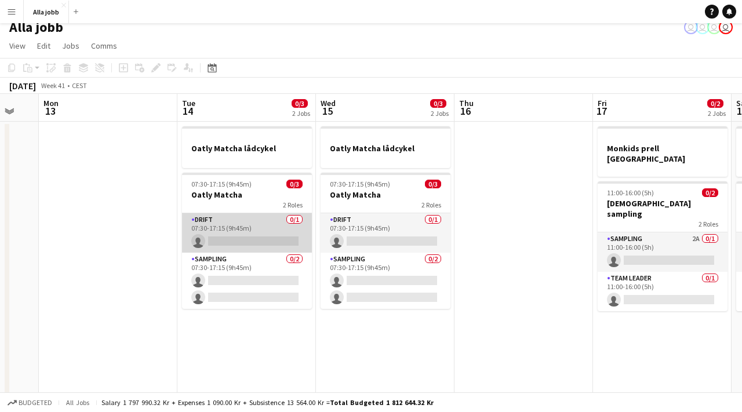
click at [275, 226] on app-card-role "Drift 0/1 07:30-17:15 (9h45m) single-neutral-actions" at bounding box center [247, 232] width 130 height 39
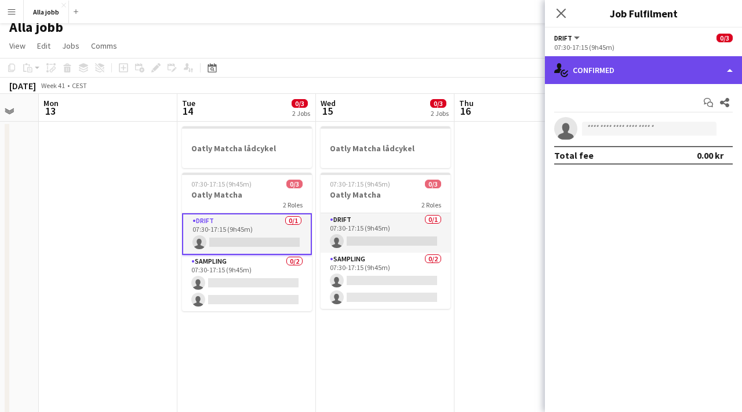
click at [591, 76] on div "single-neutral-actions-check-2 Confirmed" at bounding box center [643, 70] width 197 height 28
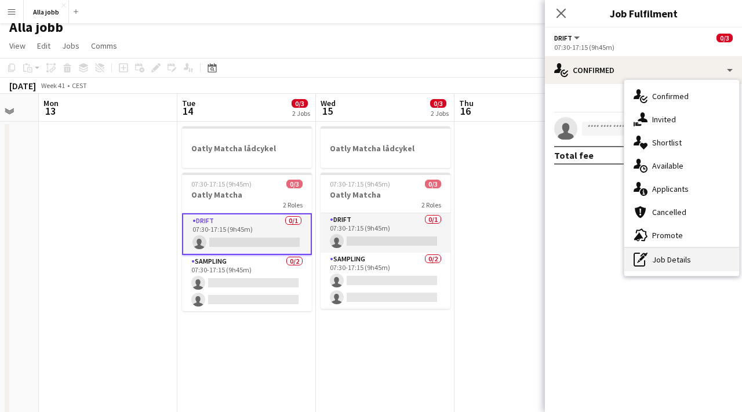
click at [663, 257] on div "pen-write Job Details" at bounding box center [681, 259] width 115 height 23
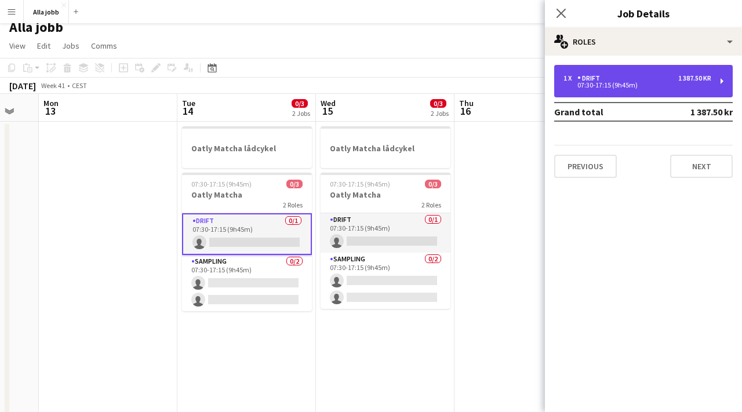
click at [587, 96] on div "1 x Drift 1 387.50 kr 07:30-17:15 (9h45m)" at bounding box center [643, 81] width 178 height 32
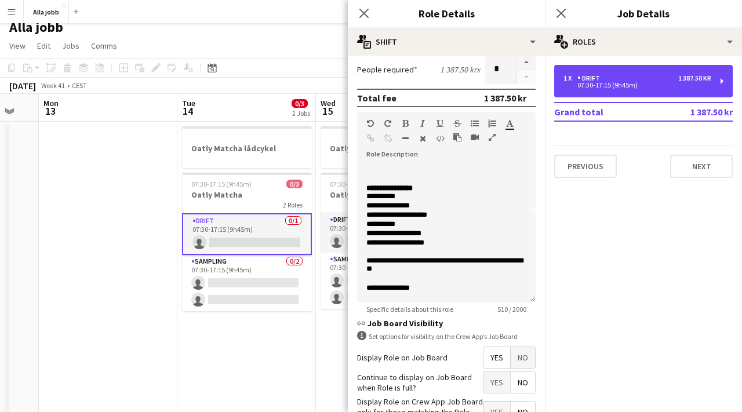
scroll to position [93, 0]
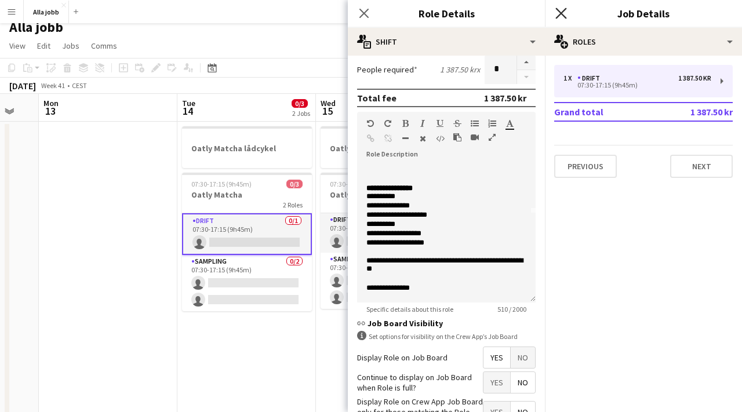
click at [557, 14] on icon "Close pop-in" at bounding box center [560, 13] width 11 height 11
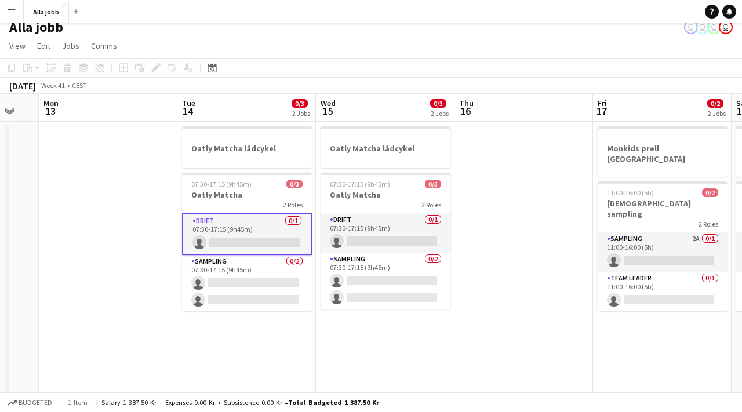
click at [266, 315] on app-date-cell "Oatly Matcha lådcykel 07:30-17:15 (9h45m) 0/3 Oatly Matcha 2 Roles Drift 0/1 07…" at bounding box center [246, 386] width 138 height 529
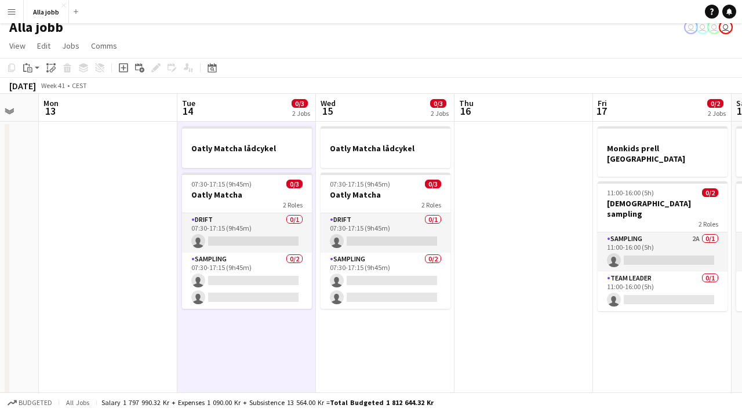
click at [265, 337] on app-date-cell "Oatly Matcha lådcykel 07:30-17:15 (9h45m) 0/3 Oatly Matcha 2 Roles Drift 0/1 07…" at bounding box center [246, 386] width 138 height 529
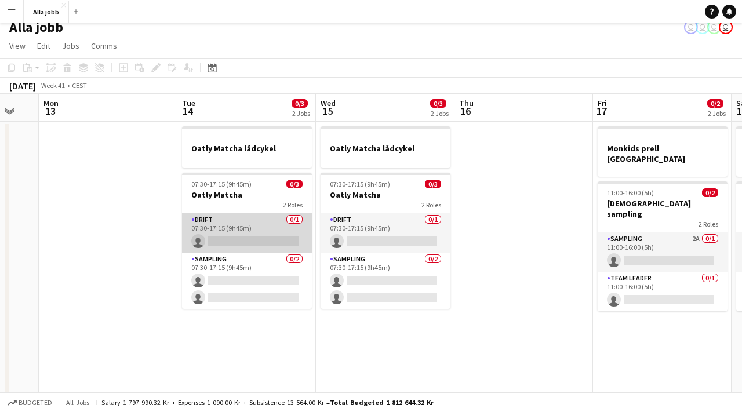
click at [268, 238] on app-card-role "Drift 0/1 07:30-17:15 (9h45m) single-neutral-actions" at bounding box center [247, 232] width 130 height 39
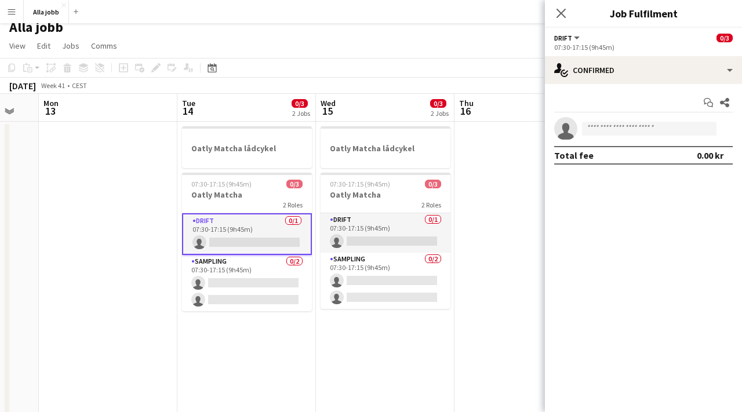
click at [609, 84] on div "Start chat Share single-neutral-actions Total fee 0.00 kr" at bounding box center [643, 129] width 197 height 90
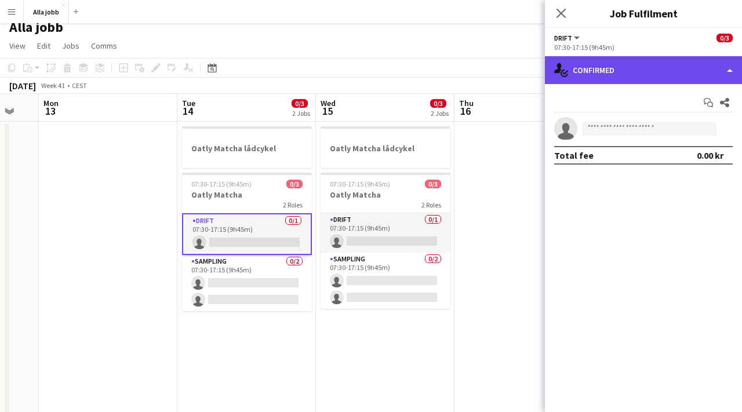
click at [612, 78] on div "single-neutral-actions-check-2 Confirmed" at bounding box center [643, 70] width 197 height 28
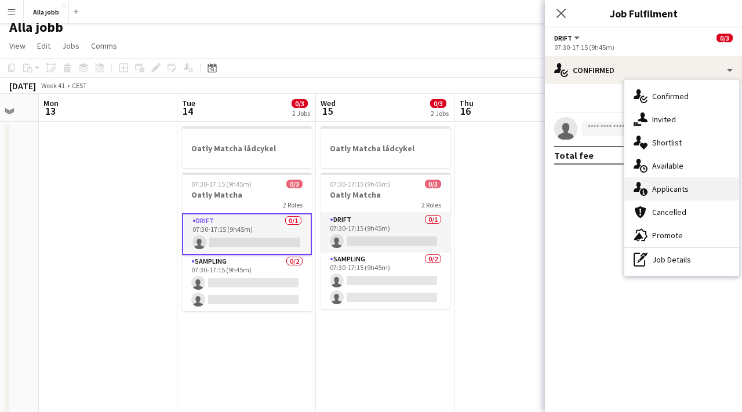
click at [675, 186] on span "Applicants" at bounding box center [670, 189] width 36 height 10
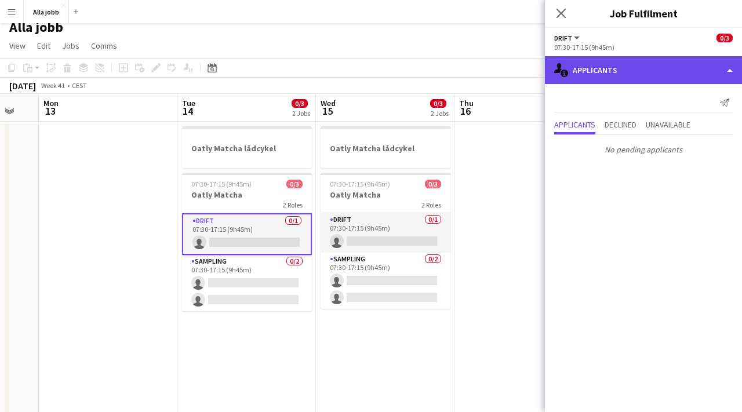
click at [625, 72] on div "single-neutral-actions-information Applicants" at bounding box center [643, 70] width 197 height 28
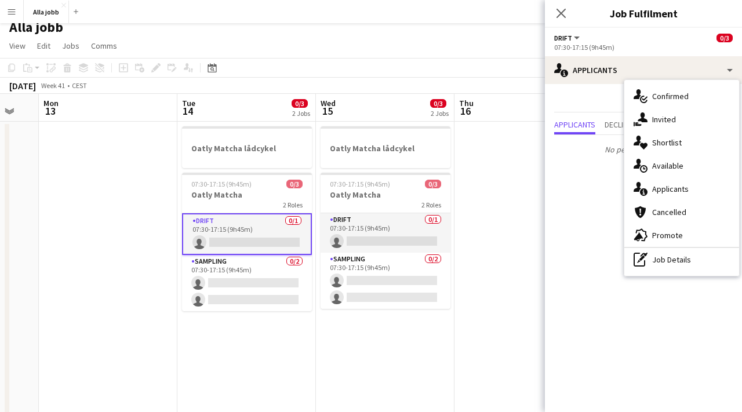
click at [514, 152] on app-date-cell at bounding box center [523, 386] width 138 height 529
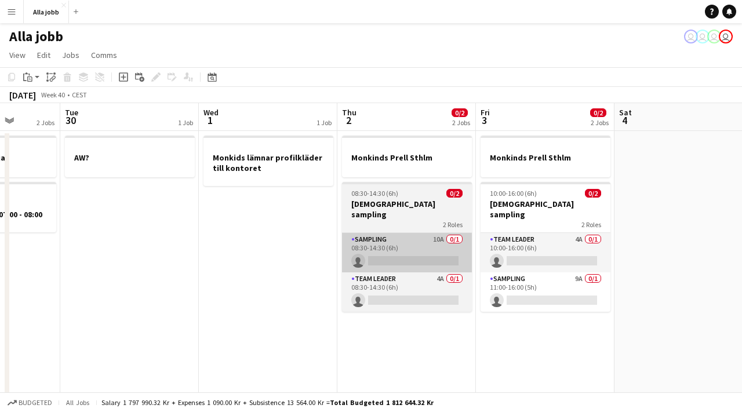
scroll to position [0, 290]
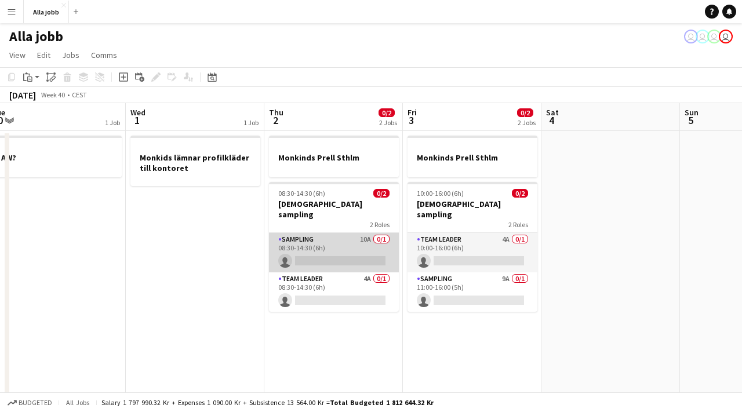
click at [344, 241] on app-card-role "Sampling 10A 0/1 08:30-14:30 (6h) single-neutral-actions" at bounding box center [334, 252] width 130 height 39
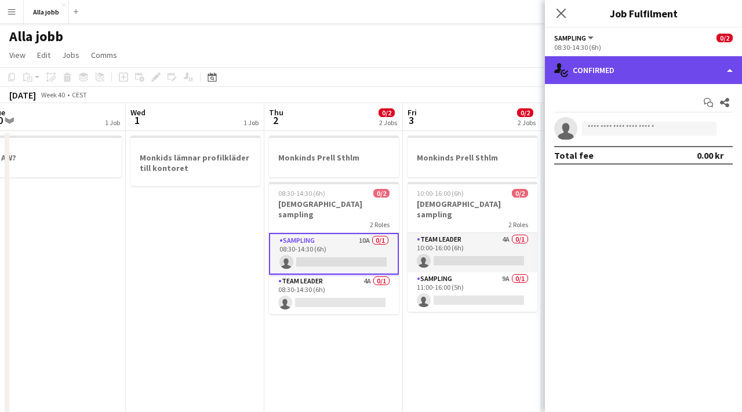
click at [577, 76] on div "single-neutral-actions-check-2 Confirmed" at bounding box center [643, 70] width 197 height 28
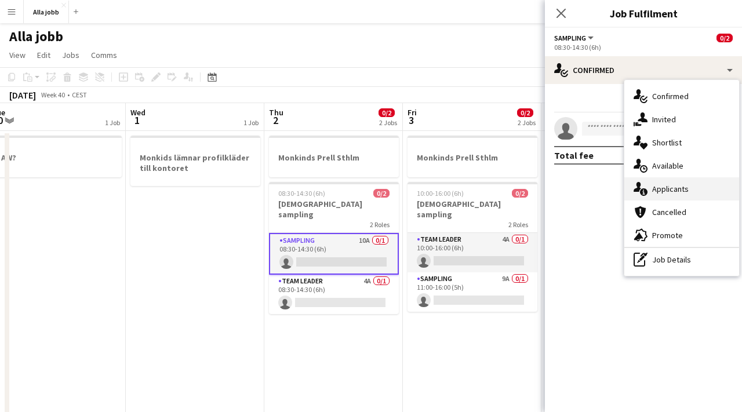
click at [678, 193] on span "Applicants" at bounding box center [670, 189] width 36 height 10
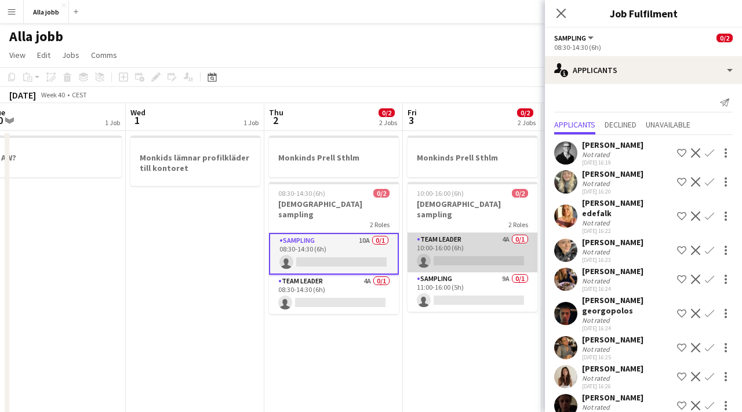
click at [430, 240] on app-card-role "Team Leader 4A 0/1 10:00-16:00 (6h) single-neutral-actions" at bounding box center [472, 252] width 130 height 39
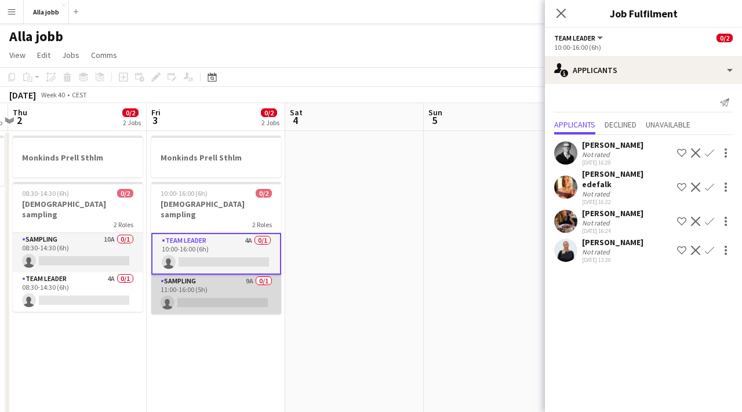
scroll to position [0, 408]
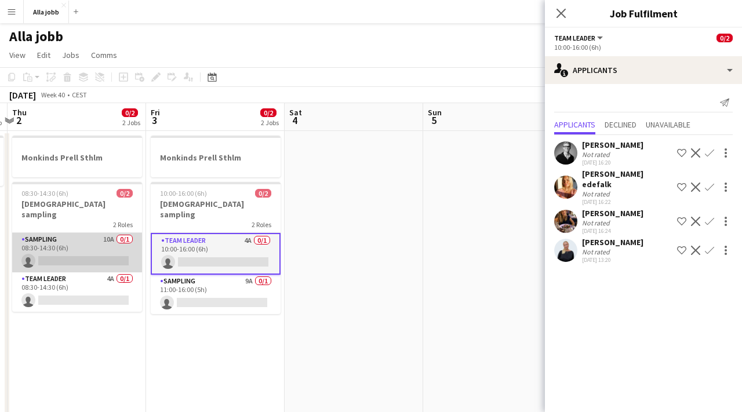
click at [90, 242] on app-card-role "Sampling 10A 0/1 08:30-14:30 (6h) single-neutral-actions" at bounding box center [77, 252] width 130 height 39
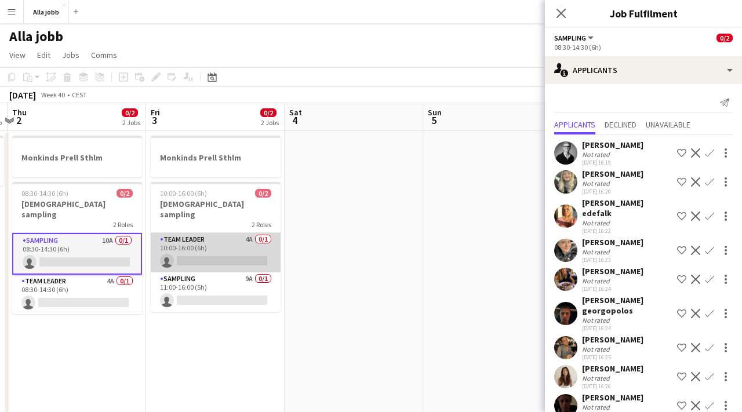
click at [184, 244] on app-card-role "Team Leader 4A 0/1 10:00-16:00 (6h) single-neutral-actions" at bounding box center [216, 252] width 130 height 39
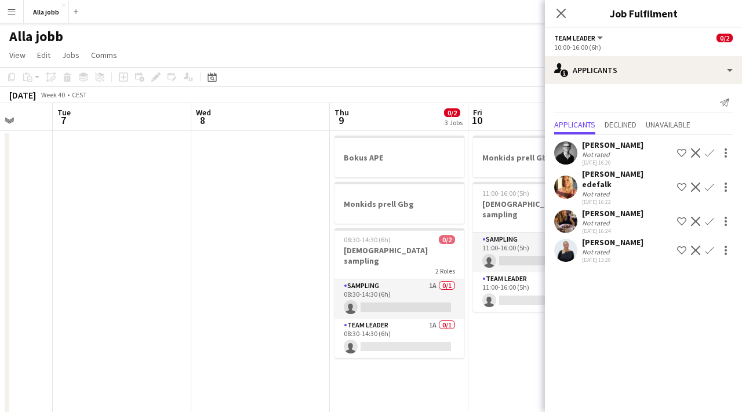
scroll to position [0, 540]
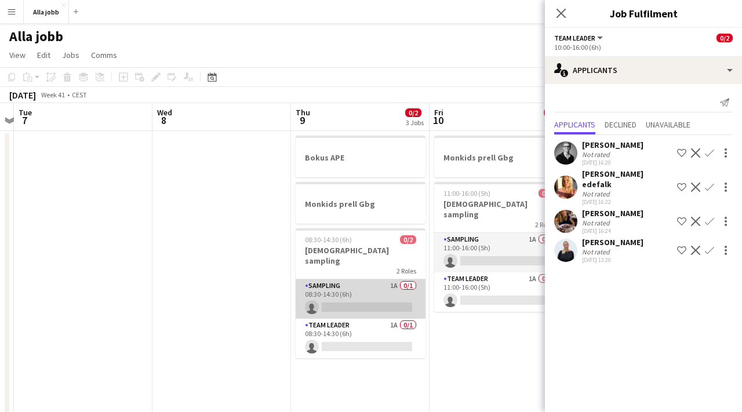
click at [326, 287] on app-card-role "Sampling 1A 0/1 08:30-14:30 (6h) single-neutral-actions" at bounding box center [360, 298] width 130 height 39
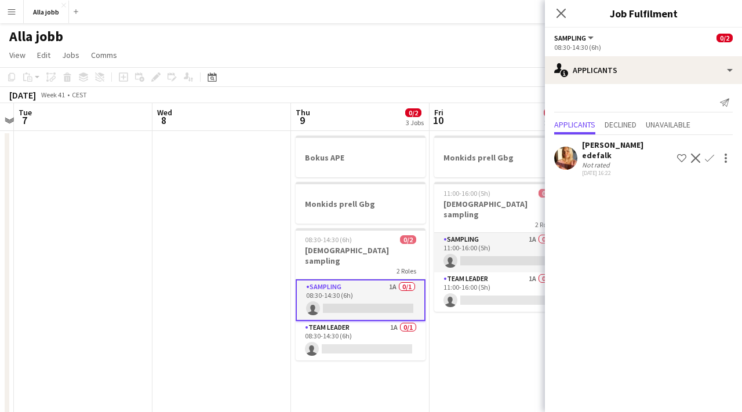
scroll to position [0, 397]
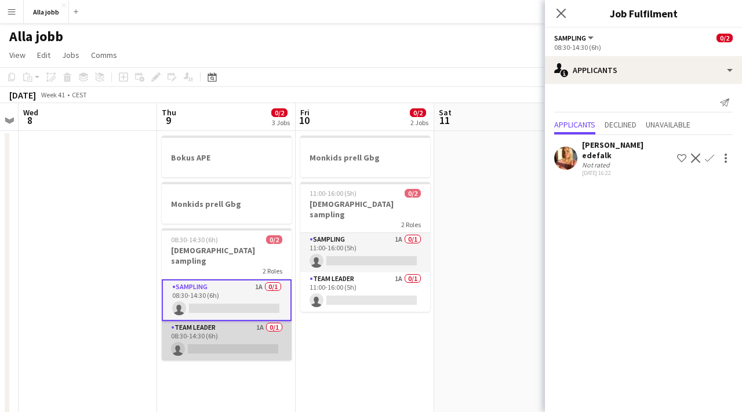
click at [256, 331] on app-card-role "Team Leader 1A 0/1 08:30-14:30 (6h) single-neutral-actions" at bounding box center [227, 340] width 130 height 39
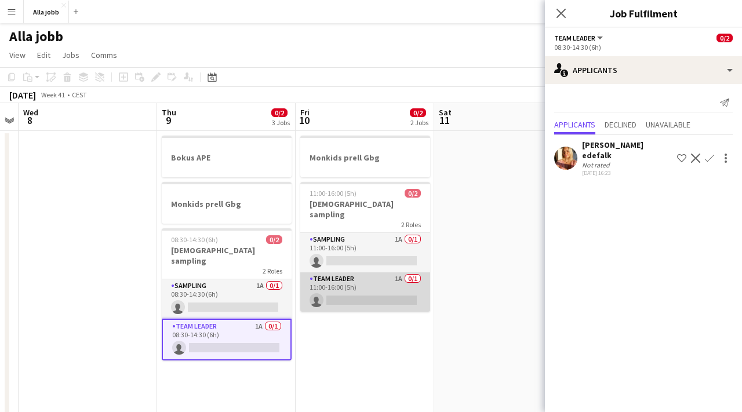
click at [344, 282] on app-card-role "Team Leader 1A 0/1 11:00-16:00 (5h) single-neutral-actions" at bounding box center [365, 291] width 130 height 39
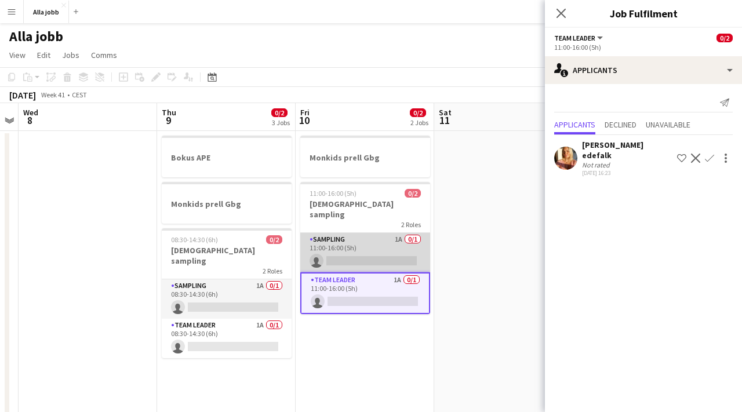
click at [344, 238] on app-card-role "Sampling 1A 0/1 11:00-16:00 (5h) single-neutral-actions" at bounding box center [365, 252] width 130 height 39
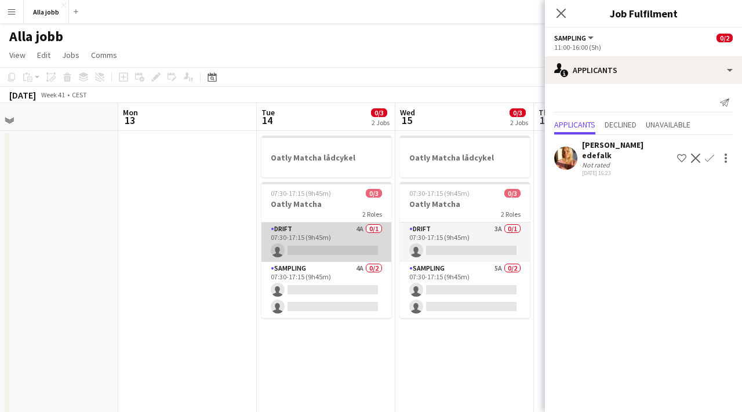
scroll to position [0, 462]
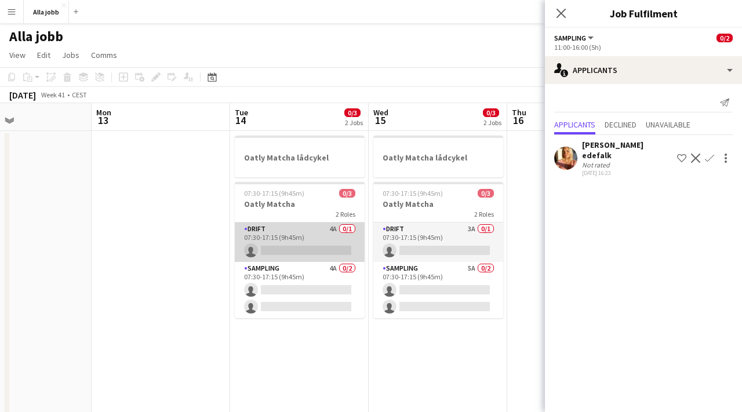
click at [315, 235] on app-card-role "Drift 4A 0/1 07:30-17:15 (9h45m) single-neutral-actions" at bounding box center [300, 241] width 130 height 39
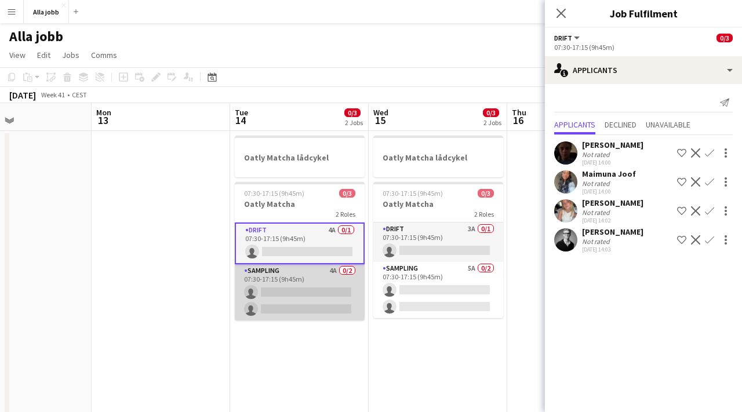
click at [317, 287] on app-card-role "Sampling 4A 0/2 07:30-17:15 (9h45m) single-neutral-actions single-neutral-actio…" at bounding box center [300, 292] width 130 height 56
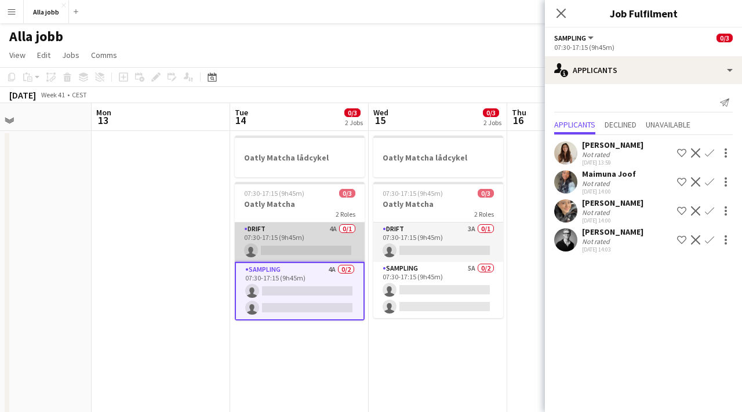
click at [318, 238] on app-card-role "Drift 4A 0/1 07:30-17:15 (9h45m) single-neutral-actions" at bounding box center [300, 241] width 130 height 39
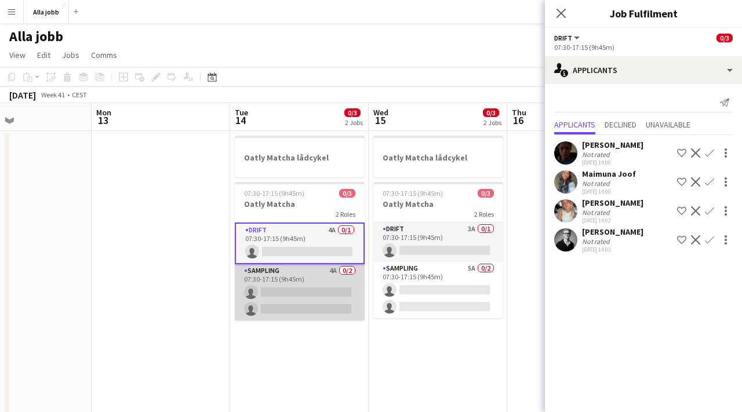
click at [314, 286] on app-card-role "Sampling 4A 0/2 07:30-17:15 (9h45m) single-neutral-actions single-neutral-actio…" at bounding box center [300, 292] width 130 height 56
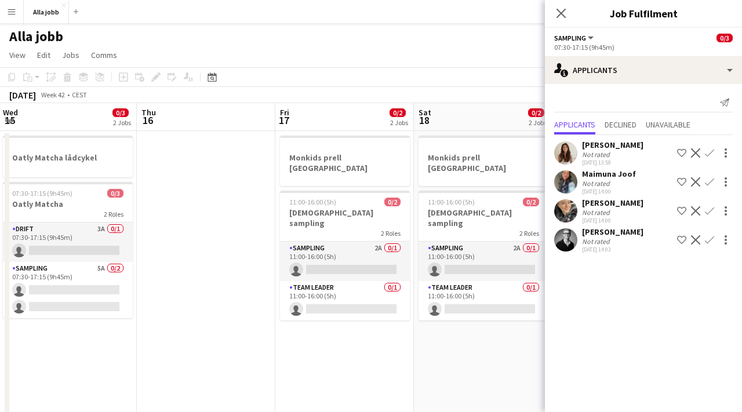
scroll to position [0, 317]
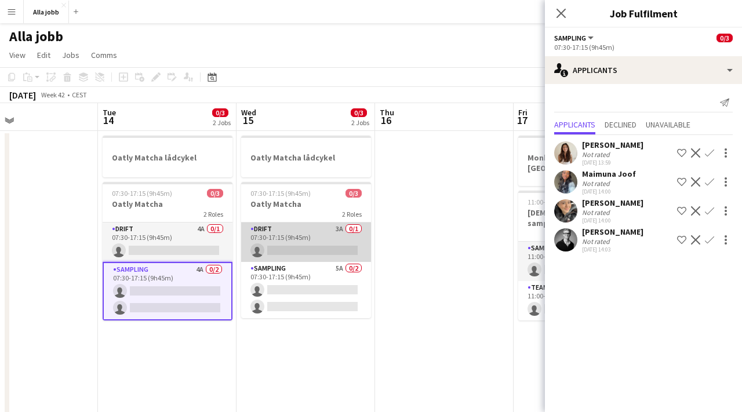
click at [316, 235] on app-card-role "Drift 3A 0/1 07:30-17:15 (9h45m) single-neutral-actions" at bounding box center [306, 241] width 130 height 39
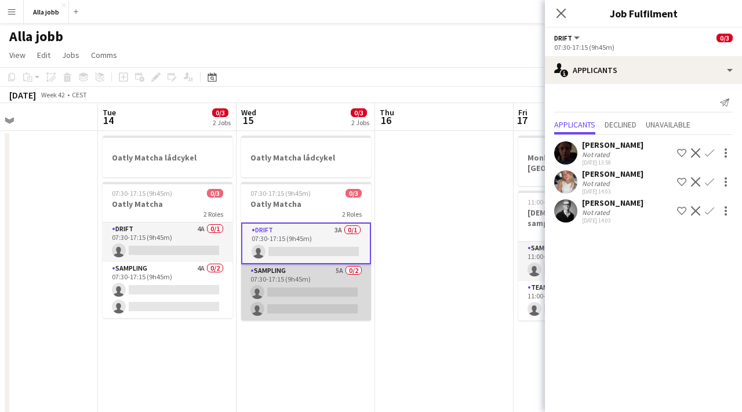
click at [311, 294] on app-card-role "Sampling 5A 0/2 07:30-17:15 (9h45m) single-neutral-actions single-neutral-actio…" at bounding box center [306, 292] width 130 height 56
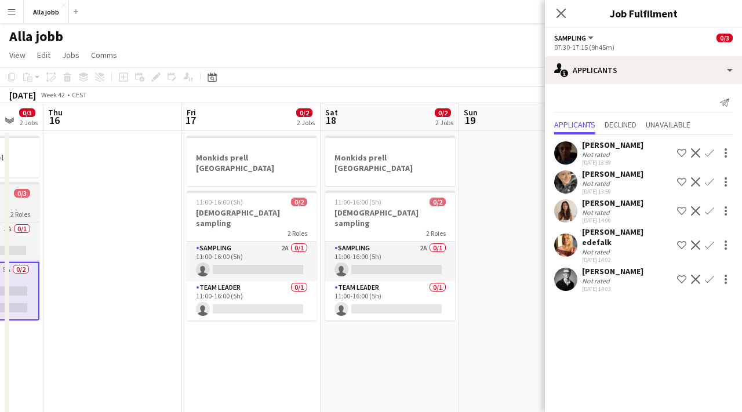
scroll to position [0, 388]
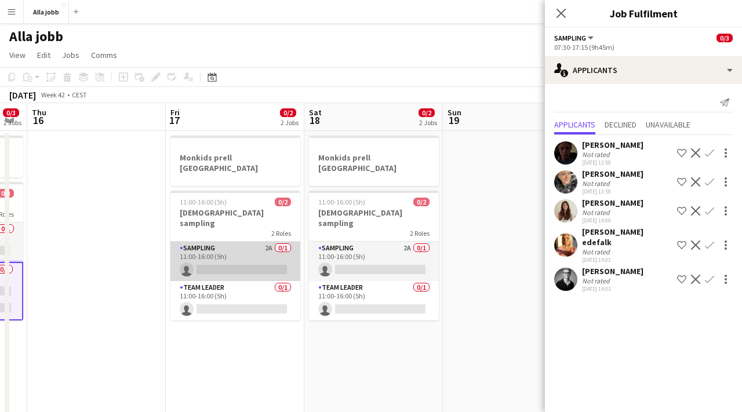
click at [254, 242] on app-card-role "Sampling 2A 0/1 11:00-16:00 (5h) single-neutral-actions" at bounding box center [235, 261] width 130 height 39
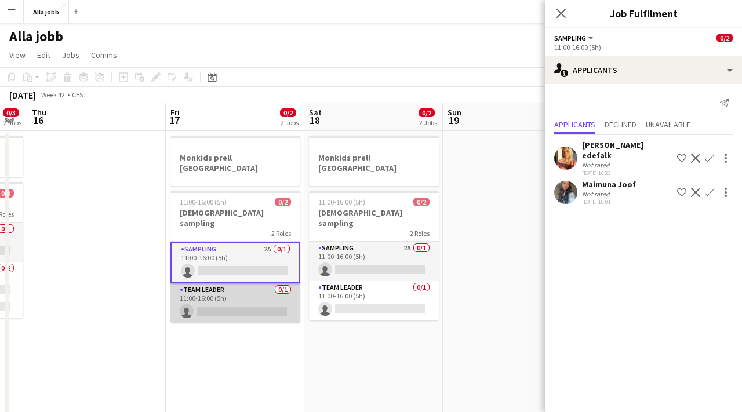
click at [253, 283] on app-card-role "Team Leader 0/1 11:00-16:00 (5h) single-neutral-actions" at bounding box center [235, 302] width 130 height 39
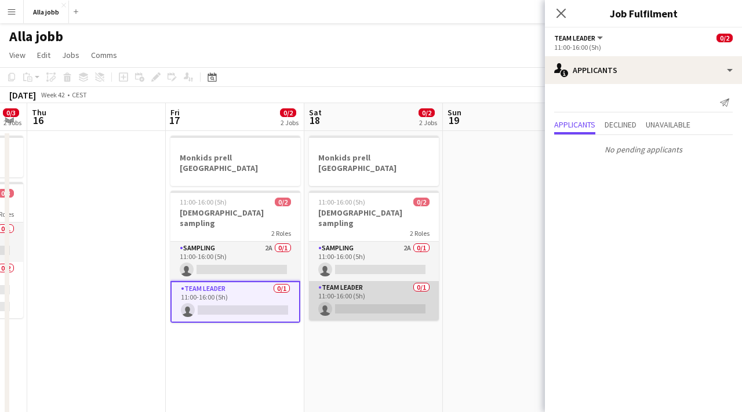
click at [330, 281] on app-card-role "Team Leader 0/1 11:00-16:00 (5h) single-neutral-actions" at bounding box center [374, 300] width 130 height 39
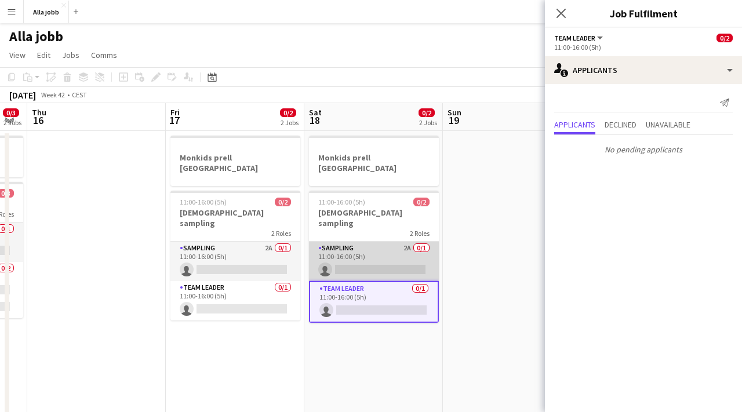
click at [330, 242] on app-card-role "Sampling 2A 0/1 11:00-16:00 (5h) single-neutral-actions" at bounding box center [374, 261] width 130 height 39
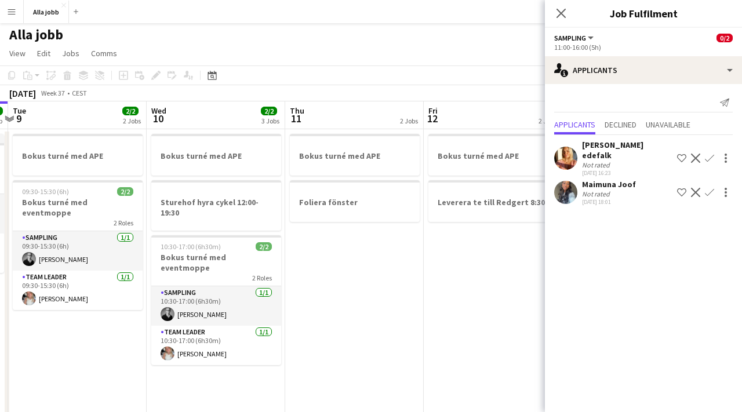
scroll to position [0, 549]
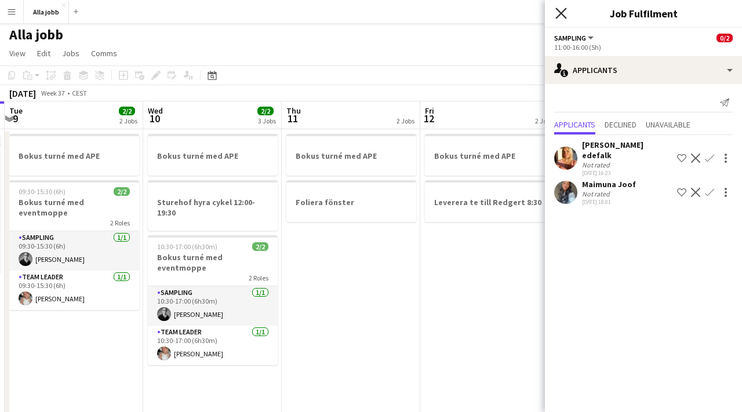
click at [559, 13] on icon "Close pop-in" at bounding box center [560, 13] width 11 height 11
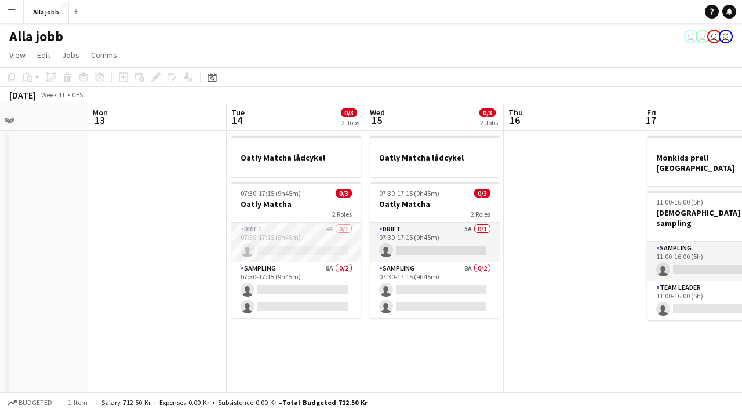
scroll to position [0, 325]
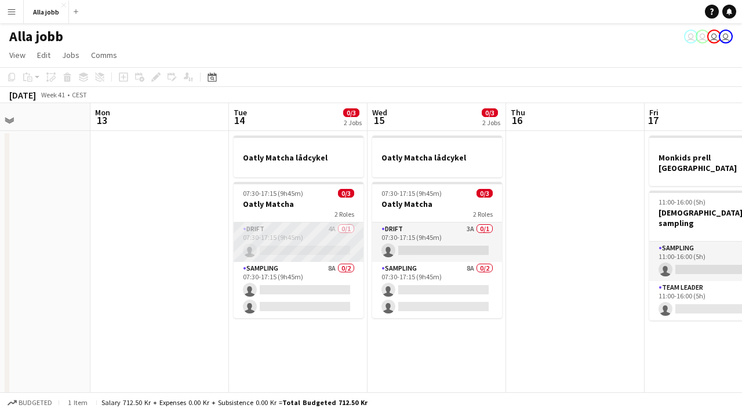
click at [328, 242] on app-card-role "Drift 4A 0/1 07:30-17:15 (9h45m) single-neutral-actions" at bounding box center [298, 241] width 130 height 39
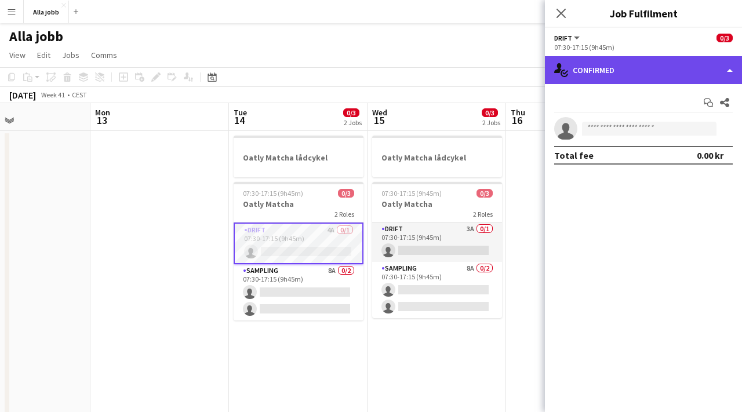
click at [592, 72] on div "single-neutral-actions-check-2 Confirmed" at bounding box center [643, 70] width 197 height 28
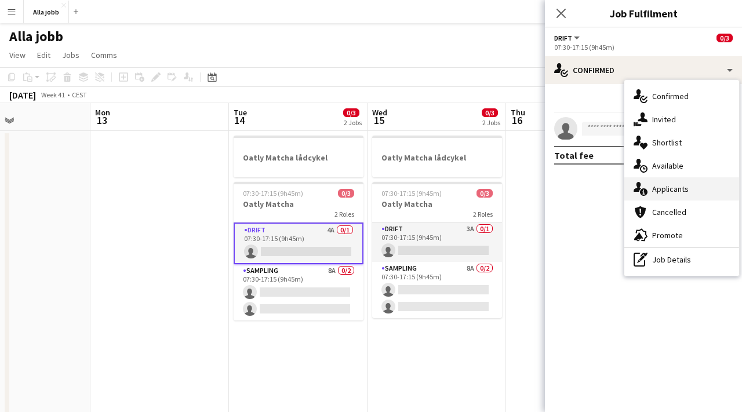
click at [660, 188] on span "Applicants" at bounding box center [670, 189] width 36 height 10
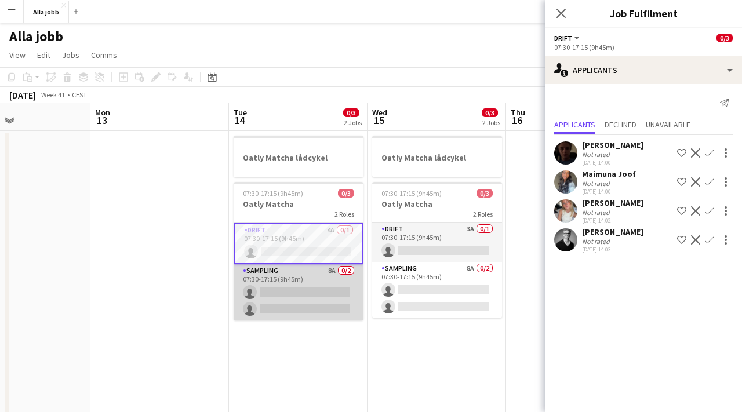
click at [315, 283] on app-card-role "Sampling 8A 0/2 07:30-17:15 (9h45m) single-neutral-actions single-neutral-actio…" at bounding box center [298, 292] width 130 height 56
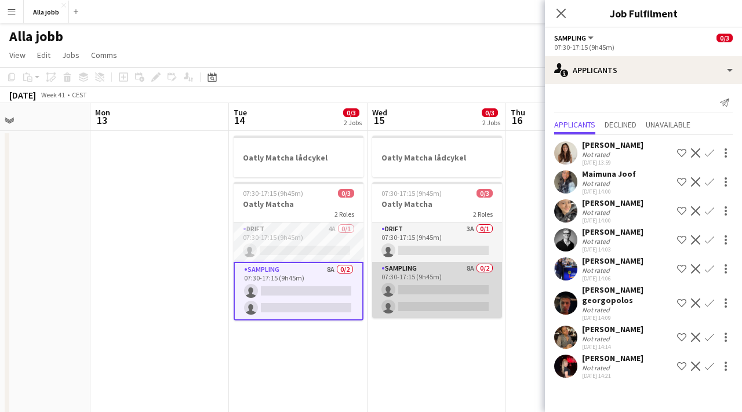
click at [443, 290] on app-card-role "Sampling 8A 0/2 07:30-17:15 (9h45m) single-neutral-actions single-neutral-actio…" at bounding box center [437, 290] width 130 height 56
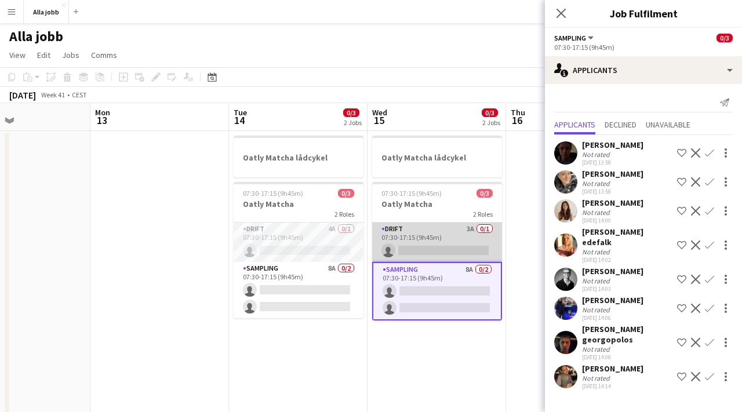
click at [423, 228] on app-card-role "Drift 3A 0/1 07:30-17:15 (9h45m) single-neutral-actions" at bounding box center [437, 241] width 130 height 39
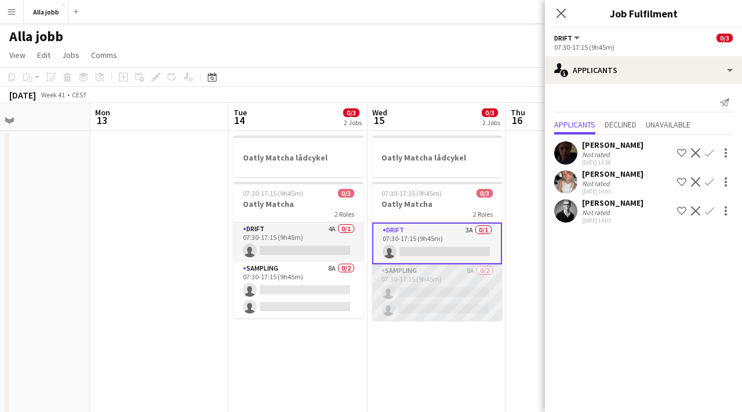
click at [422, 286] on app-card-role "Sampling 8A 0/2 07:30-17:15 (9h45m) single-neutral-actions single-neutral-actio…" at bounding box center [437, 292] width 130 height 56
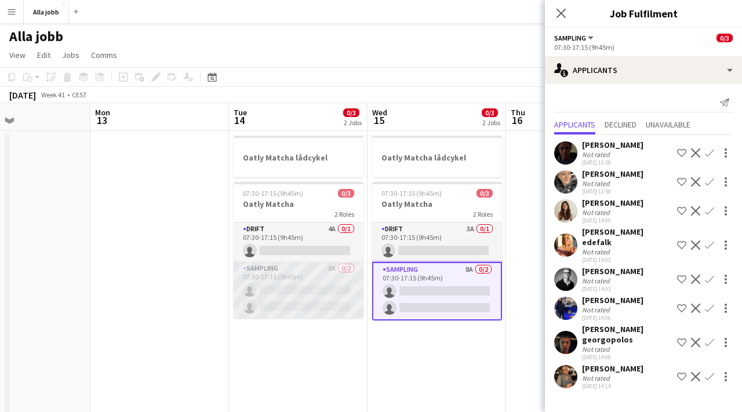
click at [318, 277] on app-card-role "Sampling 8A 0/2 07:30-17:15 (9h45m) single-neutral-actions single-neutral-actio…" at bounding box center [298, 290] width 130 height 56
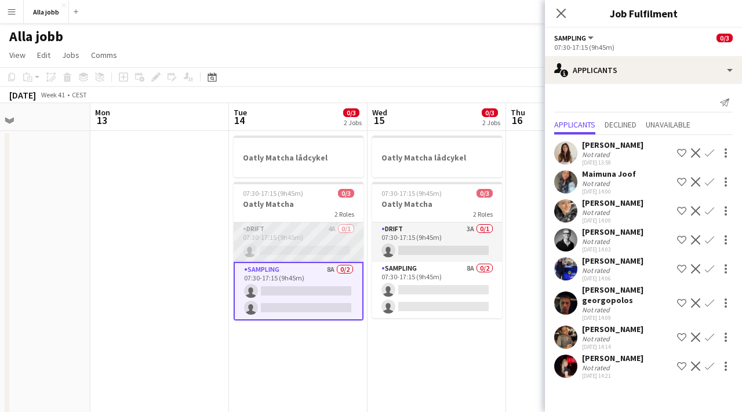
click at [311, 231] on app-card-role "Drift 4A 0/1 07:30-17:15 (9h45m) single-neutral-actions" at bounding box center [298, 241] width 130 height 39
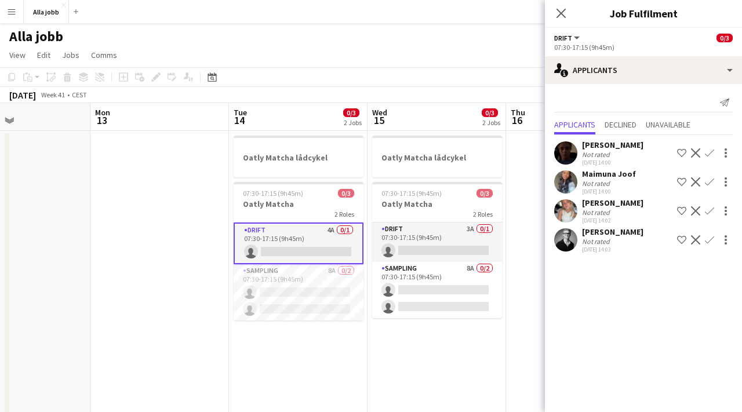
click at [563, 154] on app-user-avatar at bounding box center [565, 152] width 23 height 23
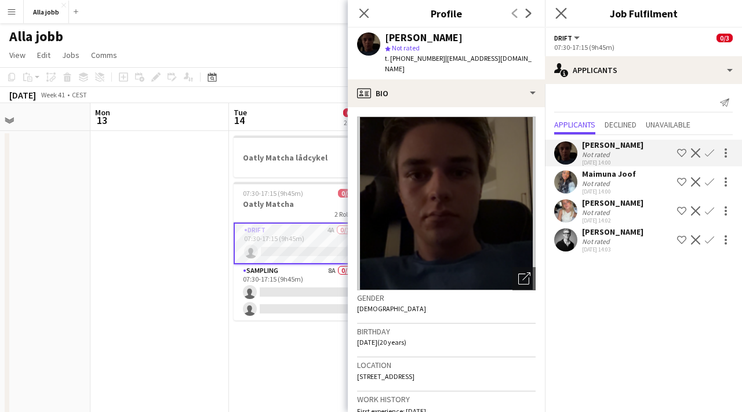
click at [561, 19] on app-icon "Close pop-in" at bounding box center [561, 13] width 17 height 17
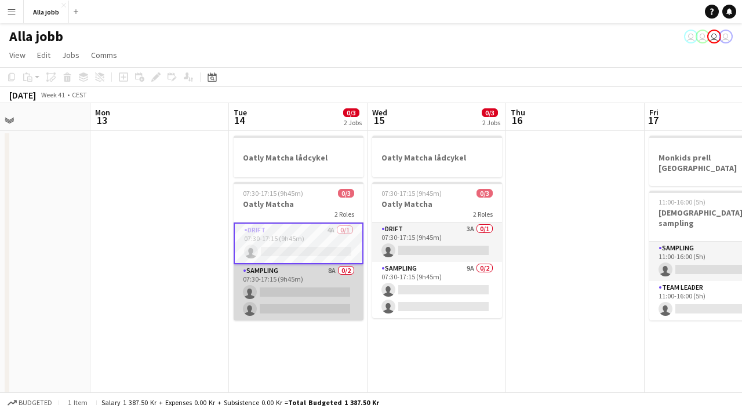
click at [317, 278] on app-card-role "Sampling 8A 0/2 07:30-17:15 (9h45m) single-neutral-actions single-neutral-actio…" at bounding box center [298, 292] width 130 height 56
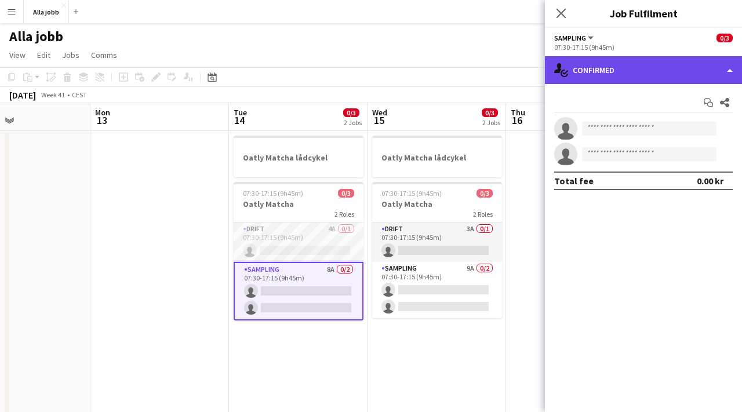
click at [608, 79] on div "single-neutral-actions-check-2 Confirmed" at bounding box center [643, 70] width 197 height 28
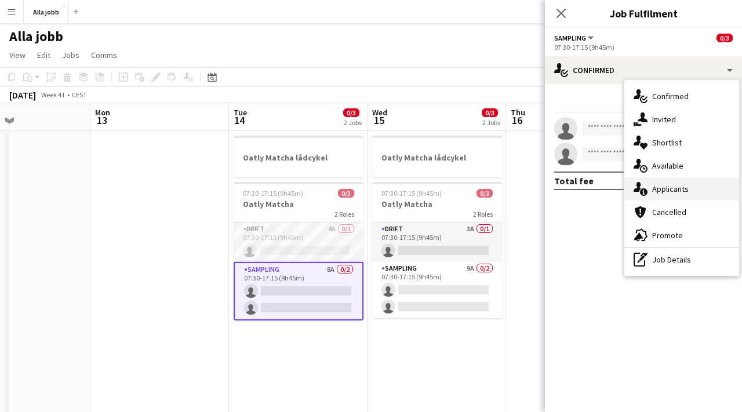
click at [669, 190] on span "Applicants" at bounding box center [670, 189] width 36 height 10
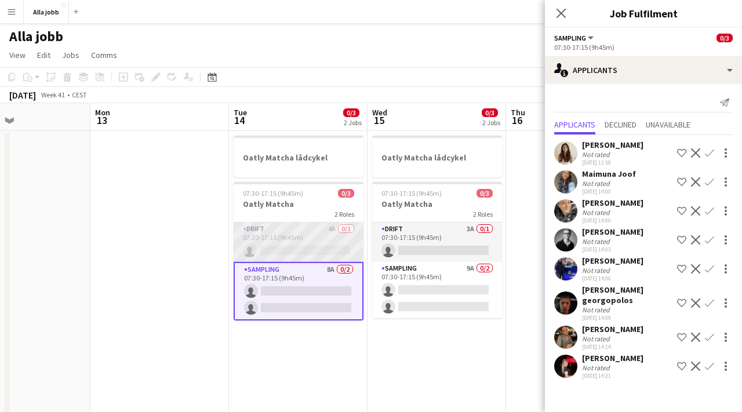
click at [273, 236] on app-card-role "Drift 4A 0/1 07:30-17:15 (9h45m) single-neutral-actions" at bounding box center [298, 241] width 130 height 39
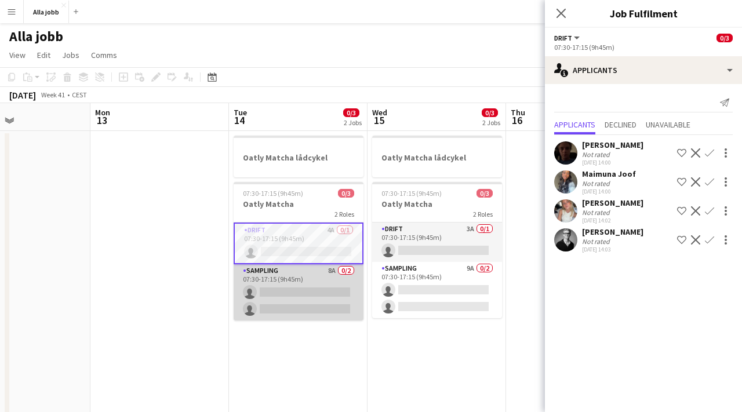
click at [279, 286] on app-card-role "Sampling 8A 0/2 07:30-17:15 (9h45m) single-neutral-actions single-neutral-actio…" at bounding box center [298, 292] width 130 height 56
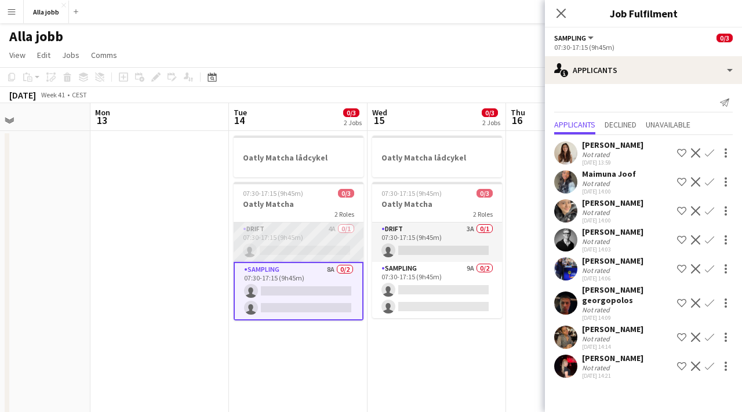
click at [282, 242] on app-card-role "Drift 4A 0/1 07:30-17:15 (9h45m) single-neutral-actions" at bounding box center [298, 241] width 130 height 39
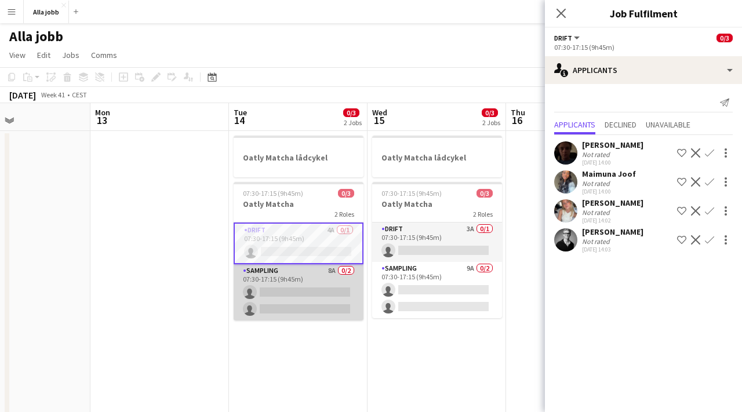
click at [283, 284] on app-card-role "Sampling 8A 0/2 07:30-17:15 (9h45m) single-neutral-actions single-neutral-actio…" at bounding box center [298, 292] width 130 height 56
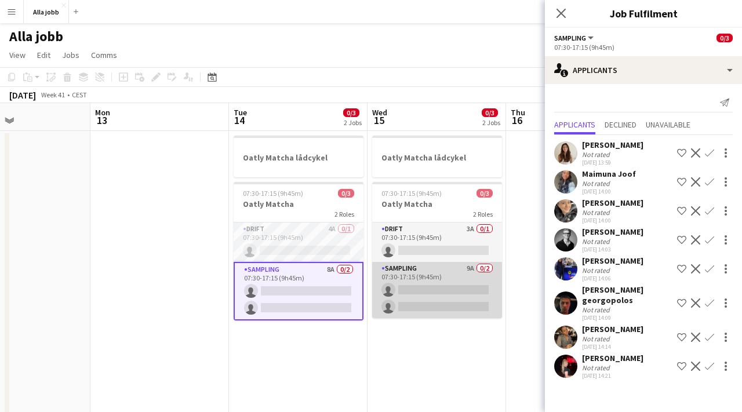
click at [430, 282] on app-card-role "Sampling 9A 0/2 07:30-17:15 (9h45m) single-neutral-actions single-neutral-actio…" at bounding box center [437, 290] width 130 height 56
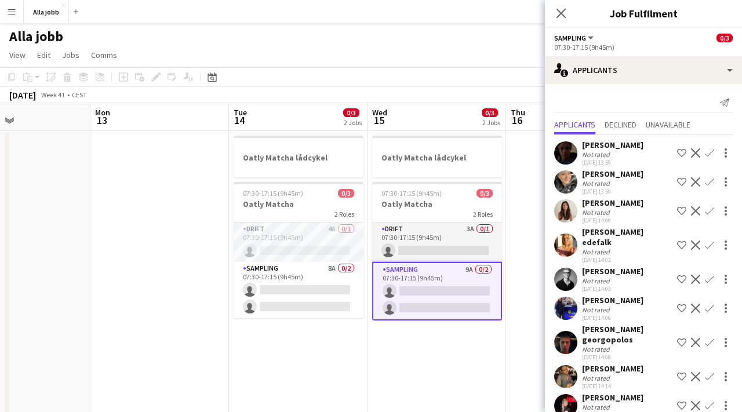
scroll to position [8, 0]
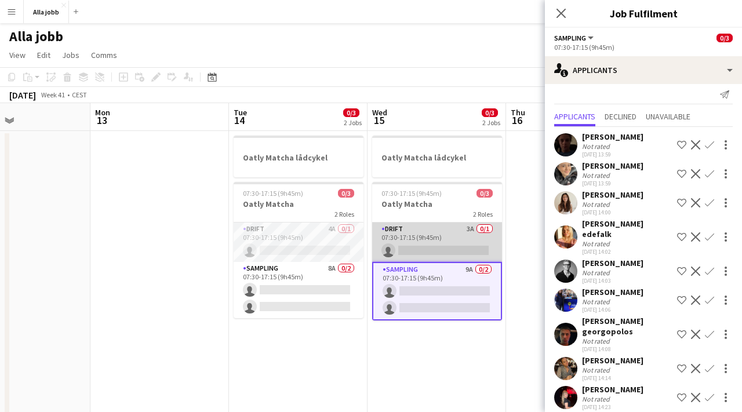
click at [469, 237] on app-card-role "Drift 3A 0/1 07:30-17:15 (9h45m) single-neutral-actions" at bounding box center [437, 241] width 130 height 39
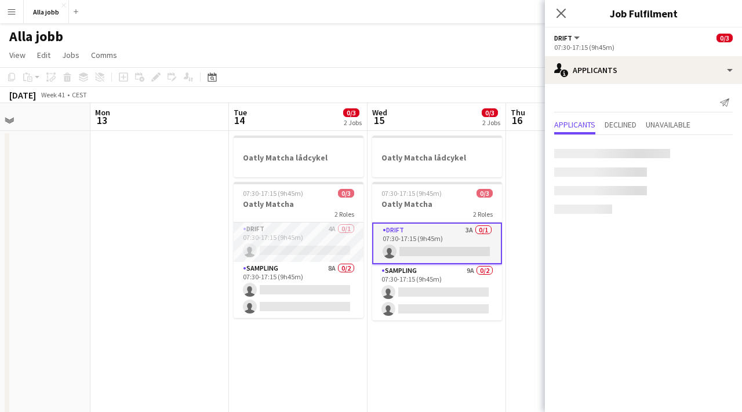
scroll to position [0, 0]
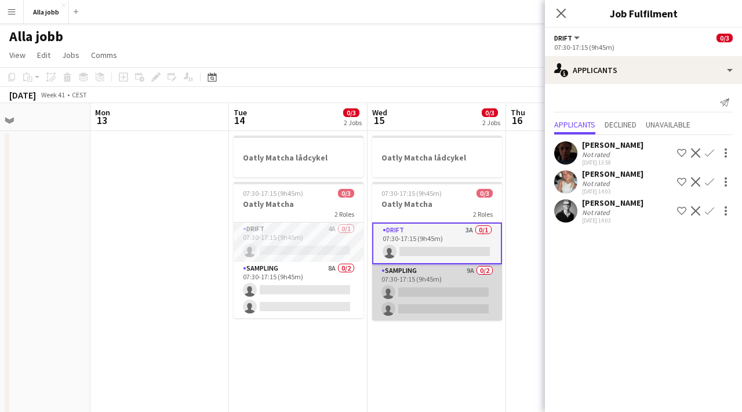
click at [467, 287] on app-card-role "Sampling 9A 0/2 07:30-17:15 (9h45m) single-neutral-actions single-neutral-actio…" at bounding box center [437, 292] width 130 height 56
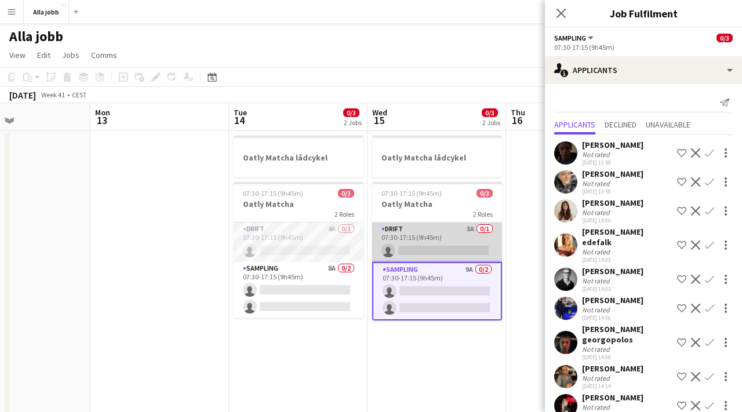
click at [442, 232] on app-card-role "Drift 3A 0/1 07:30-17:15 (9h45m) single-neutral-actions" at bounding box center [437, 241] width 130 height 39
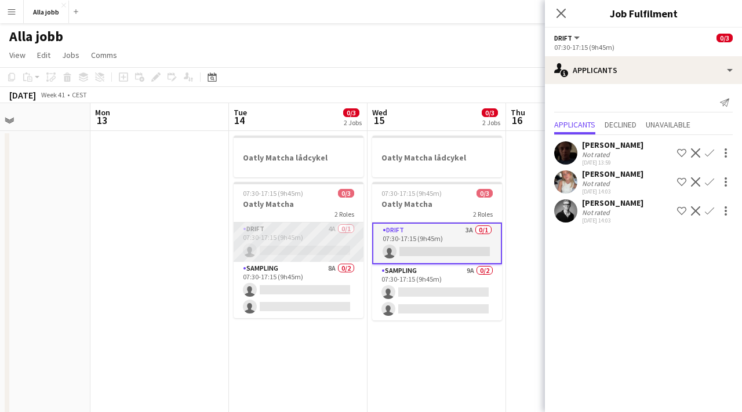
click at [322, 244] on app-card-role "Drift 4A 0/1 07:30-17:15 (9h45m) single-neutral-actions" at bounding box center [298, 241] width 130 height 39
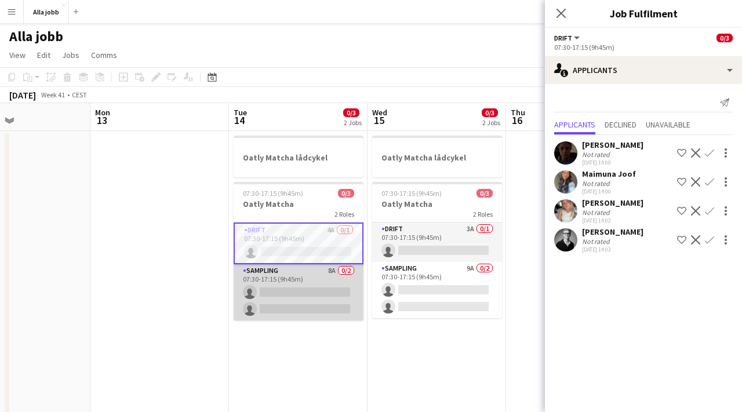
click at [320, 302] on app-card-role "Sampling 8A 0/2 07:30-17:15 (9h45m) single-neutral-actions single-neutral-actio…" at bounding box center [298, 292] width 130 height 56
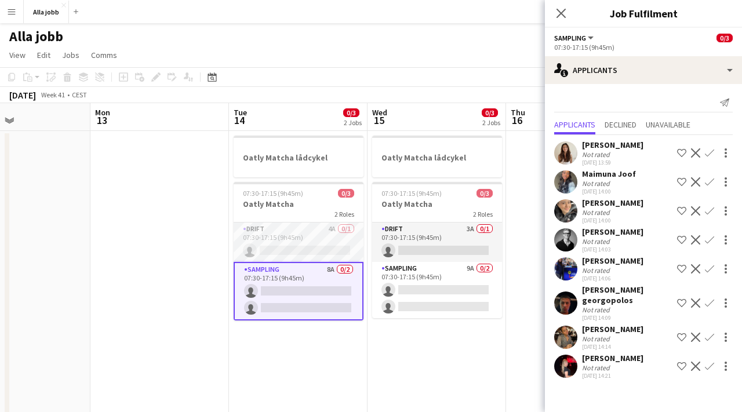
click at [361, 351] on app-date-cell "Oatly Matcha lådcykel 07:30-17:15 (9h45m) 0/3 Oatly Matcha 2 Roles Drift 4A 0/1…" at bounding box center [298, 395] width 138 height 529
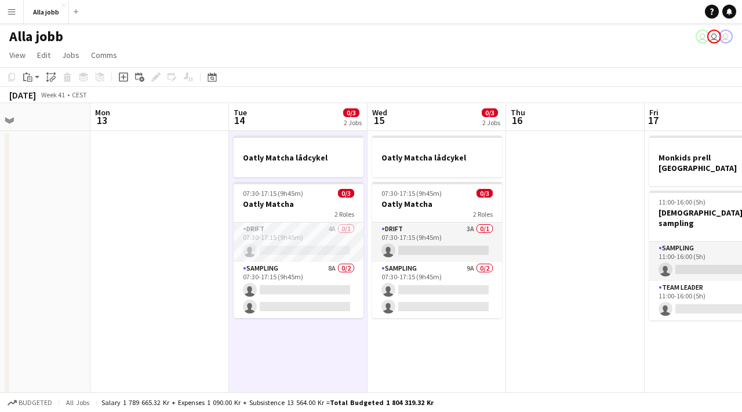
click at [361, 351] on app-date-cell "Oatly Matcha lådcykel 07:30-17:15 (9h45m) 0/3 Oatly Matcha 2 Roles Drift 4A 0/1…" at bounding box center [298, 395] width 138 height 529
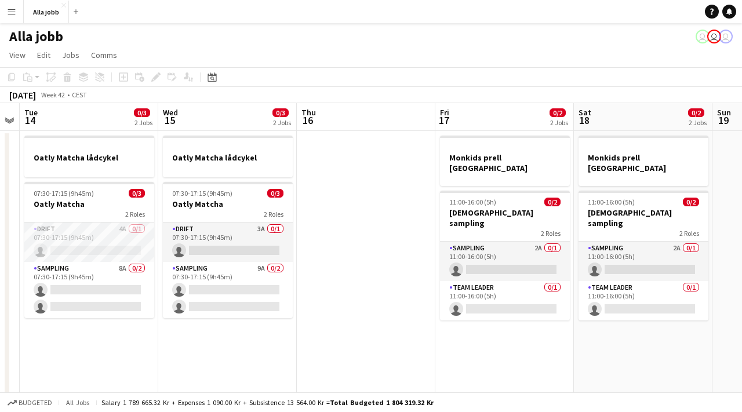
scroll to position [0, 348]
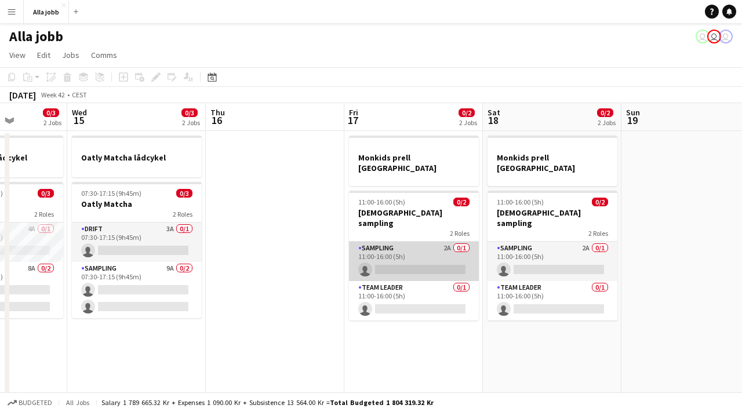
click at [418, 242] on app-card-role "Sampling 2A 0/1 11:00-16:00 (5h) single-neutral-actions" at bounding box center [414, 261] width 130 height 39
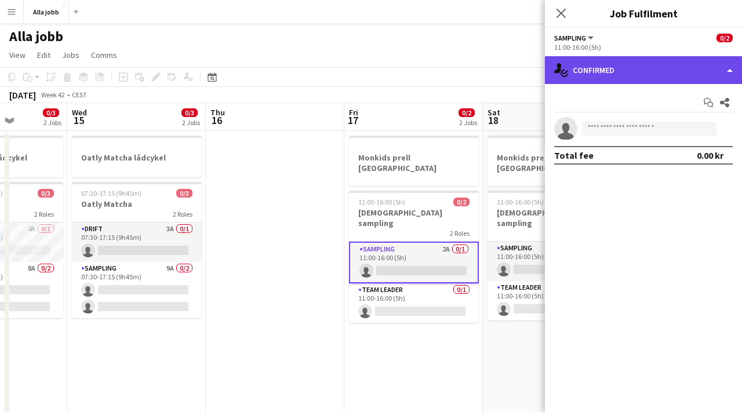
click at [632, 68] on div "single-neutral-actions-check-2 Confirmed" at bounding box center [643, 70] width 197 height 28
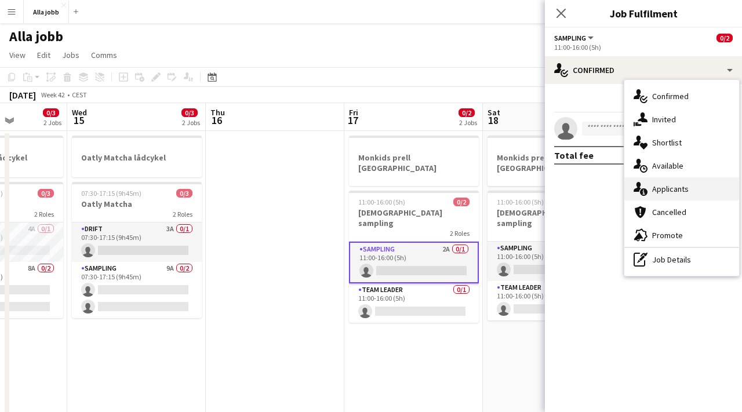
click at [671, 190] on span "Applicants" at bounding box center [670, 189] width 36 height 10
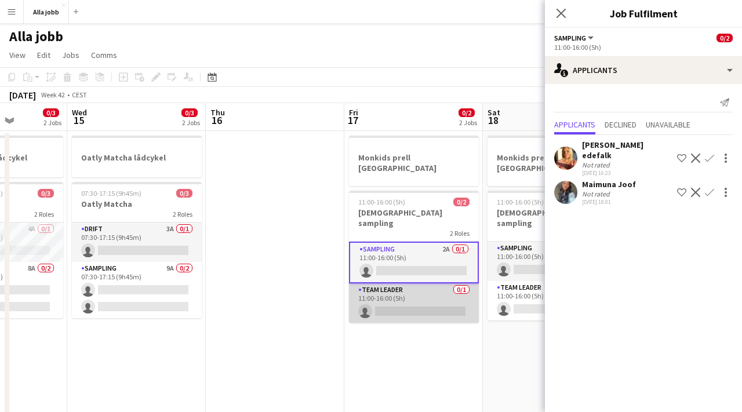
click at [430, 283] on app-card-role "Team Leader 0/1 11:00-16:00 (5h) single-neutral-actions" at bounding box center [414, 302] width 130 height 39
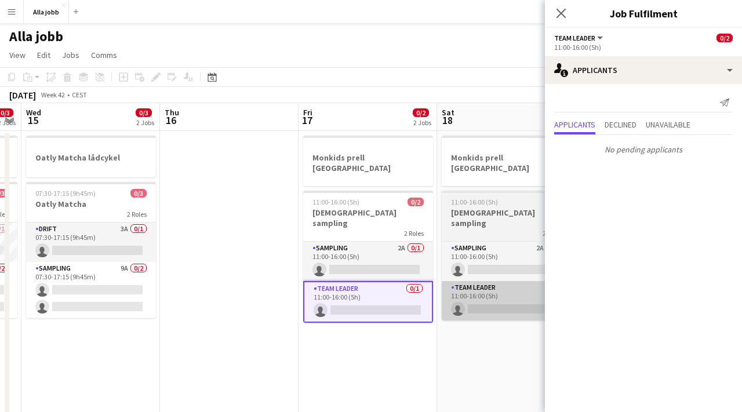
scroll to position [0, 438]
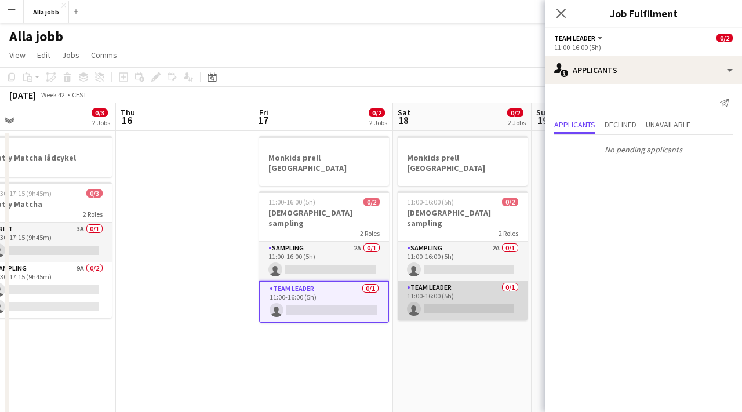
click at [440, 281] on app-card-role "Team Leader 0/1 11:00-16:00 (5h) single-neutral-actions" at bounding box center [462, 300] width 130 height 39
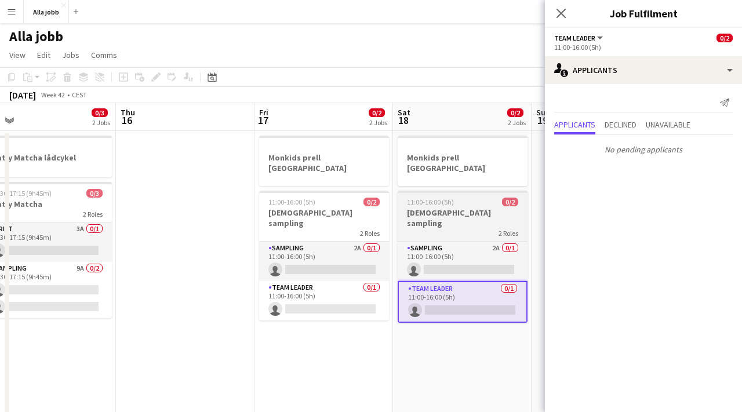
click at [439, 220] on app-job-card "11:00-16:00 (5h) 0/2 Monkids sampling 2 Roles Sampling 2A 0/1 11:00-16:00 (5h) …" at bounding box center [462, 257] width 130 height 132
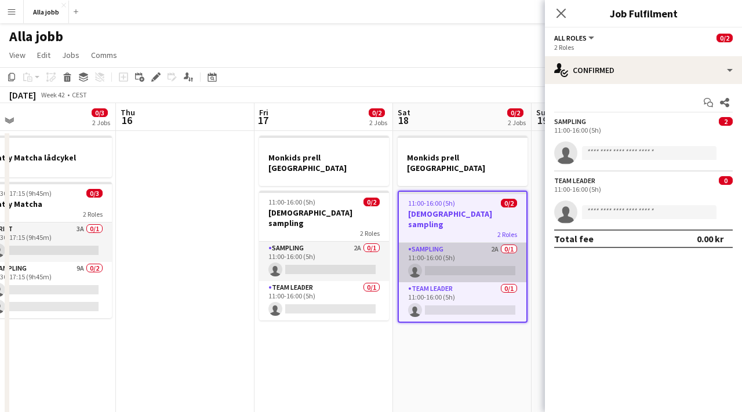
click at [439, 243] on app-card-role "Sampling 2A 0/1 11:00-16:00 (5h) single-neutral-actions" at bounding box center [462, 262] width 127 height 39
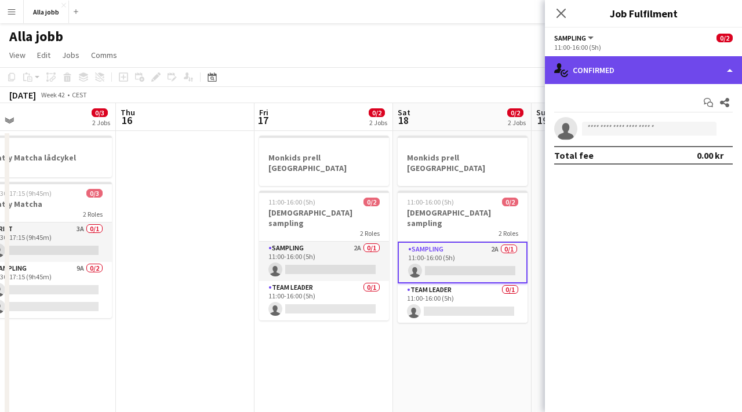
click at [605, 71] on div "single-neutral-actions-check-2 Confirmed" at bounding box center [643, 70] width 197 height 28
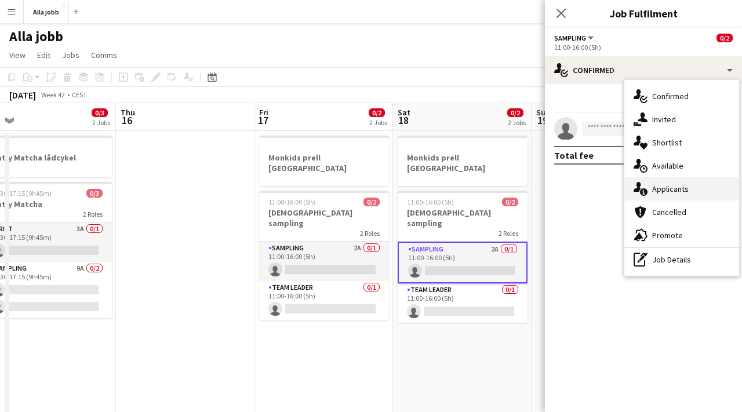
click at [660, 182] on div "single-neutral-actions-information Applicants" at bounding box center [681, 188] width 115 height 23
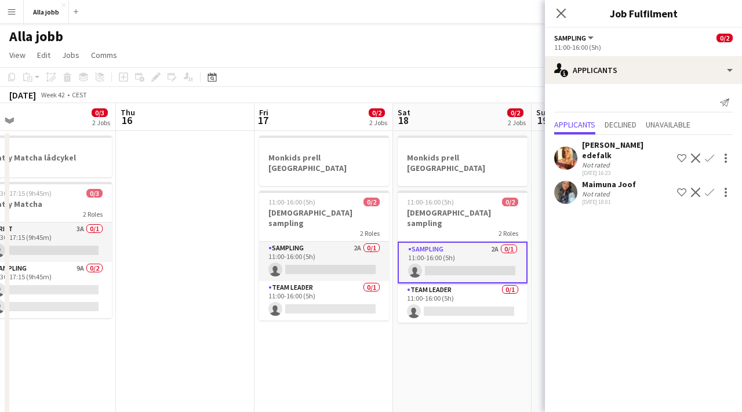
click at [490, 316] on app-date-cell "Monkids prell [GEOGRAPHIC_DATA] 11:00-16:00 (5h) 0/2 Monkids sampling 2 Roles S…" at bounding box center [462, 395] width 138 height 529
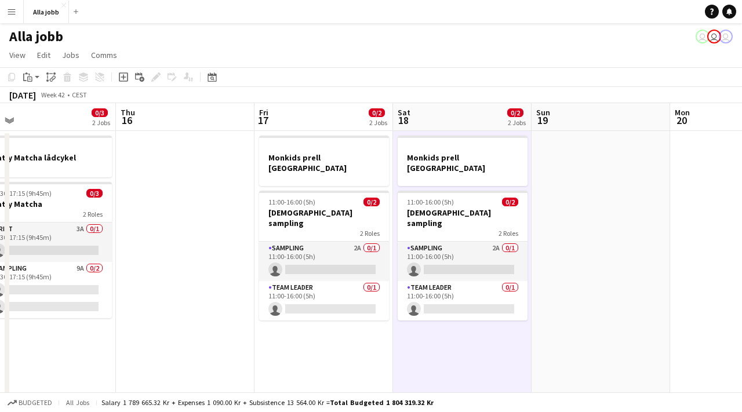
click at [490, 316] on app-date-cell "Monkids prell [GEOGRAPHIC_DATA] 11:00-16:00 (5h) 0/2 Monkids sampling 2 Roles S…" at bounding box center [462, 395] width 138 height 529
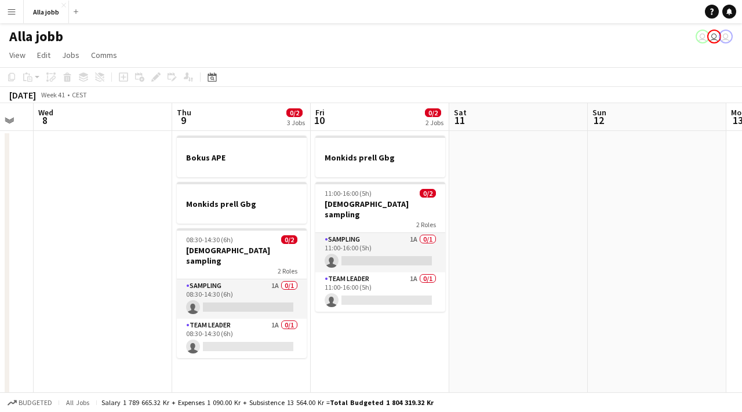
scroll to position [0, 311]
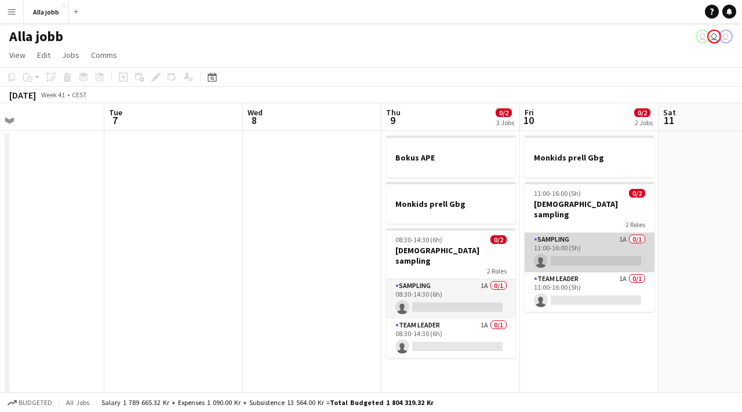
click at [547, 251] on app-card-role "Sampling 1A 0/1 11:00-16:00 (5h) single-neutral-actions" at bounding box center [589, 252] width 130 height 39
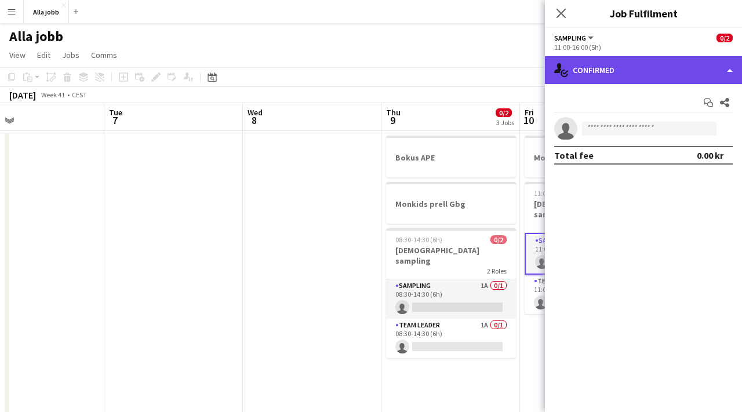
click at [614, 71] on div "single-neutral-actions-check-2 Confirmed" at bounding box center [643, 70] width 197 height 28
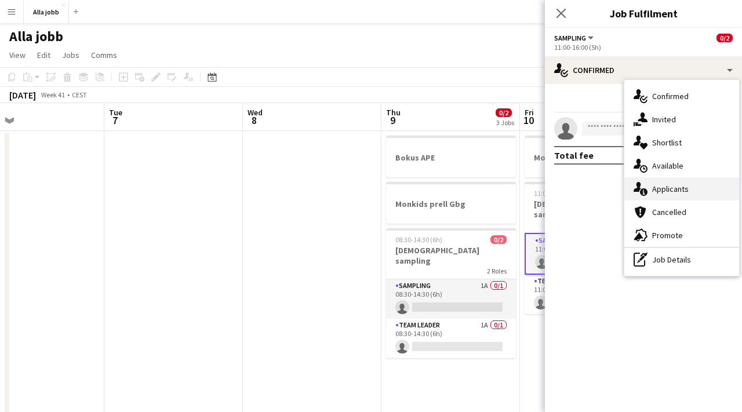
click at [656, 190] on span "Applicants" at bounding box center [670, 189] width 36 height 10
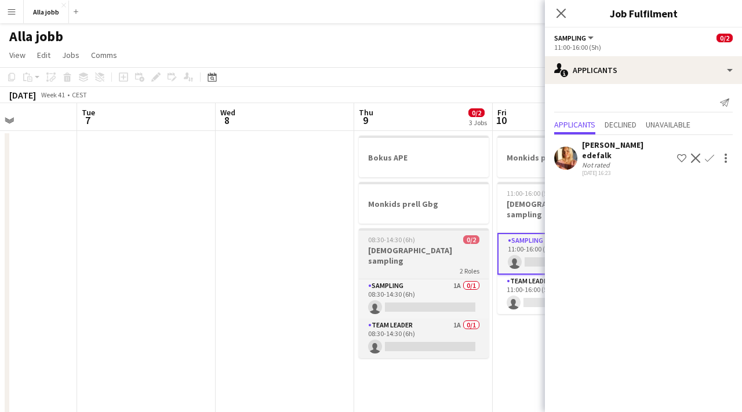
scroll to position [0, 364]
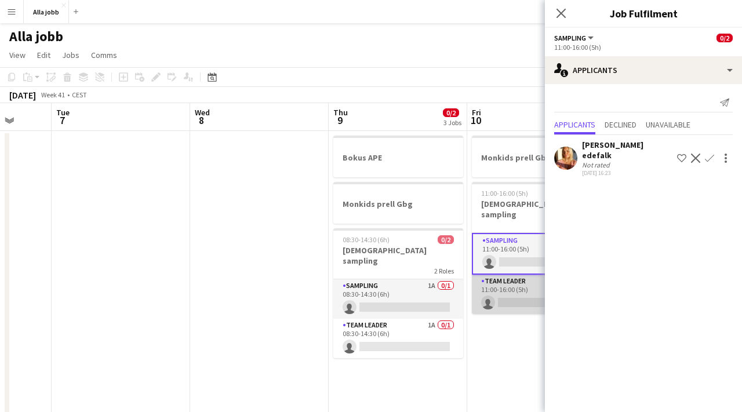
click at [498, 275] on app-card-role "Team Leader 1A 0/1 11:00-16:00 (5h) single-neutral-actions" at bounding box center [537, 294] width 130 height 39
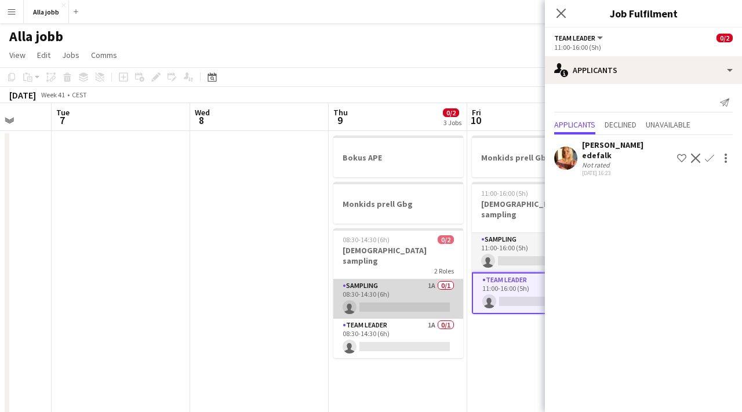
click at [373, 280] on app-card-role "Sampling 1A 0/1 08:30-14:30 (6h) single-neutral-actions" at bounding box center [398, 298] width 130 height 39
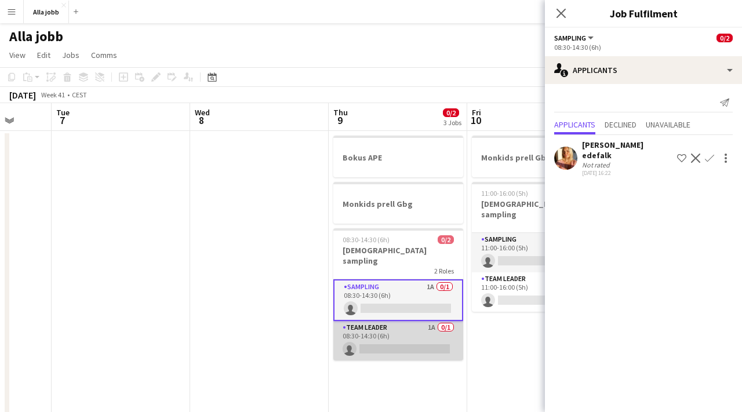
click at [368, 327] on app-card-role "Team Leader 1A 0/1 08:30-14:30 (6h) single-neutral-actions" at bounding box center [398, 340] width 130 height 39
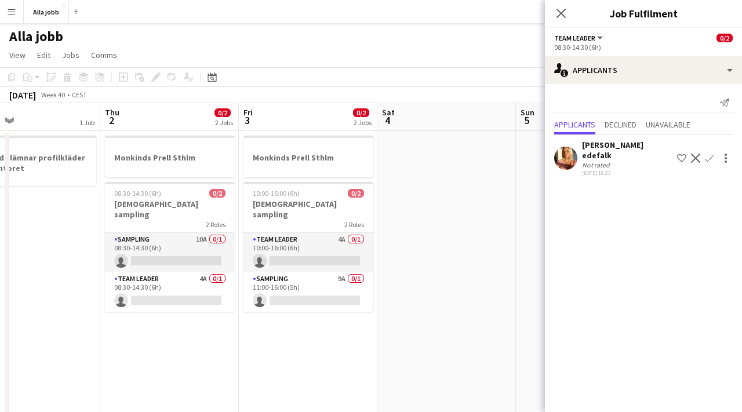
scroll to position [0, 306]
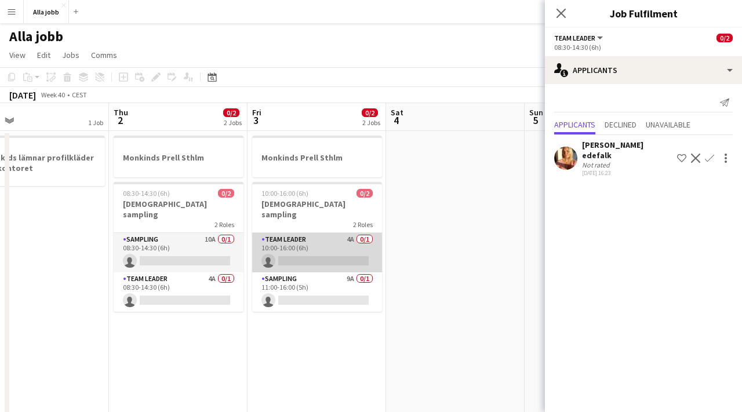
click at [287, 239] on app-card-role "Team Leader 4A 0/1 10:00-16:00 (6h) single-neutral-actions" at bounding box center [317, 252] width 130 height 39
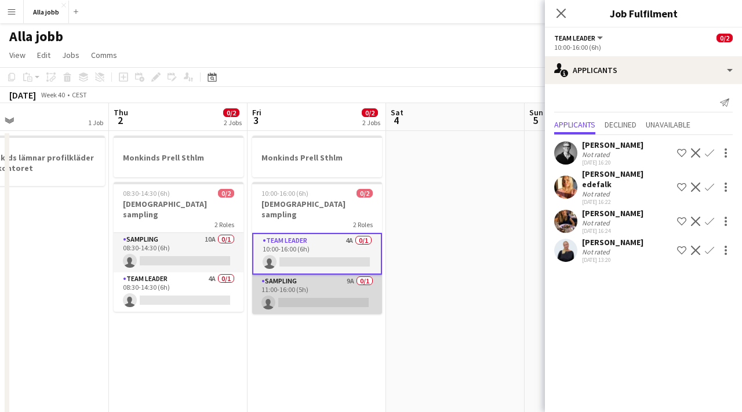
click at [293, 282] on app-card-role "Sampling 9A 0/1 11:00-16:00 (5h) single-neutral-actions" at bounding box center [317, 294] width 130 height 39
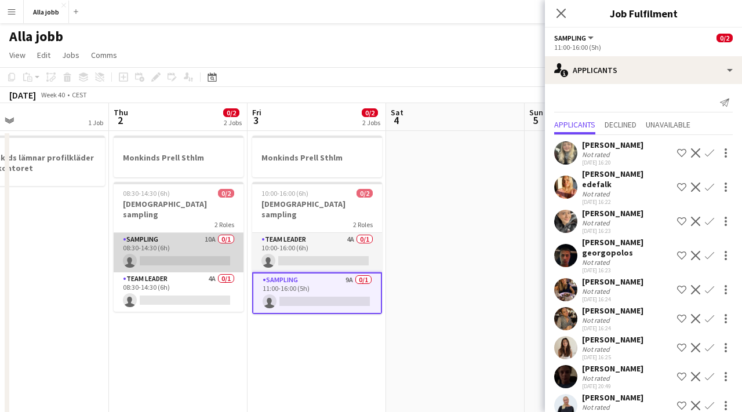
click at [203, 240] on app-card-role "Sampling 10A 0/1 08:30-14:30 (6h) single-neutral-actions" at bounding box center [179, 252] width 130 height 39
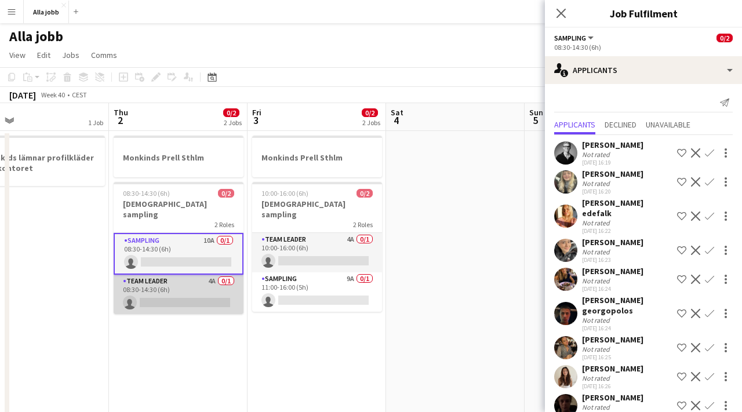
click at [196, 282] on app-card-role "Team Leader 4A 0/1 08:30-14:30 (6h) single-neutral-actions" at bounding box center [179, 294] width 130 height 39
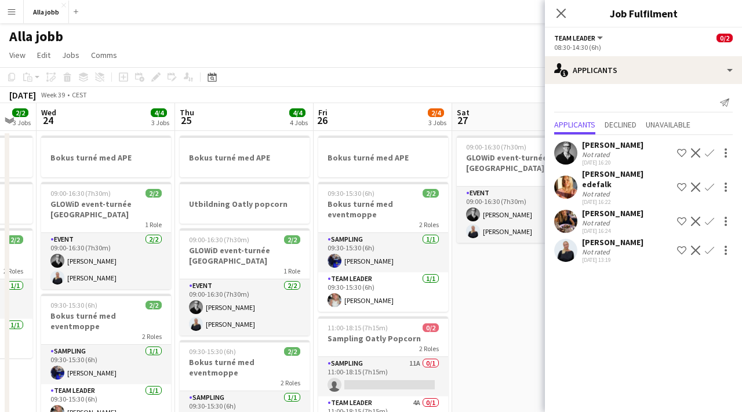
scroll to position [0, 236]
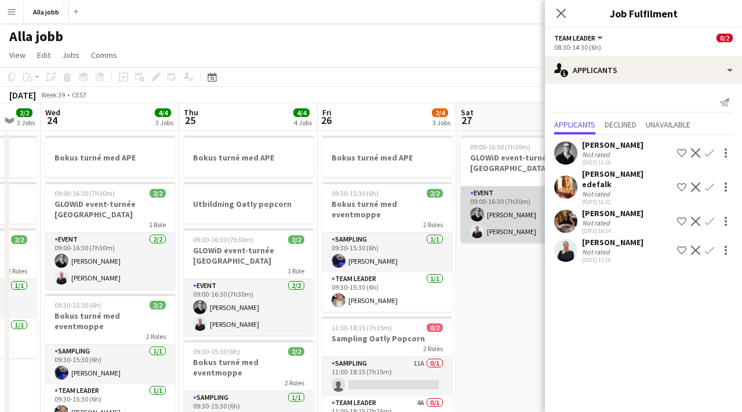
click at [479, 224] on app-user-avatar at bounding box center [477, 231] width 14 height 14
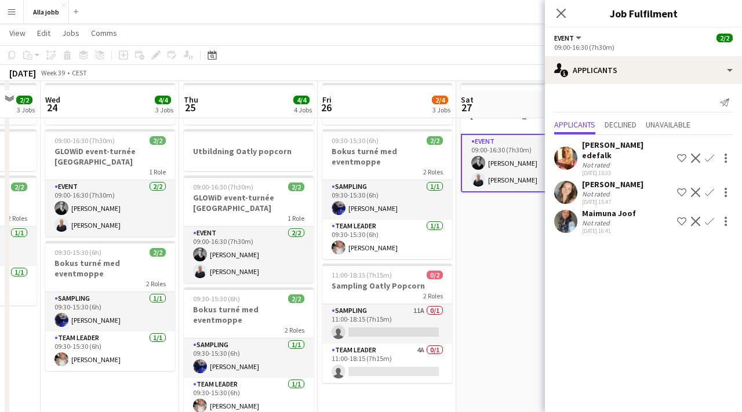
scroll to position [69, 0]
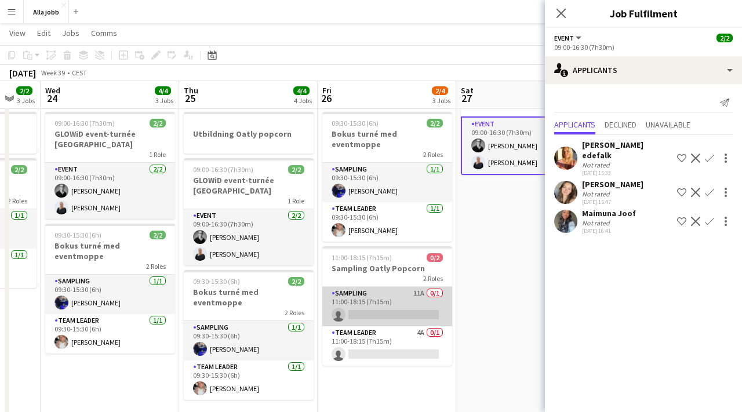
click at [390, 300] on app-card-role "Sampling 11A 0/1 11:00-18:15 (7h15m) single-neutral-actions" at bounding box center [387, 306] width 130 height 39
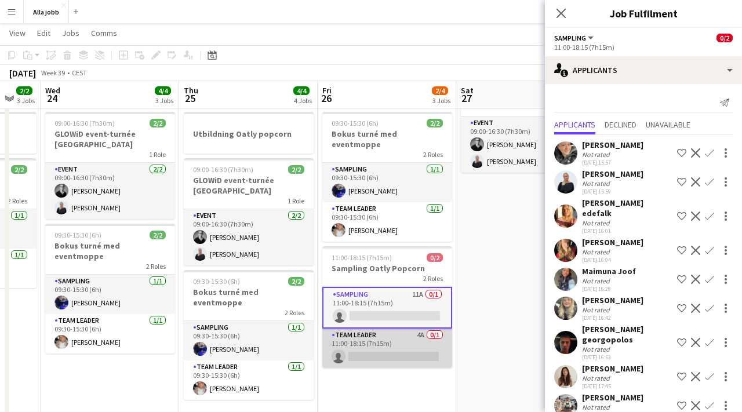
click at [367, 328] on app-card-role "Team Leader 4A 0/1 11:00-18:15 (7h15m) single-neutral-actions" at bounding box center [387, 347] width 130 height 39
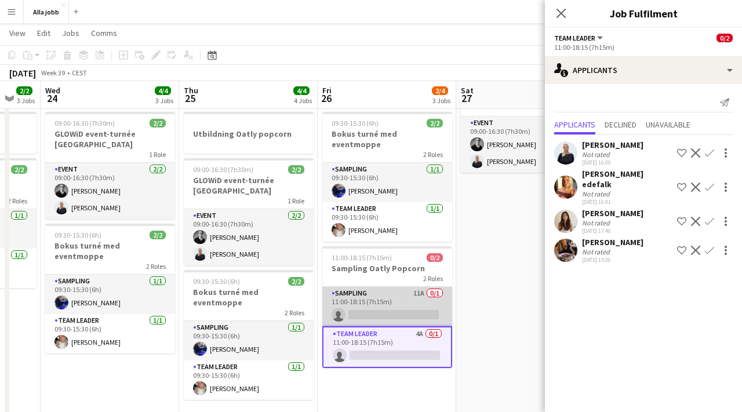
click at [382, 294] on app-card-role "Sampling 11A 0/1 11:00-18:15 (7h15m) single-neutral-actions" at bounding box center [387, 306] width 130 height 39
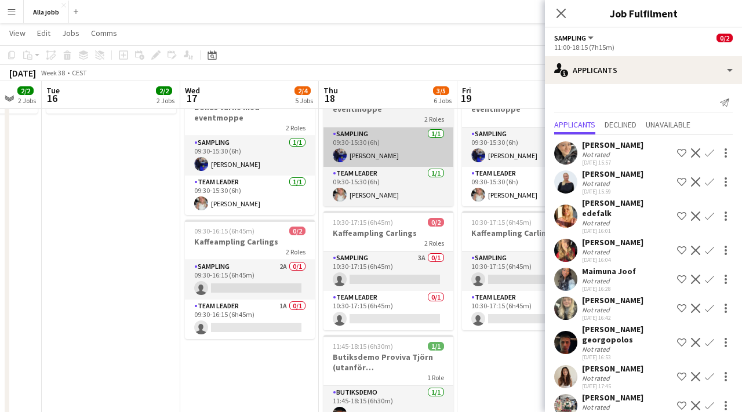
scroll to position [215, 0]
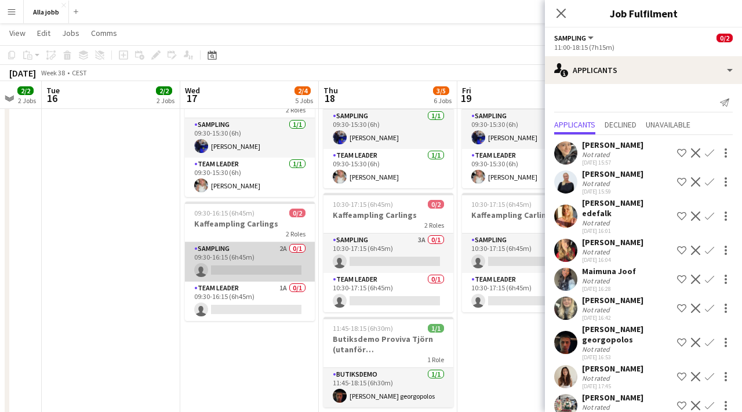
click at [261, 250] on app-card-role "Sampling 2A 0/1 09:30-16:15 (6h45m) single-neutral-actions" at bounding box center [250, 261] width 130 height 39
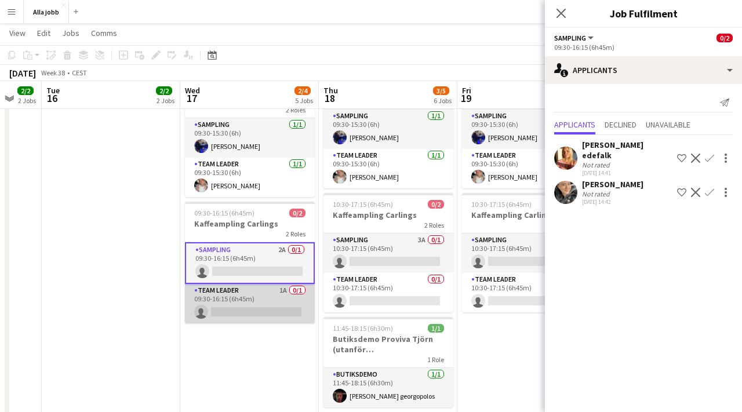
click at [261, 284] on app-card-role "Team Leader 1A 0/1 09:30-16:15 (6h45m) single-neutral-actions" at bounding box center [250, 303] width 130 height 39
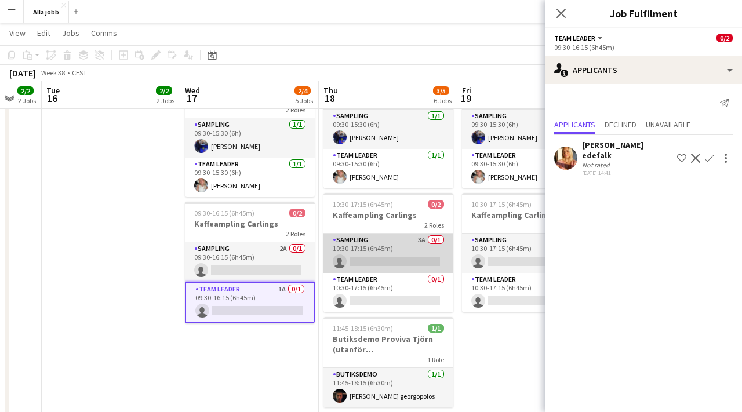
click at [364, 233] on app-card-role "Sampling 3A 0/1 10:30-17:15 (6h45m) single-neutral-actions" at bounding box center [388, 252] width 130 height 39
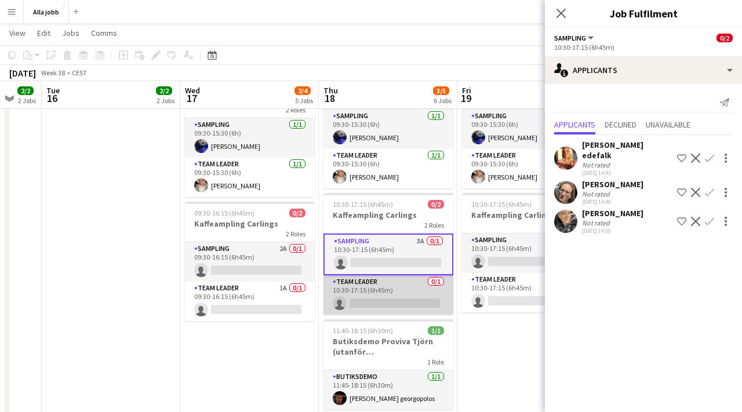
scroll to position [0, 336]
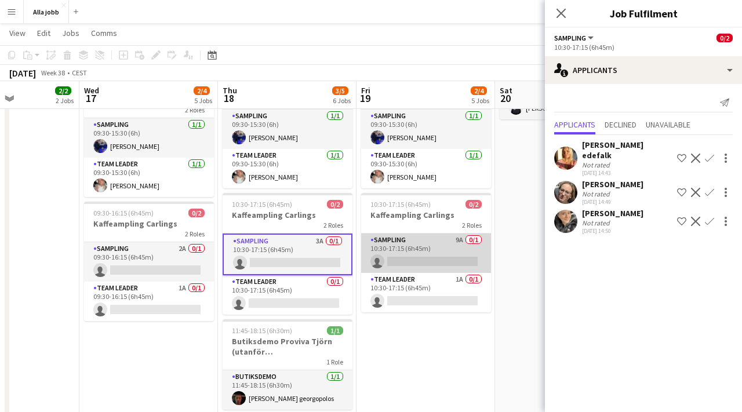
click at [395, 233] on app-card-role "Sampling 9A 0/1 10:30-17:15 (6h45m) single-neutral-actions" at bounding box center [426, 252] width 130 height 39
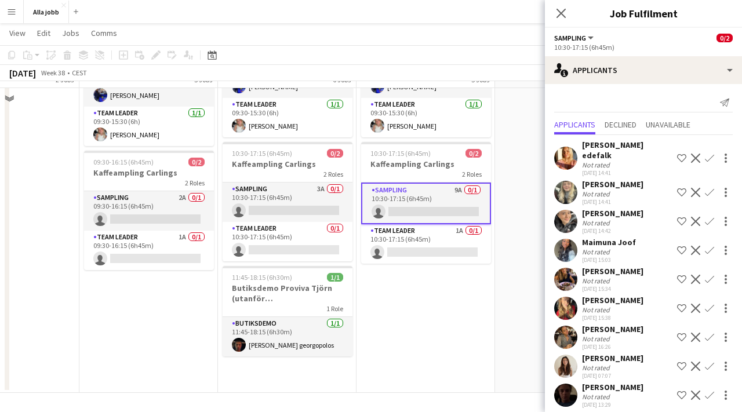
scroll to position [226, 0]
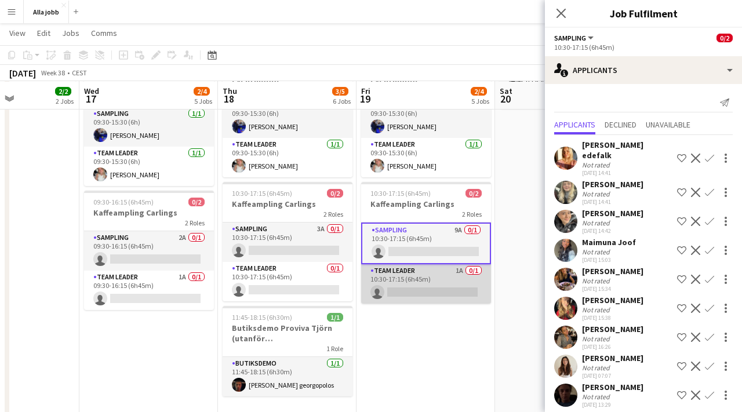
click at [440, 269] on app-card-role "Team Leader 1A 0/1 10:30-17:15 (6h45m) single-neutral-actions" at bounding box center [426, 283] width 130 height 39
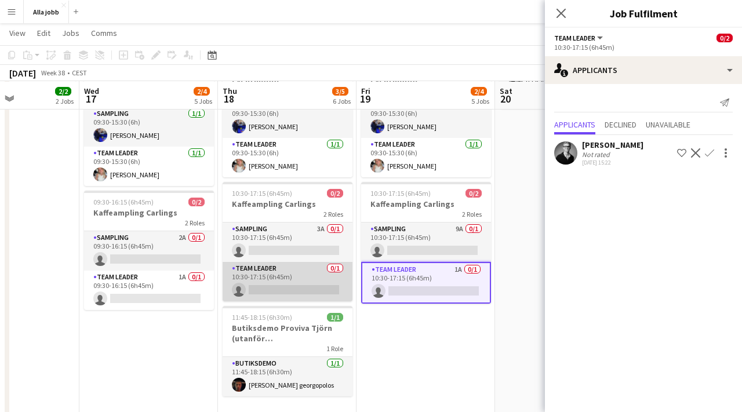
click at [320, 264] on app-card-role "Team Leader 0/1 10:30-17:15 (6h45m) single-neutral-actions" at bounding box center [287, 281] width 130 height 39
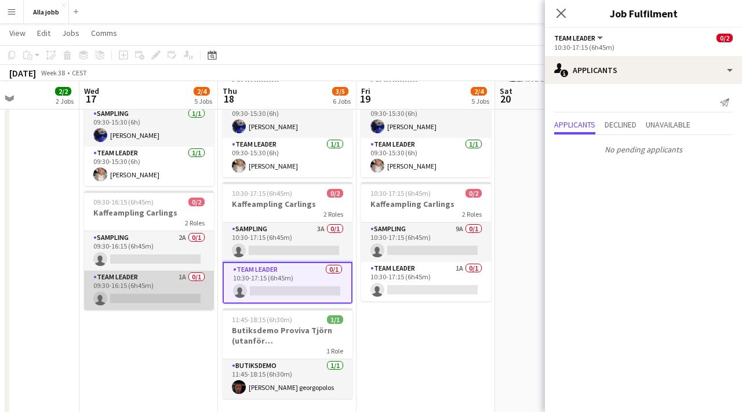
click at [174, 271] on app-card-role "Team Leader 1A 0/1 09:30-16:15 (6h45m) single-neutral-actions" at bounding box center [149, 290] width 130 height 39
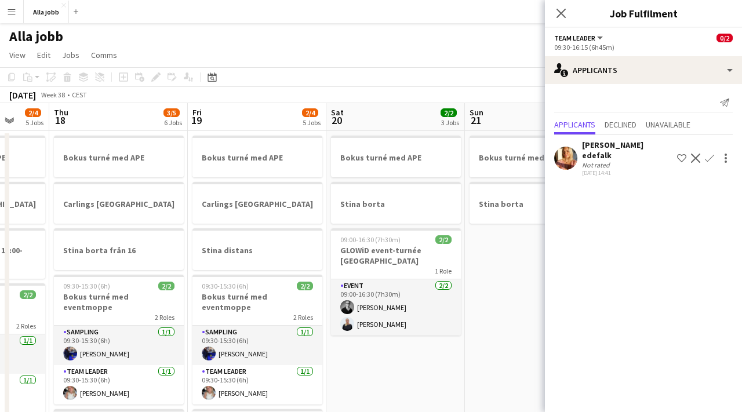
scroll to position [0, 505]
click at [560, 14] on icon "Close pop-in" at bounding box center [560, 13] width 11 height 11
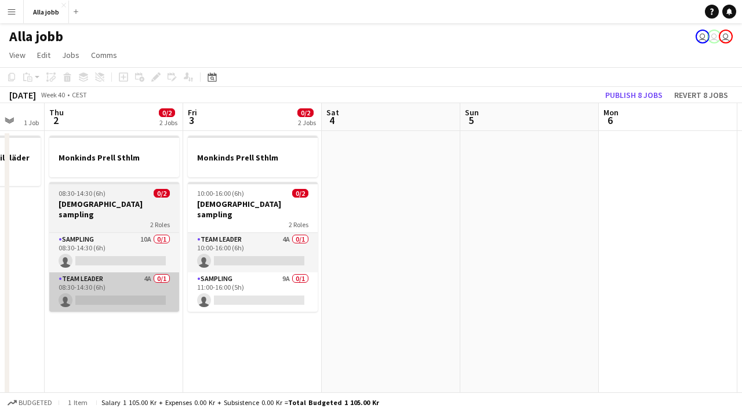
scroll to position [0, 305]
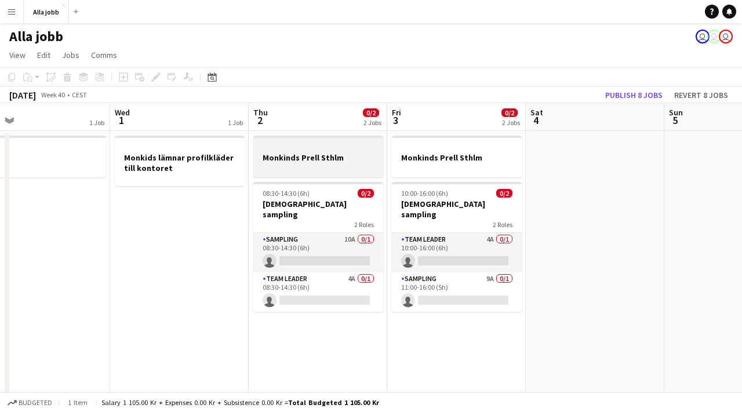
click at [334, 169] on div at bounding box center [318, 167] width 130 height 9
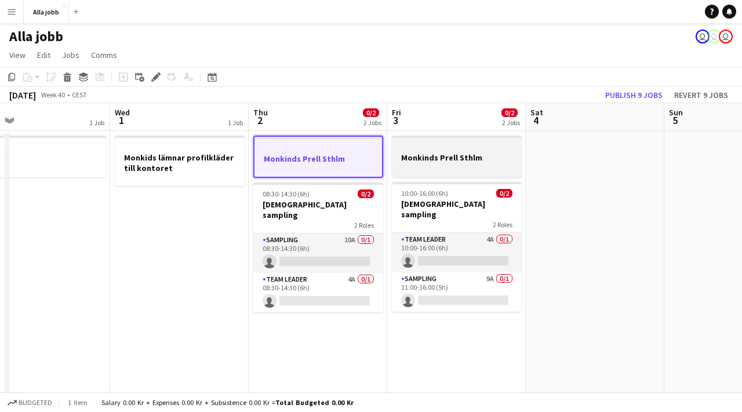
click at [434, 162] on h3 "Monkinds Prell Sthlm" at bounding box center [457, 157] width 130 height 10
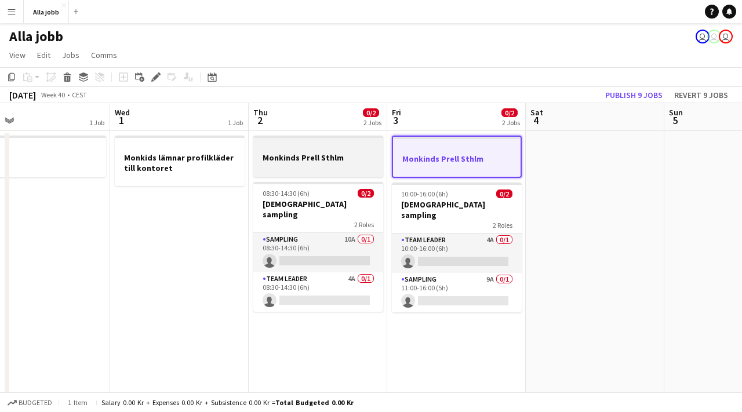
click at [317, 156] on h3 "Monkinds Prell Sthlm" at bounding box center [318, 157] width 130 height 10
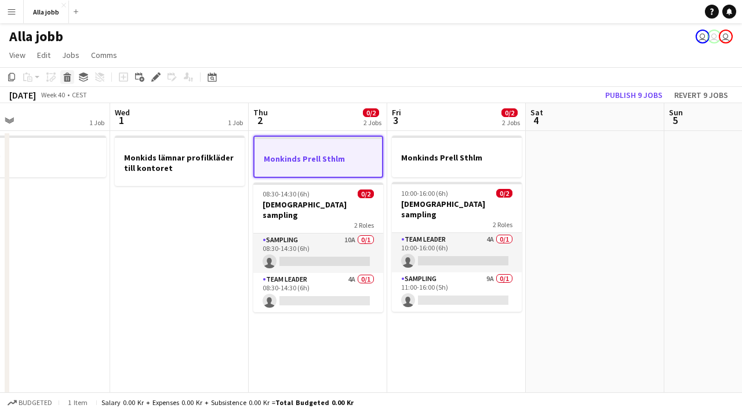
click at [67, 78] on icon at bounding box center [67, 79] width 6 height 6
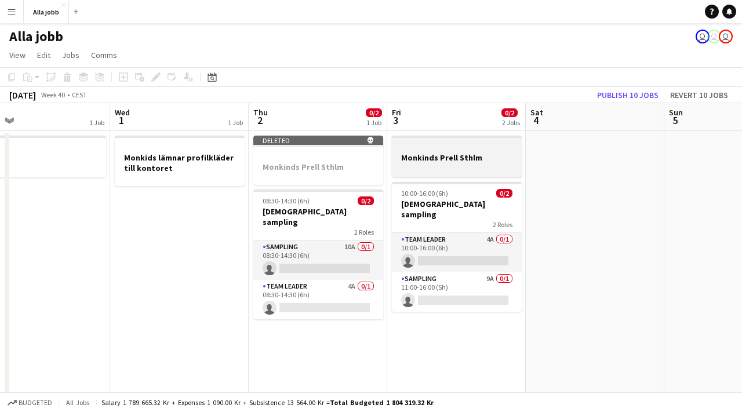
click at [464, 171] on div at bounding box center [457, 167] width 130 height 9
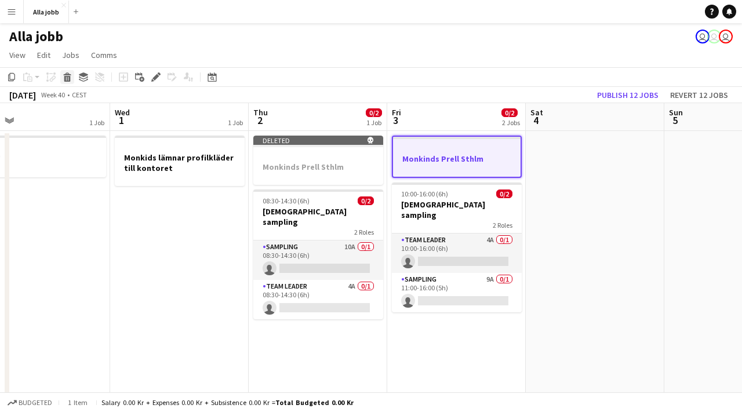
click at [68, 78] on icon "Delete" at bounding box center [67, 76] width 9 height 9
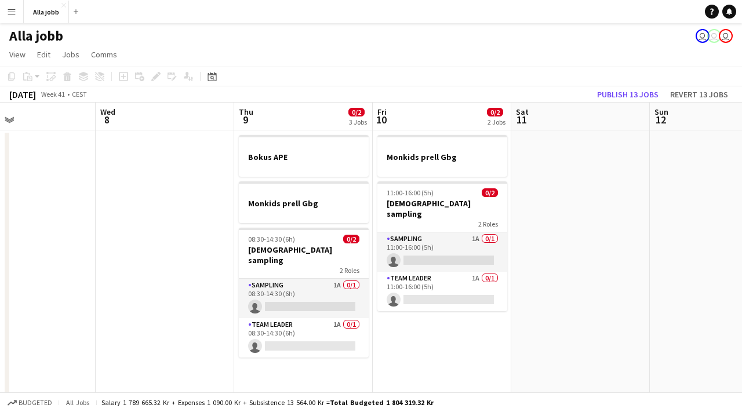
scroll to position [0, 391]
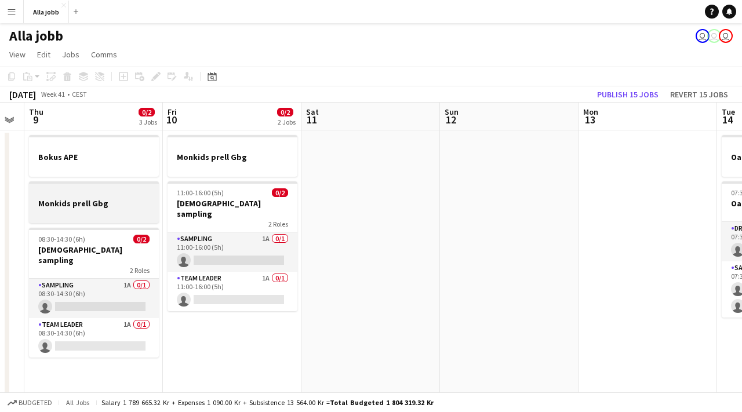
click at [104, 205] on h3 "Monkids prell Gbg" at bounding box center [94, 203] width 130 height 10
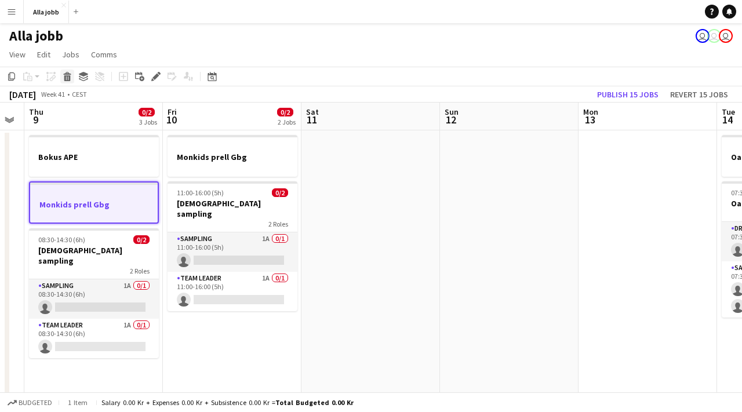
click at [68, 75] on icon "Delete" at bounding box center [67, 76] width 9 height 9
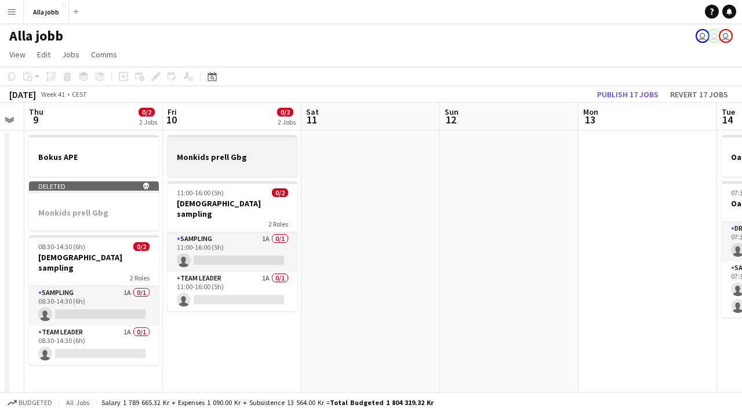
click at [218, 155] on h3 "Monkids prell Gbg" at bounding box center [232, 157] width 130 height 10
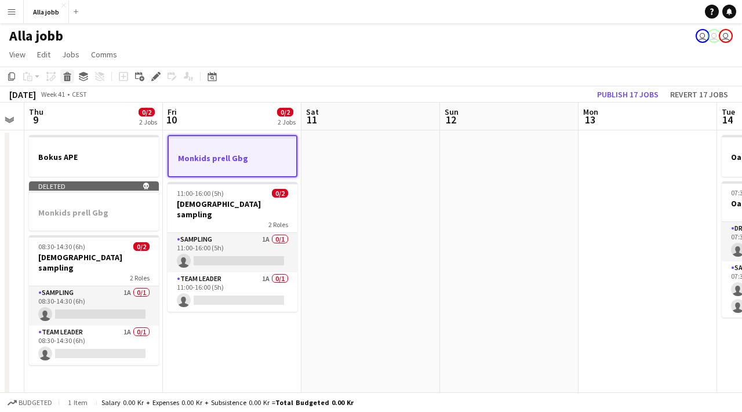
click at [67, 80] on icon at bounding box center [67, 78] width 6 height 6
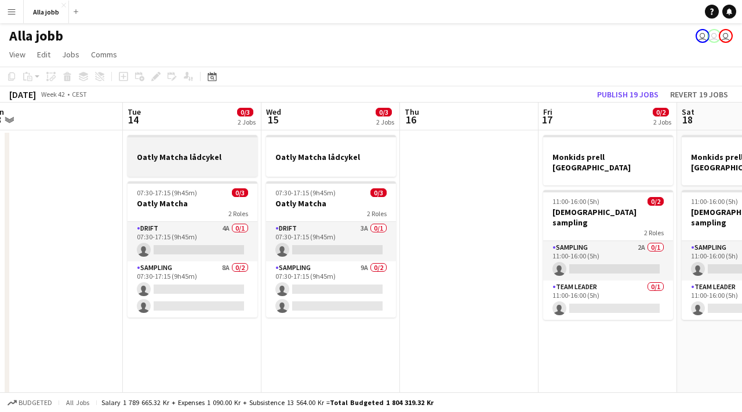
scroll to position [0, 433]
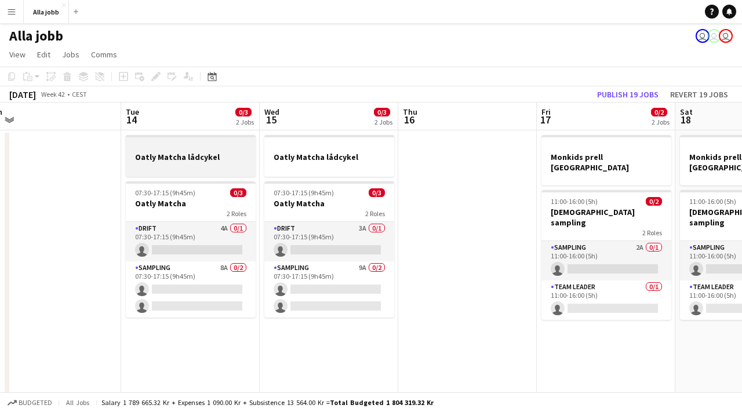
click at [206, 151] on app-job-card "Oatly Matcha lådcykel" at bounding box center [191, 156] width 130 height 42
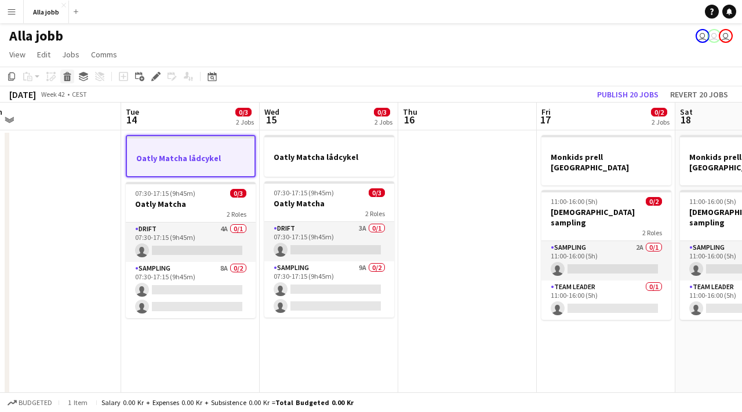
click at [70, 83] on div "Delete" at bounding box center [67, 77] width 14 height 14
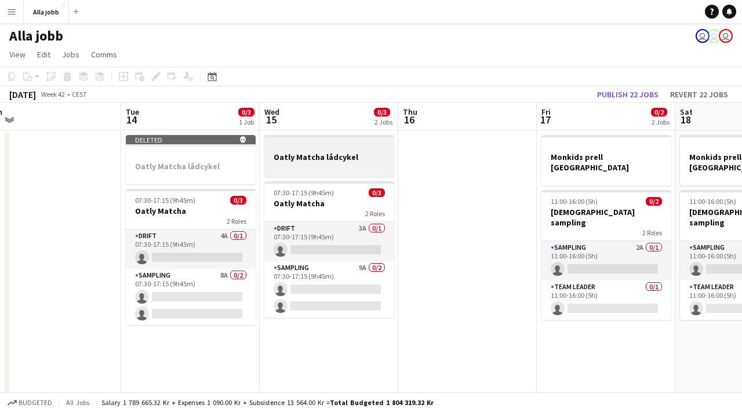
click at [314, 173] on app-job-card "Oatly Matcha lådcykel" at bounding box center [329, 156] width 130 height 42
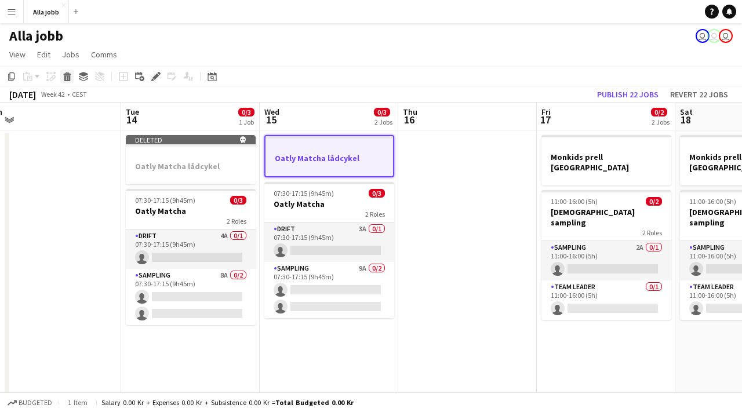
click at [71, 76] on icon "Delete" at bounding box center [67, 76] width 9 height 9
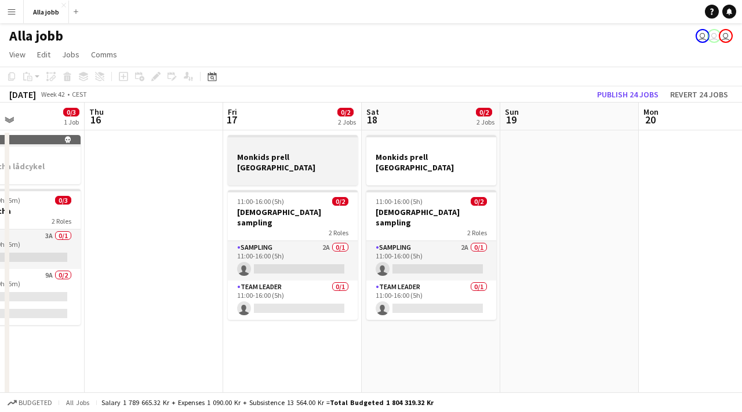
scroll to position [0, 509]
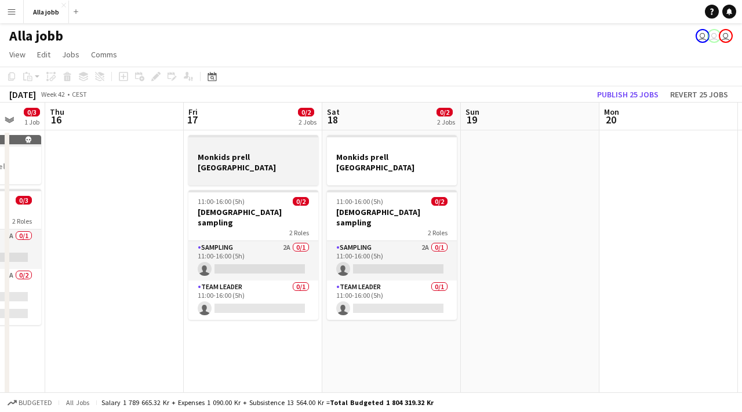
click at [238, 156] on h3 "Monkids prell [GEOGRAPHIC_DATA]" at bounding box center [253, 162] width 130 height 21
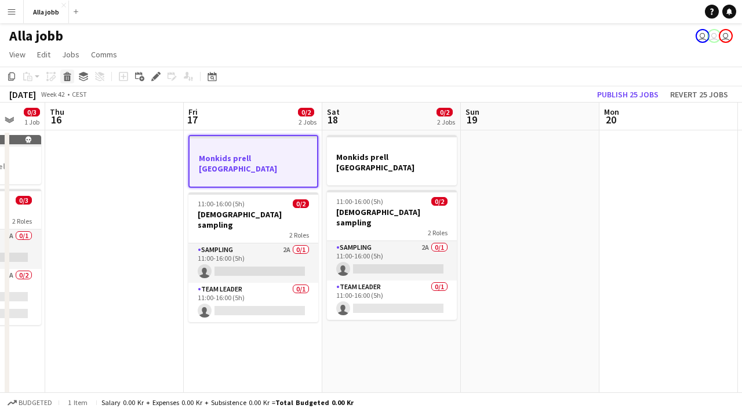
click at [68, 79] on icon "Delete" at bounding box center [67, 76] width 9 height 9
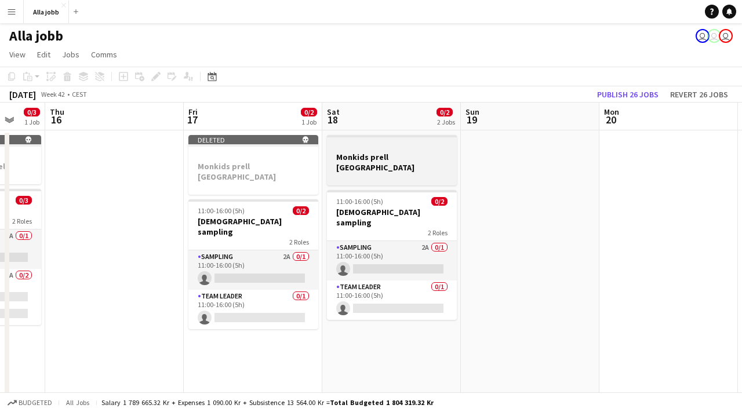
click at [342, 161] on h3 "Monkids prell [GEOGRAPHIC_DATA]" at bounding box center [392, 162] width 130 height 21
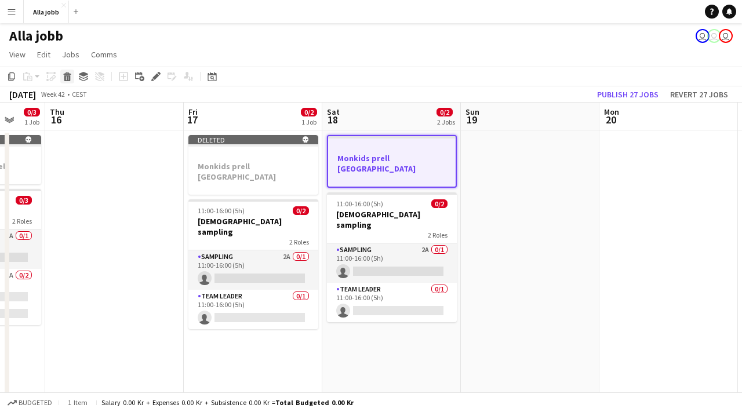
click at [64, 79] on icon at bounding box center [67, 78] width 6 height 6
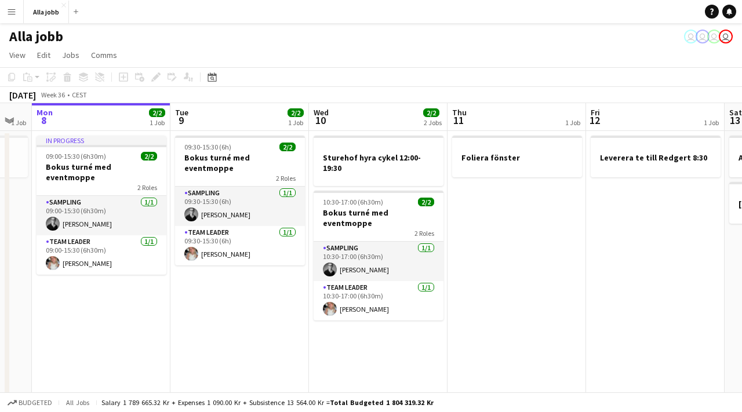
scroll to position [0, 385]
